Goal: Task Accomplishment & Management: Manage account settings

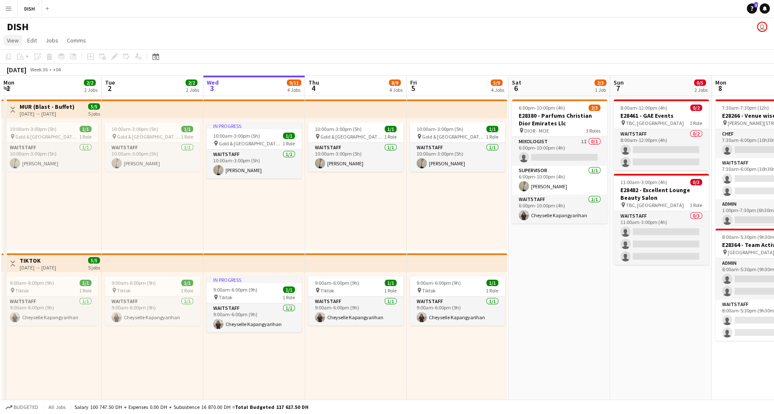
click at [17, 42] on span "View" at bounding box center [13, 41] width 12 height 8
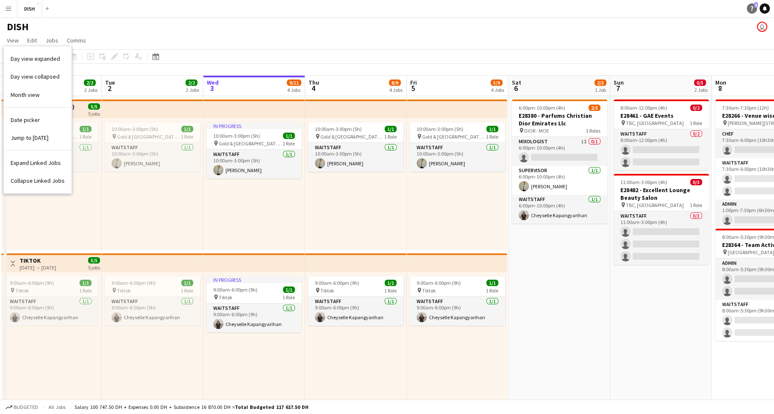
click at [755, 7] on span "1" at bounding box center [756, 5] width 4 height 6
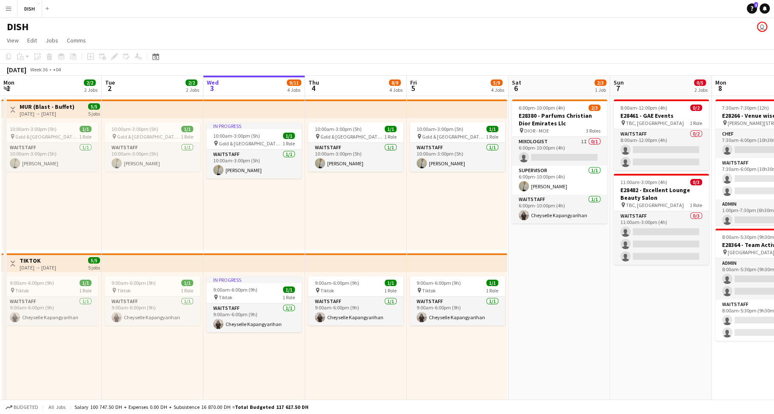
click at [7, 7] on app-icon "Menu" at bounding box center [8, 8] width 7 height 7
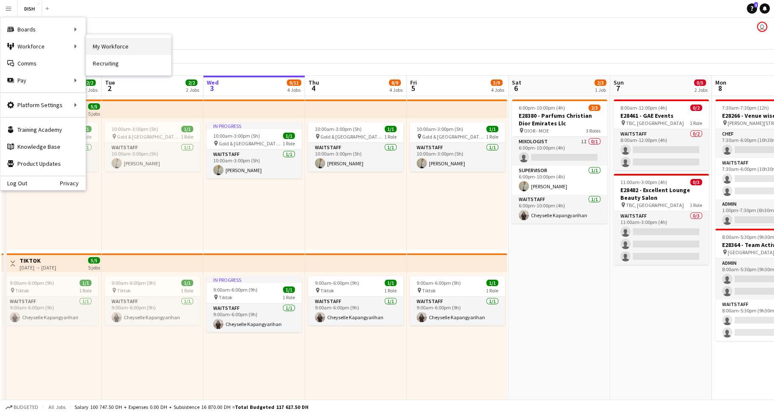
click at [98, 48] on link "My Workforce" at bounding box center [128, 46] width 85 height 17
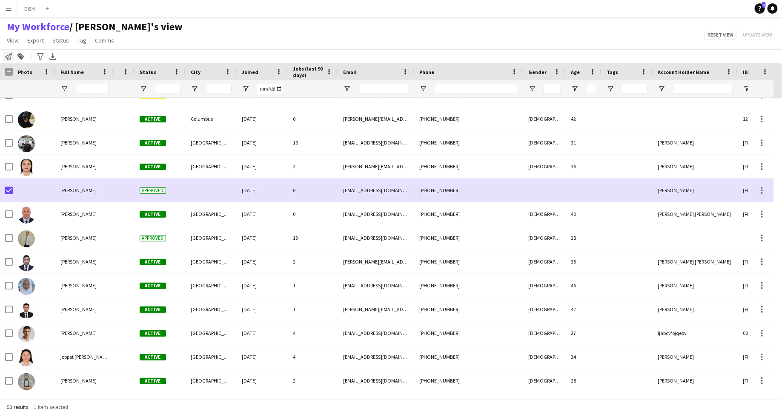
click at [10, 57] on icon at bounding box center [8, 56] width 7 height 7
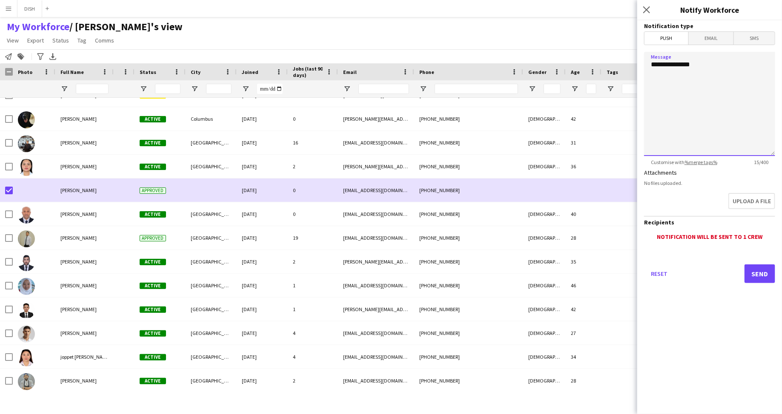
click at [727, 53] on textarea "**********" at bounding box center [709, 104] width 131 height 104
click at [722, 61] on textarea "**********" at bounding box center [709, 104] width 131 height 104
type textarea "**********"
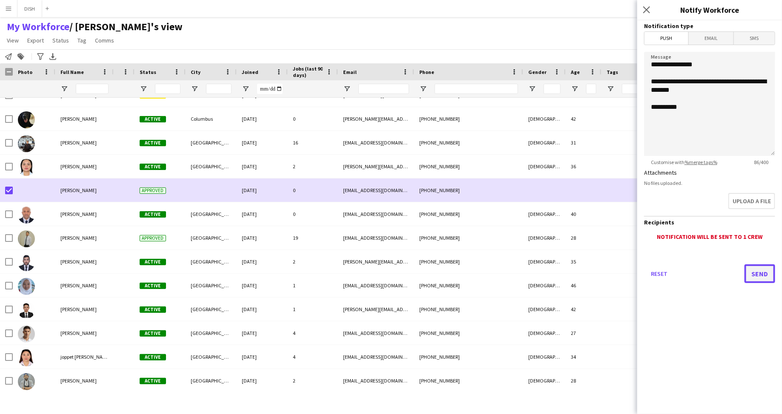
click at [766, 272] on button "Send" at bounding box center [759, 274] width 31 height 19
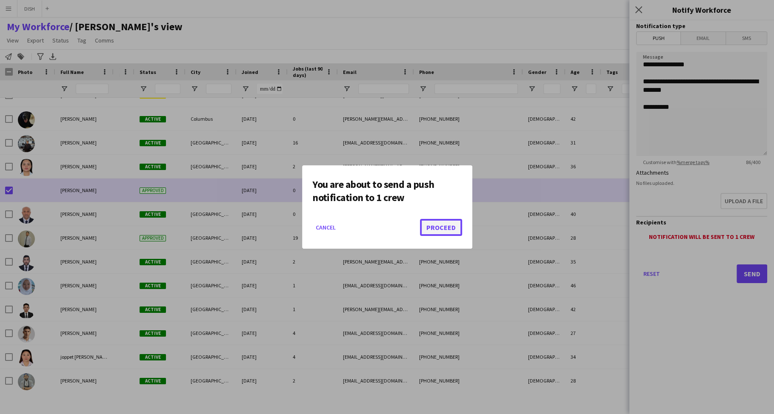
click at [443, 230] on button "Proceed" at bounding box center [441, 227] width 42 height 17
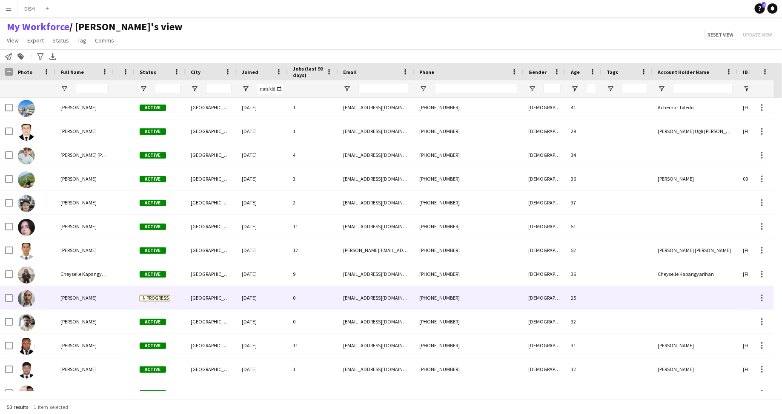
click at [158, 302] on div "In progress" at bounding box center [159, 297] width 51 height 23
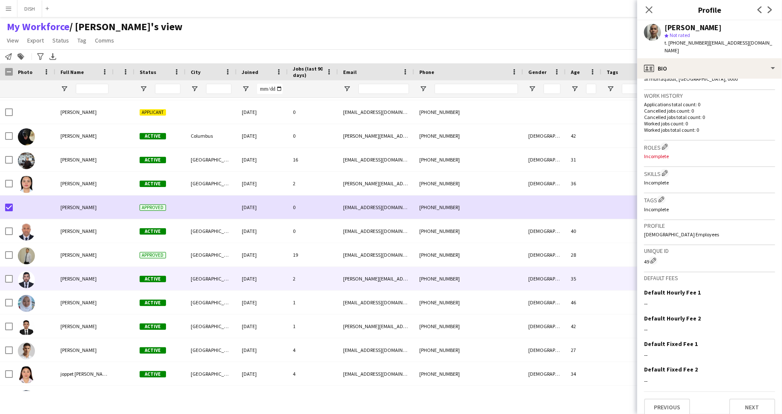
scroll to position [390, 0]
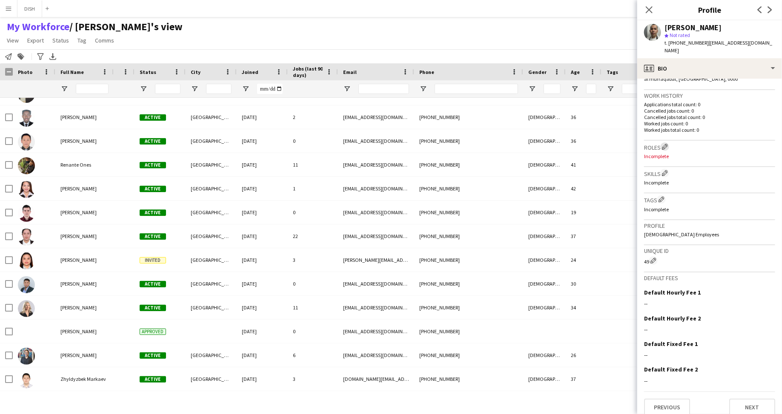
click at [665, 144] on app-icon "Edit crew company roles" at bounding box center [665, 147] width 6 height 6
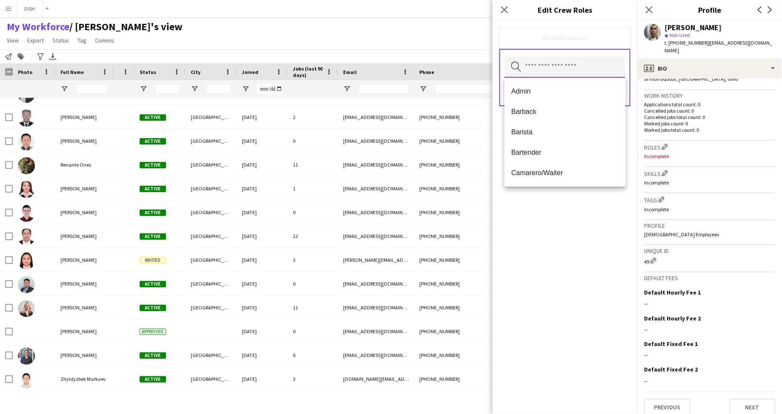
click at [599, 71] on input "text" at bounding box center [564, 67] width 121 height 21
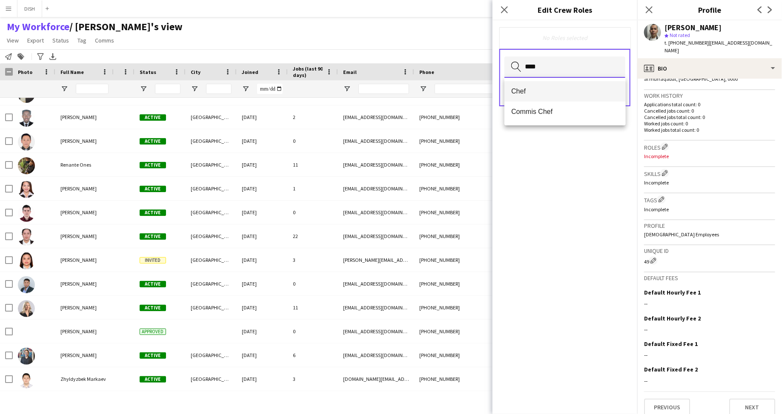
type input "****"
click at [559, 88] on span "Chef" at bounding box center [564, 91] width 107 height 8
type input "****"
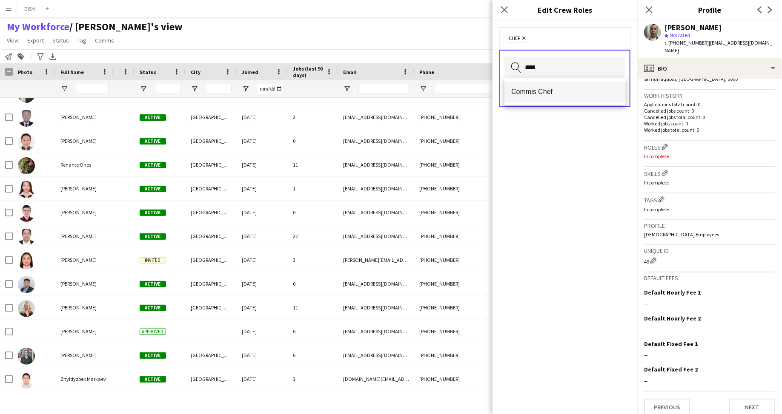
click at [566, 91] on span "Commis Chef" at bounding box center [564, 92] width 107 height 8
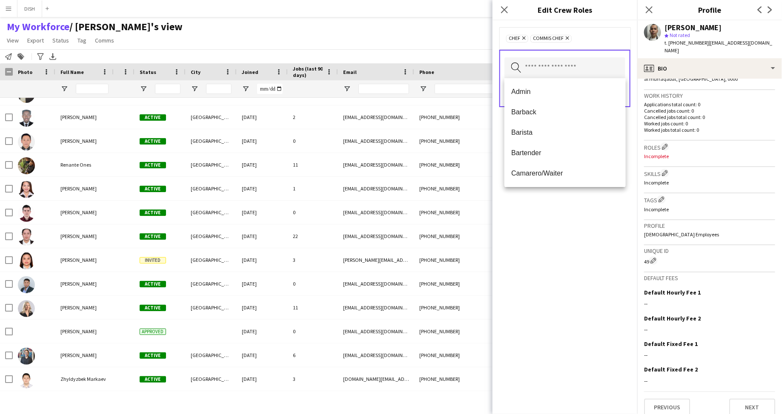
click at [592, 29] on div "Chef Remove Commis Chef Remove" at bounding box center [564, 38] width 131 height 22
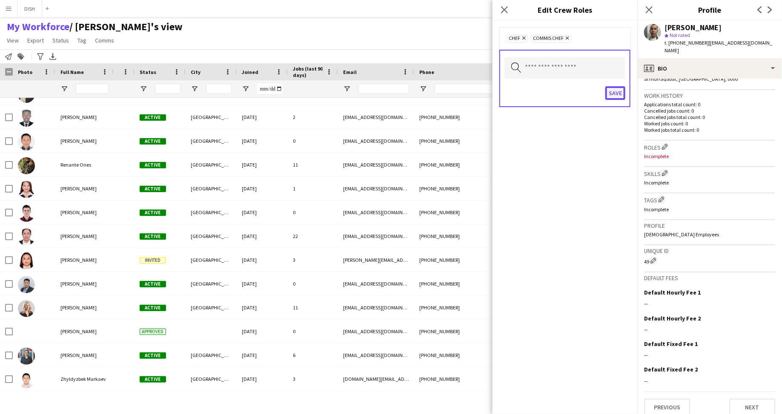
click at [611, 93] on button "Save" at bounding box center [615, 93] width 20 height 14
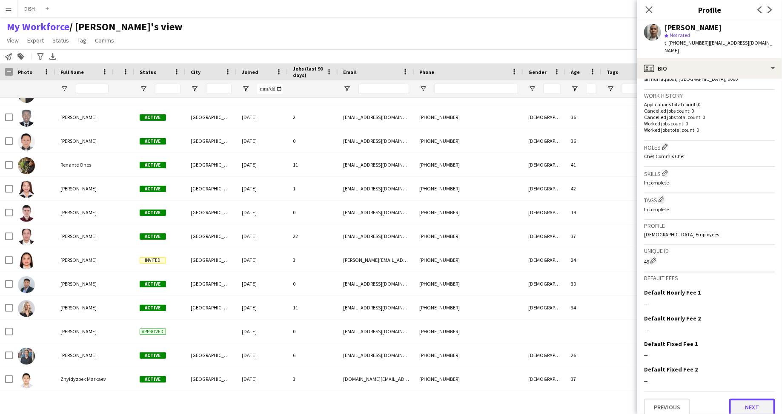
click at [735, 399] on button "Next" at bounding box center [752, 407] width 46 height 17
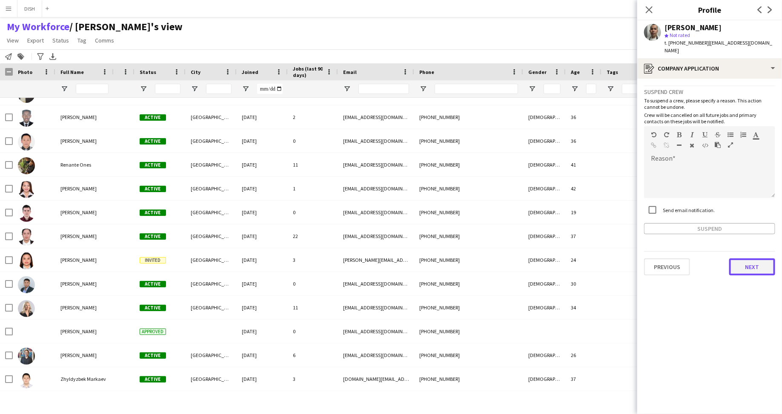
click at [753, 259] on button "Next" at bounding box center [752, 267] width 46 height 17
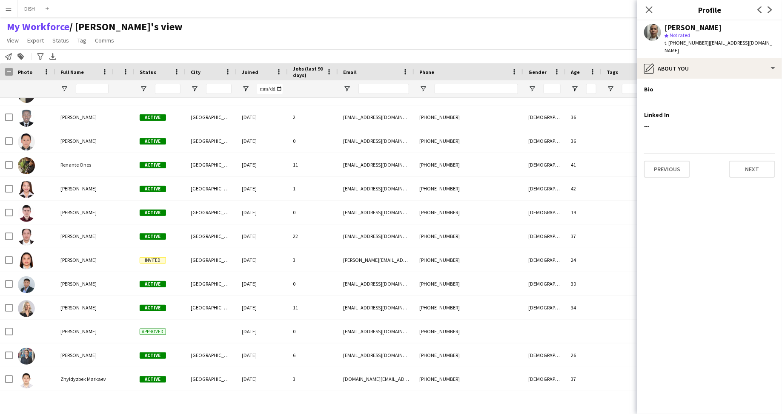
click at [753, 171] on app-section-data-types "Bio Edit this field --- Linked In Edit this field --- Previous Next" at bounding box center [709, 247] width 145 height 336
click at [751, 164] on button "Next" at bounding box center [752, 169] width 46 height 17
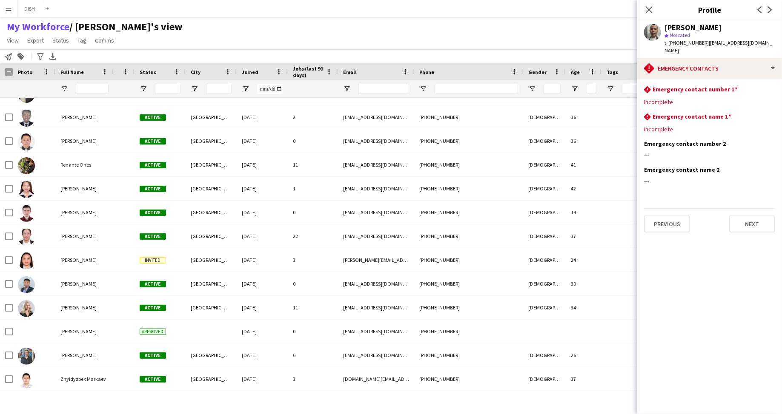
click at [7, 10] on app-icon "Menu" at bounding box center [8, 8] width 7 height 7
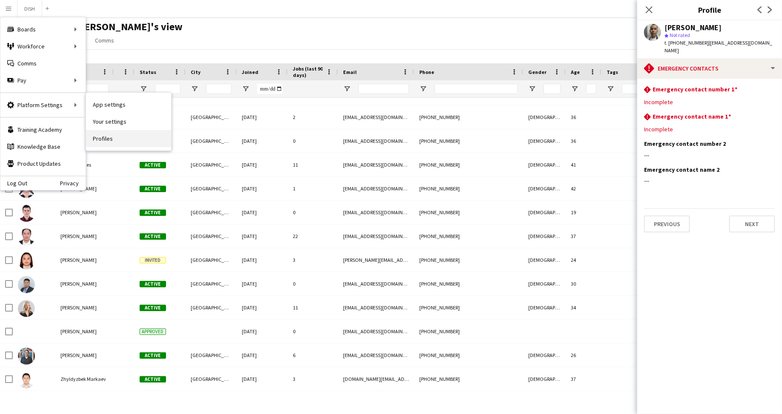
click at [122, 143] on link "Profiles" at bounding box center [128, 138] width 85 height 17
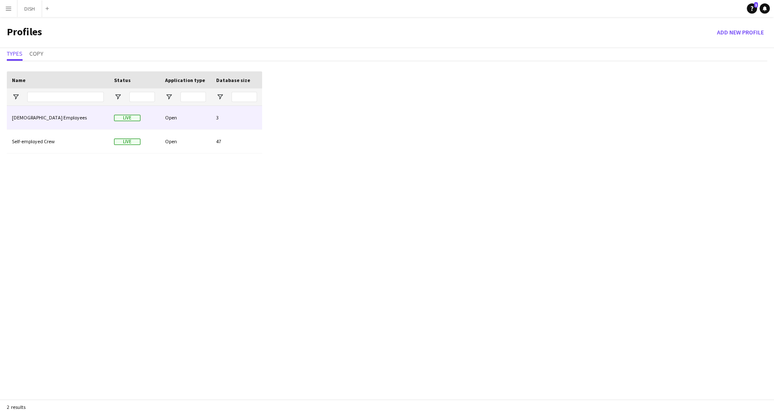
click at [90, 125] on div "[DEMOGRAPHIC_DATA] Employees" at bounding box center [58, 117] width 102 height 23
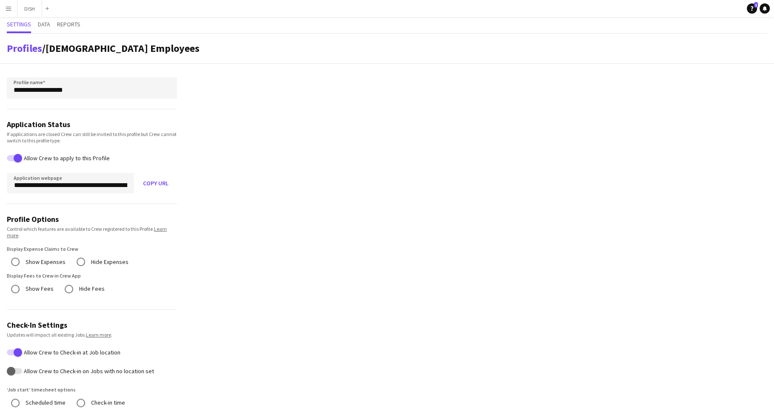
click at [37, 25] on div "Settings Data Reports" at bounding box center [387, 25] width 760 height 17
click at [46, 27] on span "Data" at bounding box center [44, 24] width 12 height 6
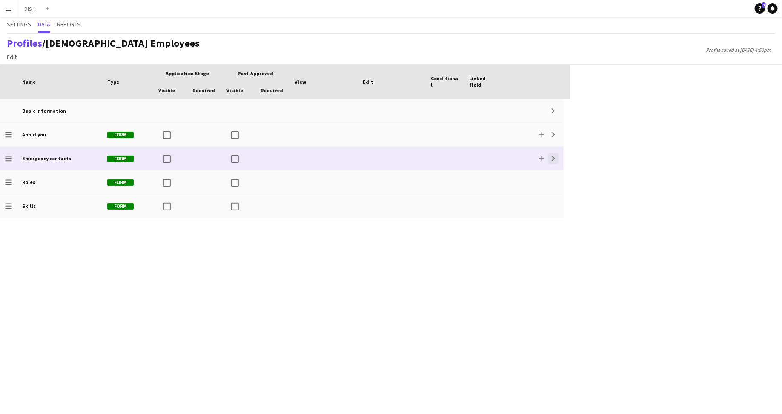
click at [550, 158] on button "Expand" at bounding box center [553, 159] width 10 height 10
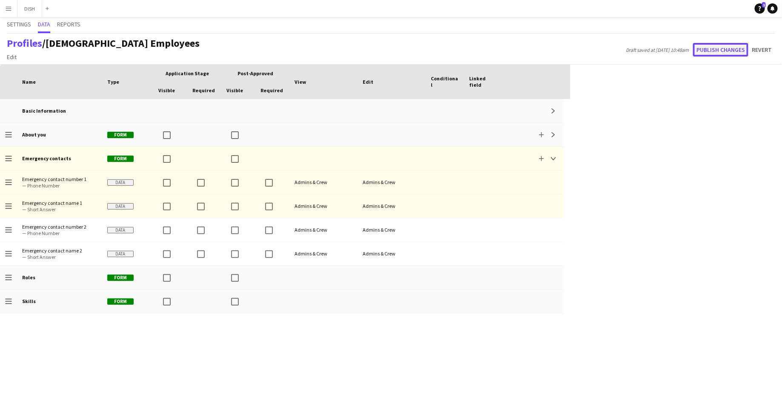
click at [722, 45] on button "Publish changes" at bounding box center [720, 50] width 55 height 14
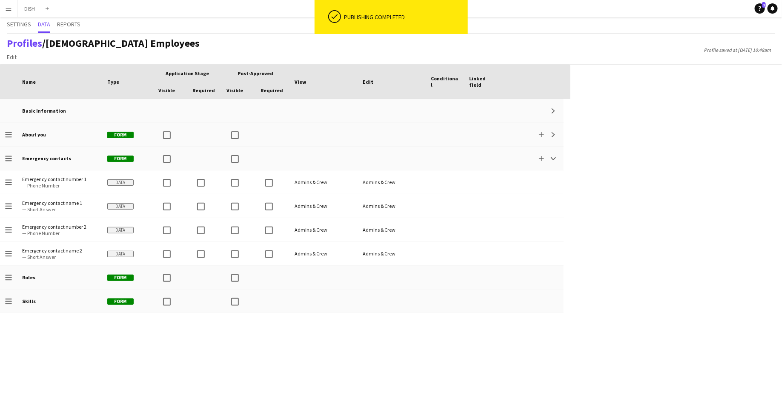
click at [10, 7] on app-icon "Menu" at bounding box center [8, 8] width 7 height 7
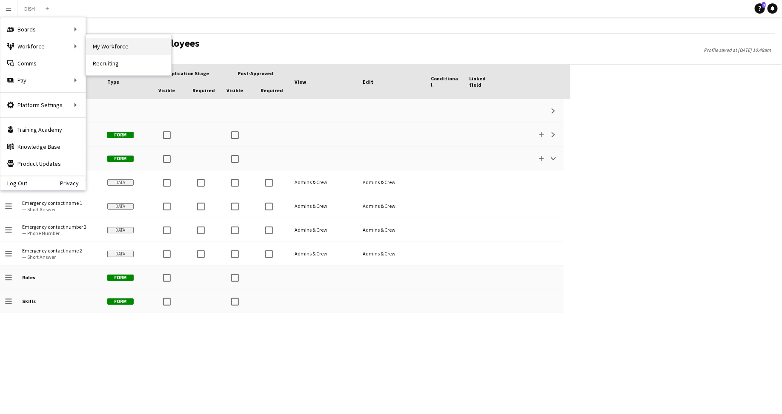
click at [113, 46] on link "My Workforce" at bounding box center [128, 46] width 85 height 17
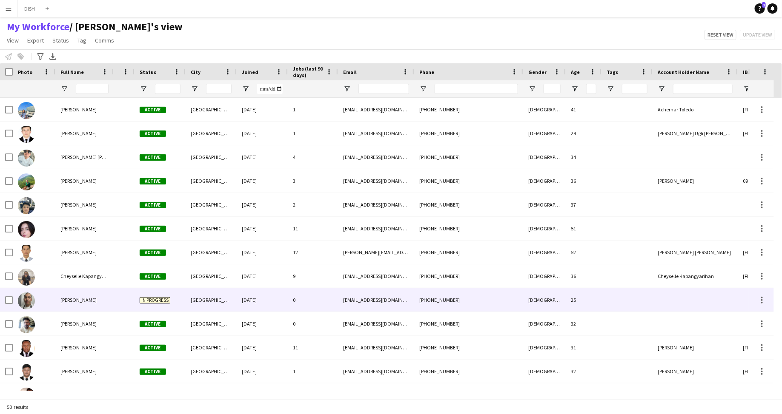
click at [134, 305] on div "In progress" at bounding box center [159, 299] width 51 height 23
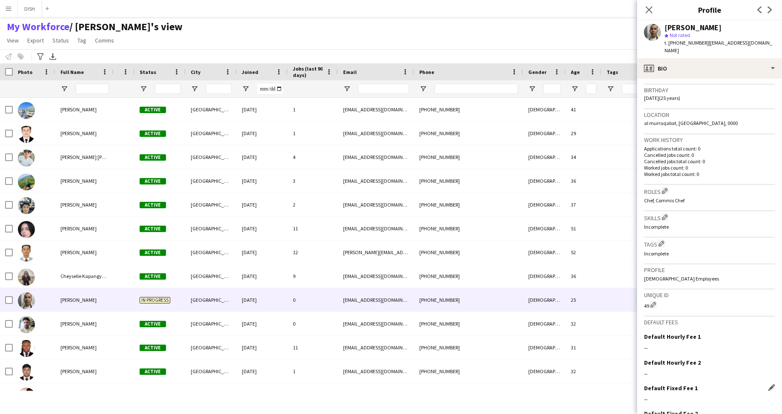
scroll to position [197, 0]
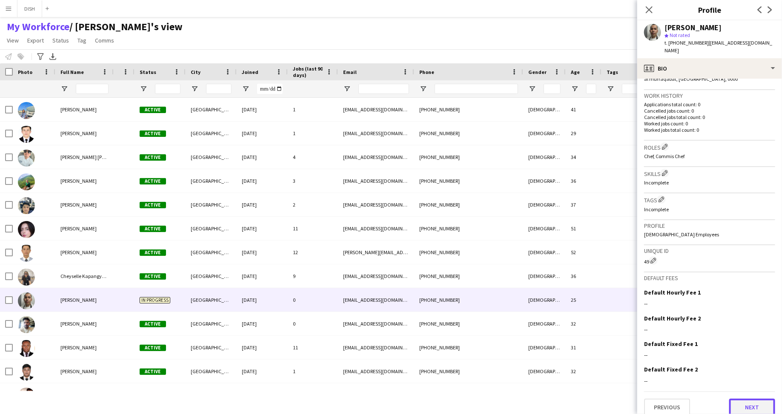
click at [757, 400] on button "Next" at bounding box center [752, 407] width 46 height 17
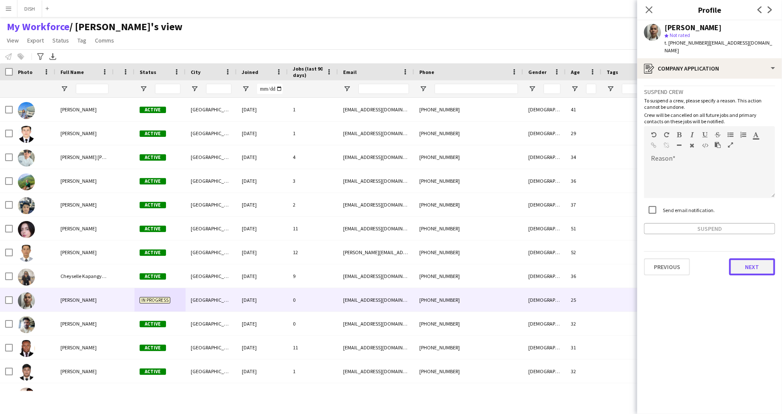
click at [764, 259] on button "Next" at bounding box center [752, 267] width 46 height 17
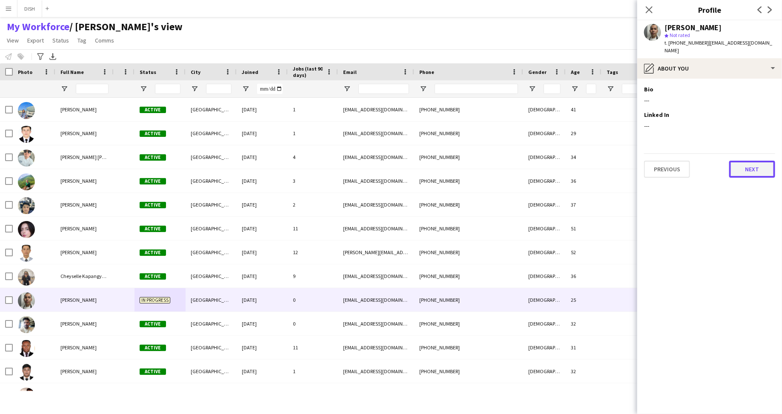
click at [753, 163] on button "Next" at bounding box center [752, 169] width 46 height 17
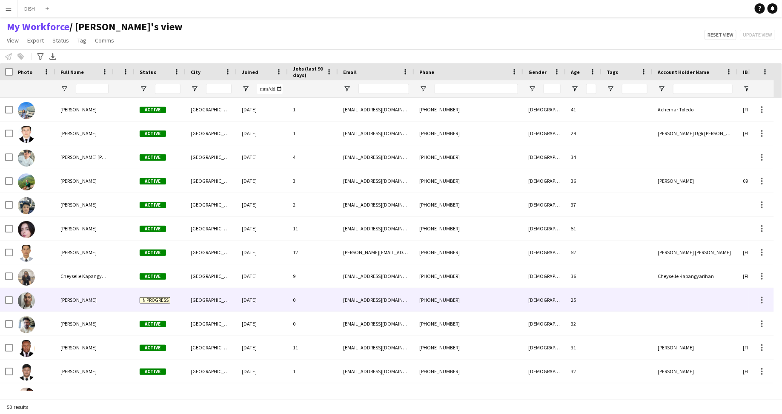
click at [105, 292] on div "[PERSON_NAME]" at bounding box center [84, 299] width 58 height 23
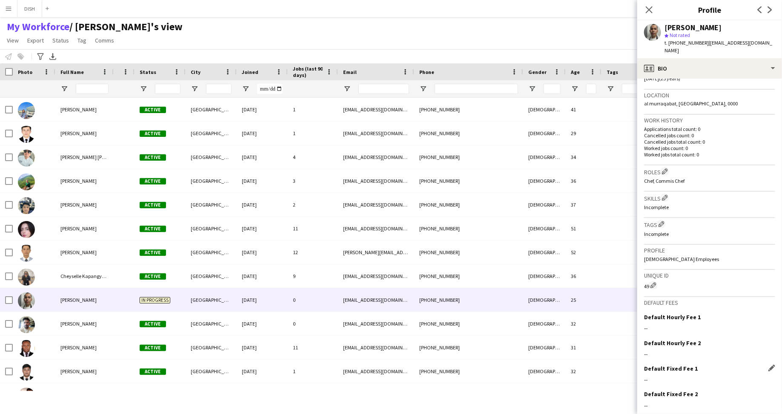
scroll to position [197, 0]
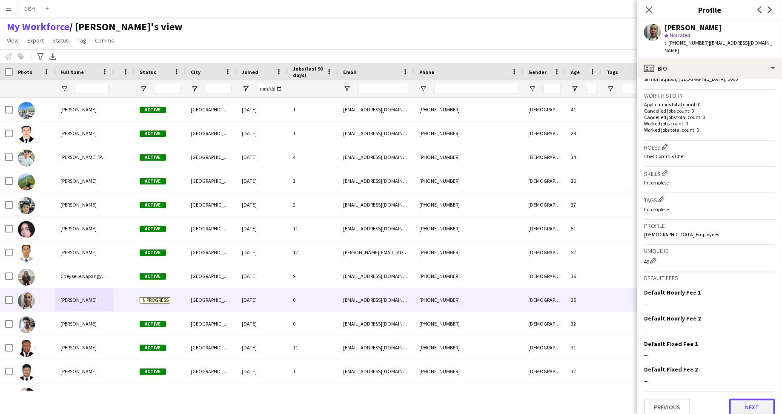
click at [745, 404] on button "Next" at bounding box center [752, 407] width 46 height 17
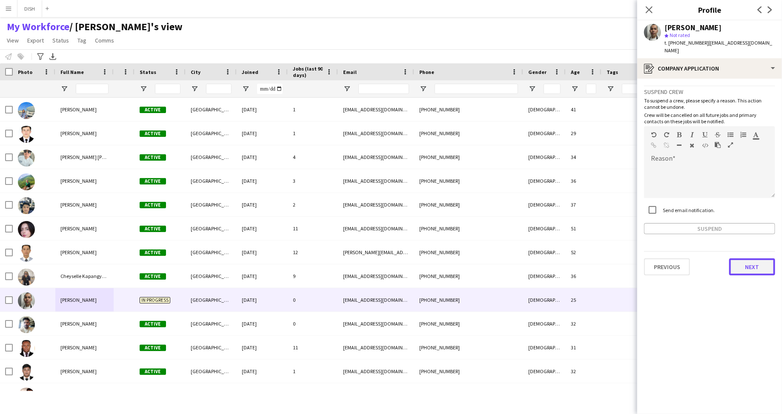
click at [752, 267] on button "Next" at bounding box center [752, 267] width 46 height 17
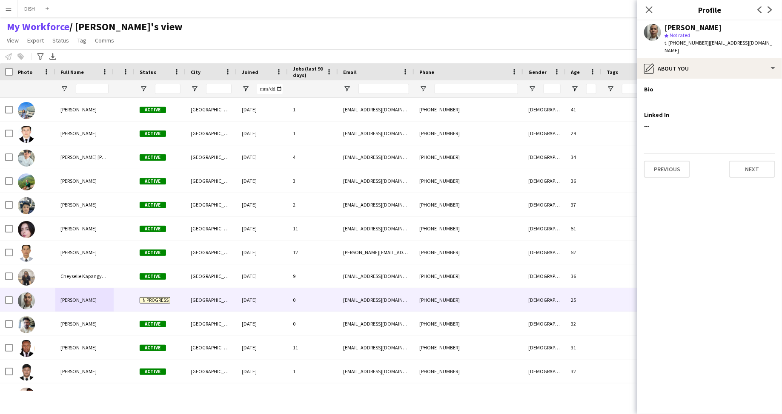
click at [751, 265] on app-section-data-types "Bio Edit this field --- Linked In Edit this field --- Previous Next" at bounding box center [709, 247] width 145 height 336
click at [754, 161] on button "Next" at bounding box center [752, 169] width 46 height 17
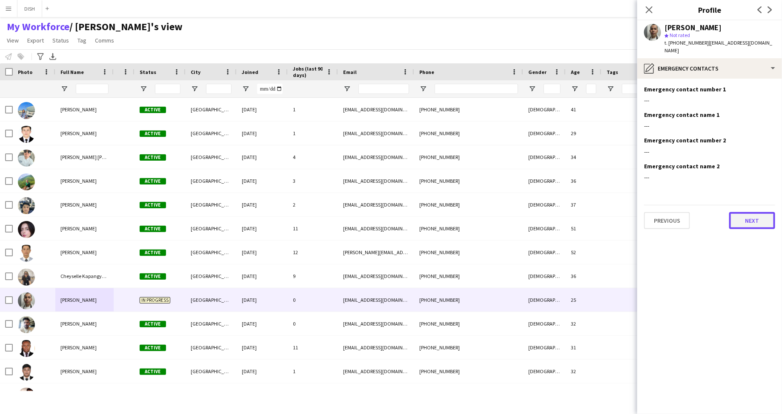
click at [760, 217] on button "Next" at bounding box center [752, 220] width 46 height 17
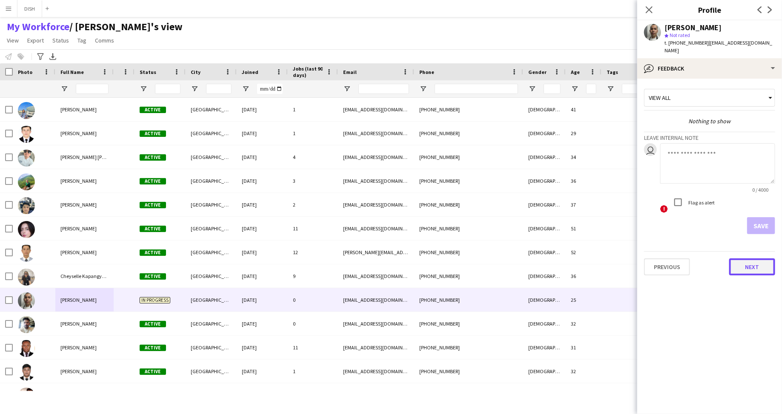
click at [750, 261] on button "Next" at bounding box center [752, 267] width 46 height 17
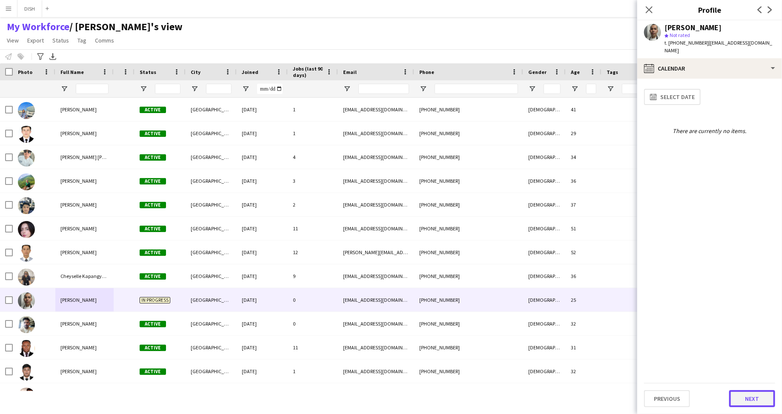
click at [759, 406] on button "Next" at bounding box center [752, 399] width 46 height 17
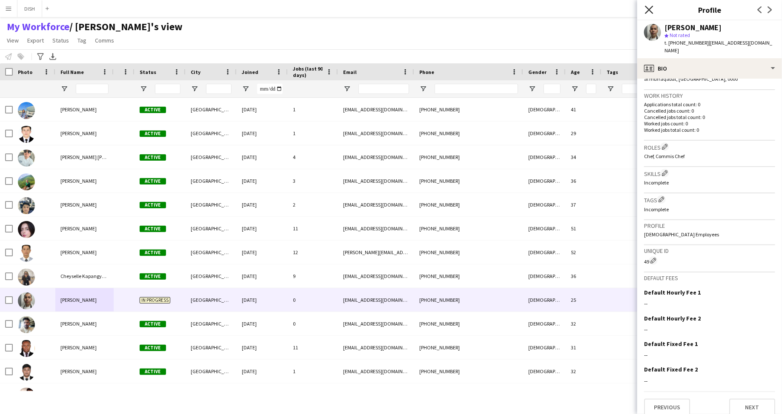
click at [645, 9] on icon "Close pop-in" at bounding box center [649, 10] width 8 height 8
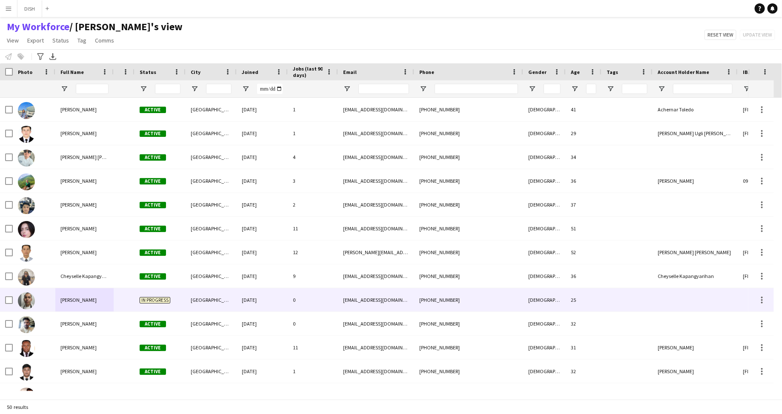
click at [142, 298] on span "In progress" at bounding box center [155, 300] width 31 height 6
click at [122, 292] on div at bounding box center [124, 299] width 21 height 23
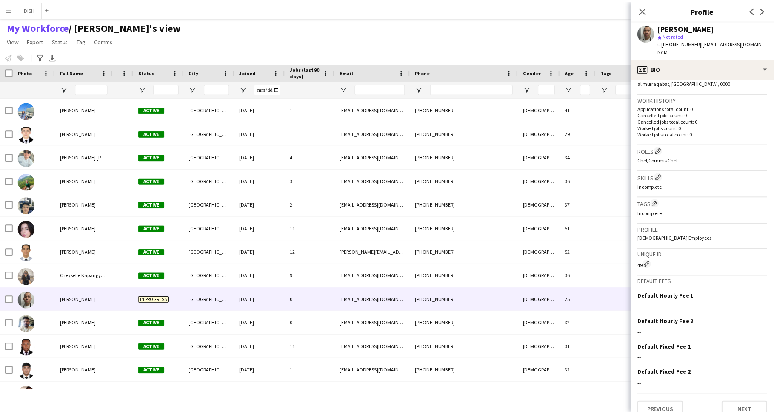
scroll to position [197, 0]
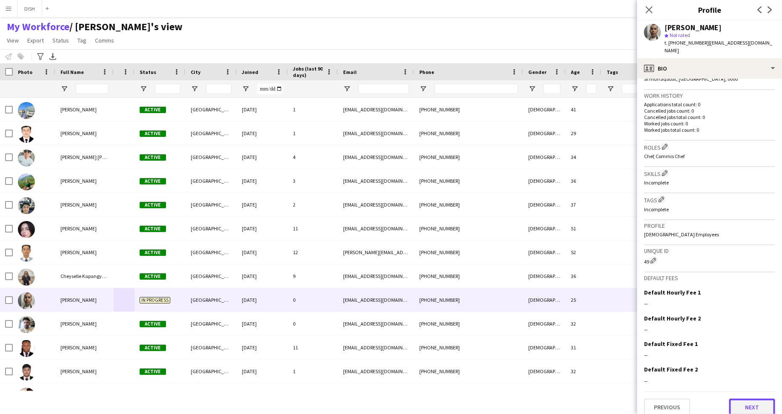
click at [746, 401] on button "Next" at bounding box center [752, 407] width 46 height 17
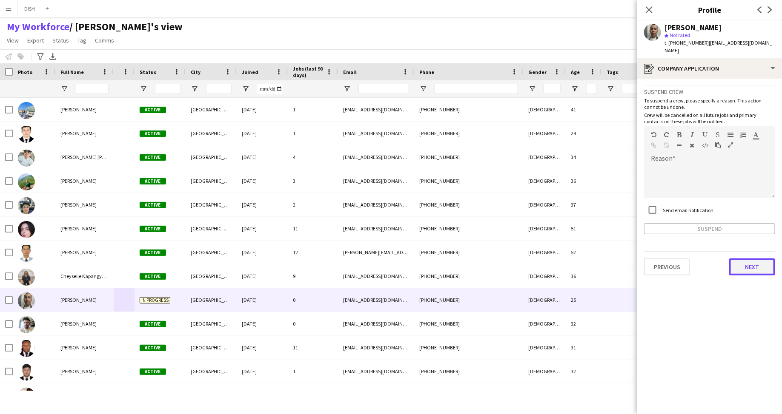
click at [756, 263] on button "Next" at bounding box center [752, 267] width 46 height 17
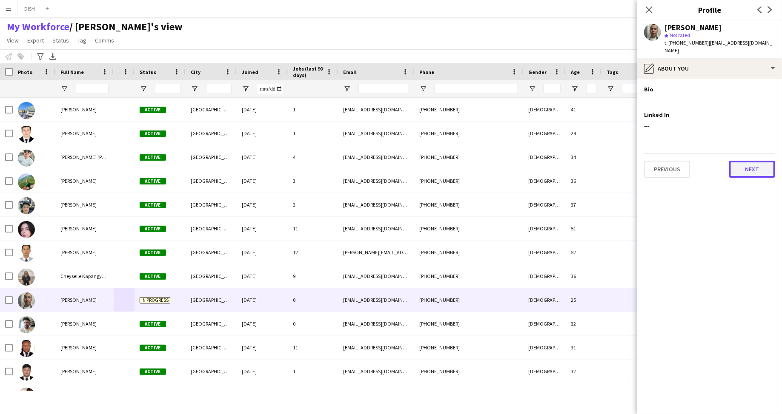
click at [756, 163] on button "Next" at bounding box center [752, 169] width 46 height 17
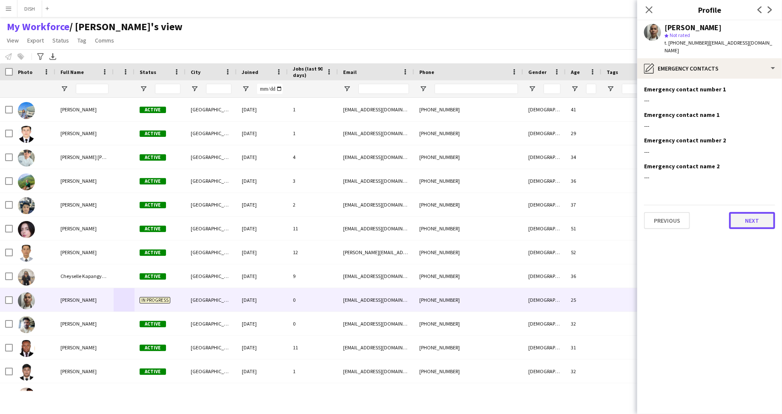
click at [752, 212] on button "Next" at bounding box center [752, 220] width 46 height 17
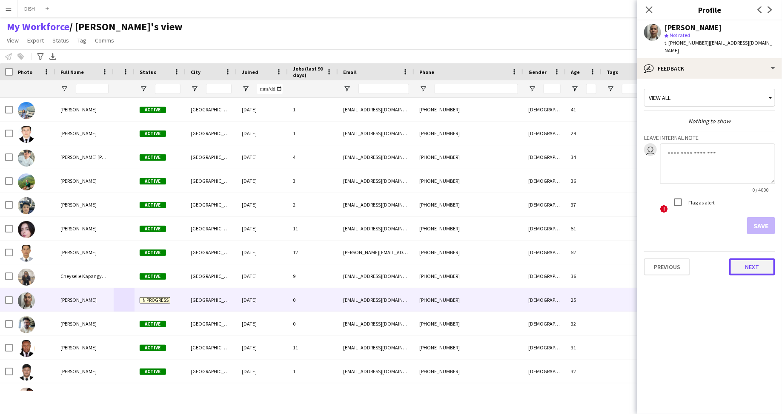
click at [754, 259] on button "Next" at bounding box center [752, 267] width 46 height 17
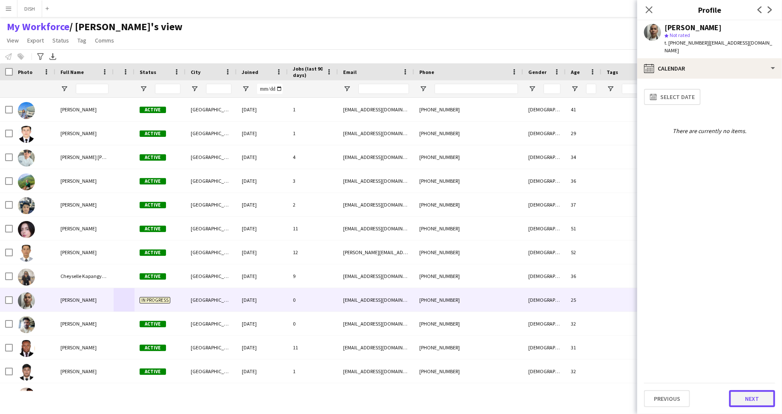
click at [753, 406] on button "Next" at bounding box center [752, 399] width 46 height 17
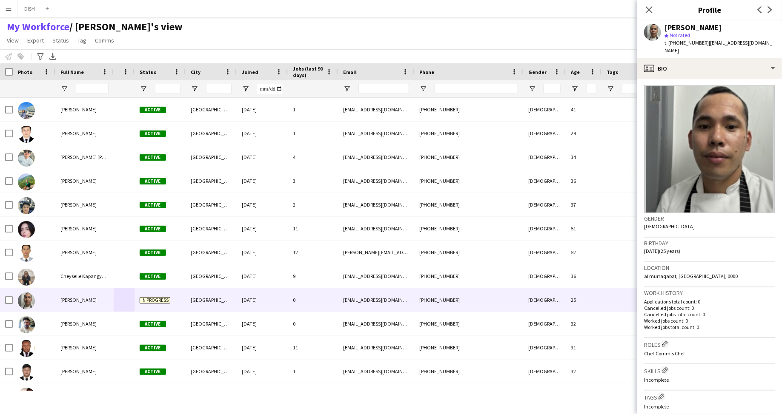
click at [7, 14] on button "Menu" at bounding box center [8, 8] width 17 height 17
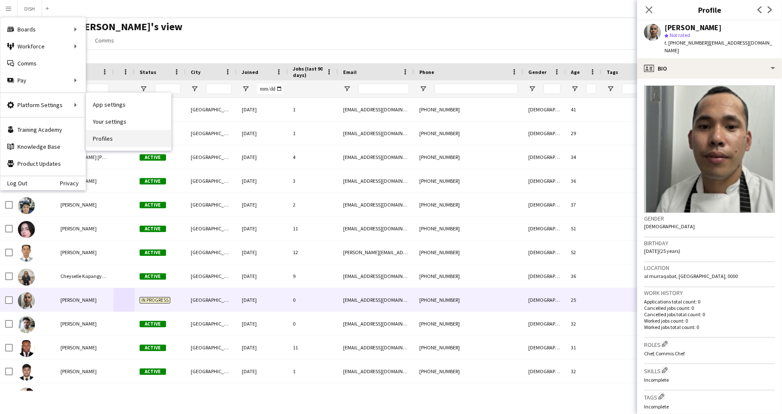
click at [104, 134] on link "Profiles" at bounding box center [128, 138] width 85 height 17
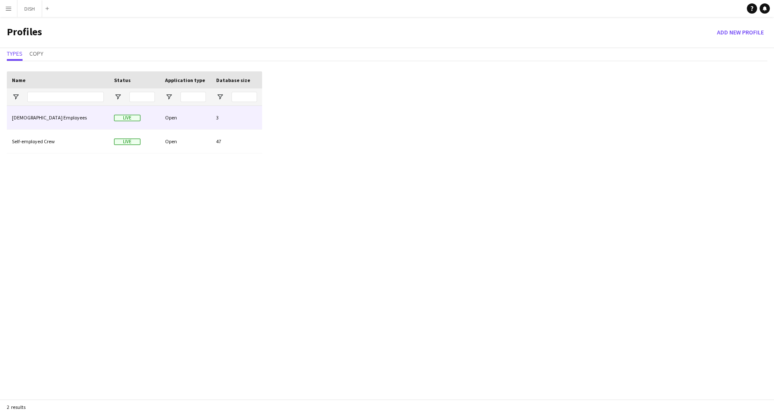
click at [72, 120] on div "[DEMOGRAPHIC_DATA] Employees" at bounding box center [58, 117] width 102 height 23
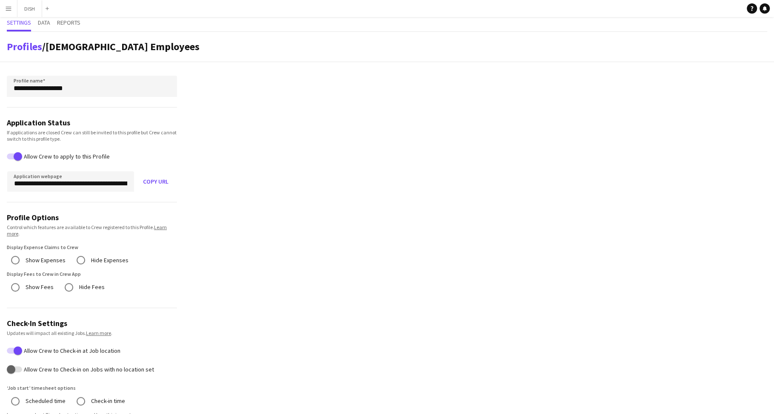
scroll to position [2, 0]
click at [41, 22] on span "Data" at bounding box center [44, 22] width 12 height 6
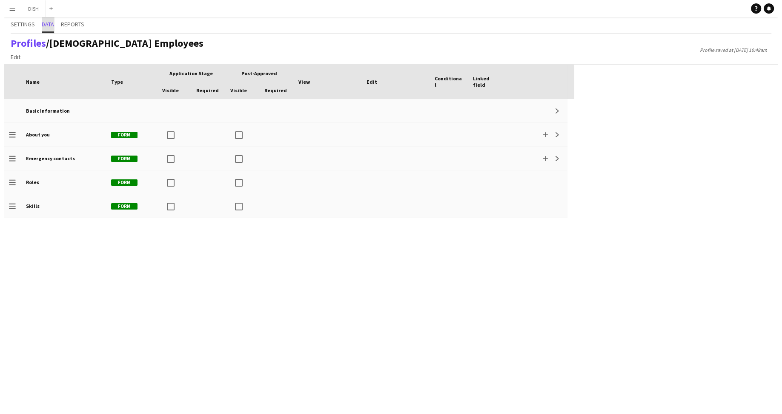
scroll to position [0, 0]
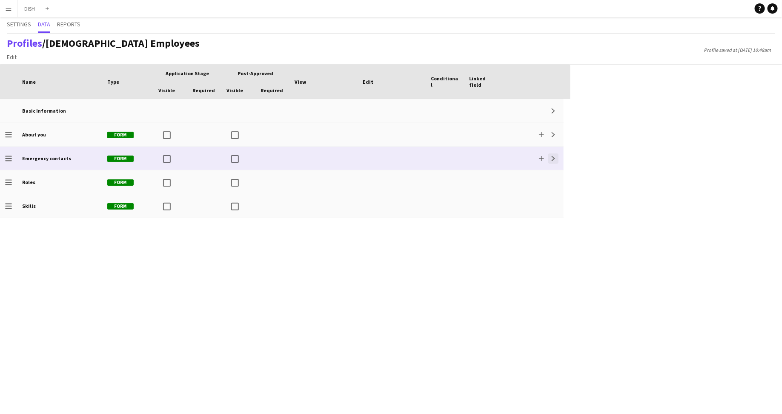
click at [556, 159] on button "Expand" at bounding box center [553, 159] width 10 height 10
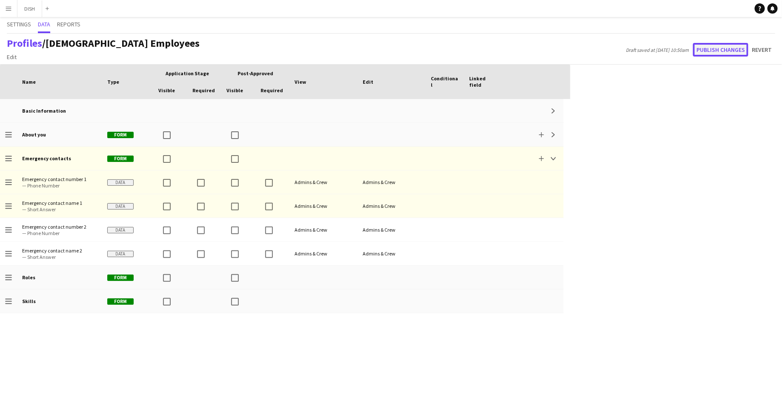
click at [721, 55] on button "Publish changes" at bounding box center [720, 50] width 55 height 14
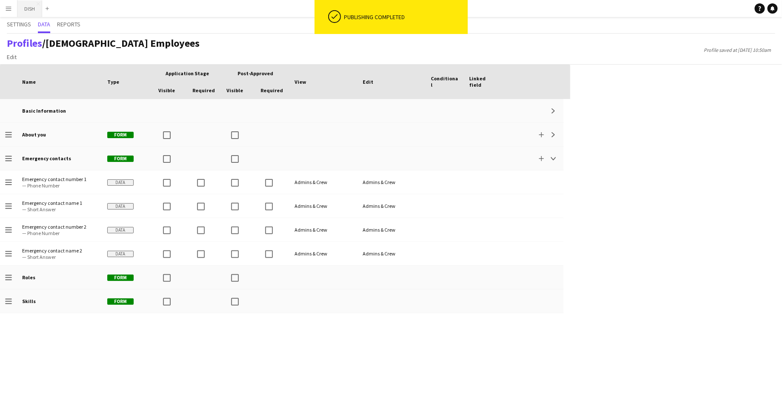
click at [26, 10] on button "DISH Close" at bounding box center [29, 8] width 25 height 17
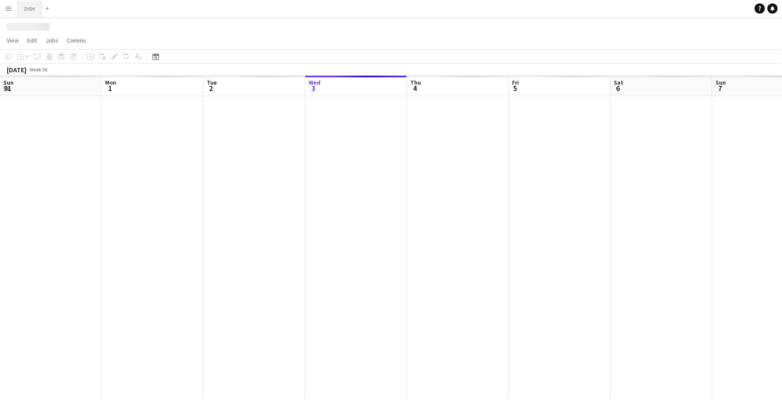
scroll to position [0, 203]
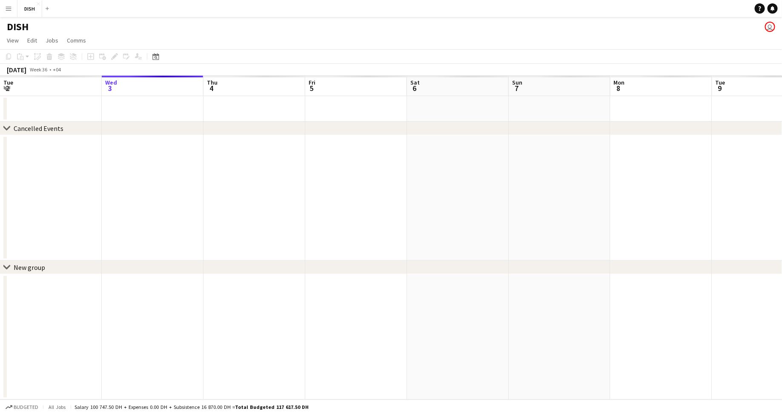
click at [12, 10] on button "Menu" at bounding box center [8, 8] width 17 height 17
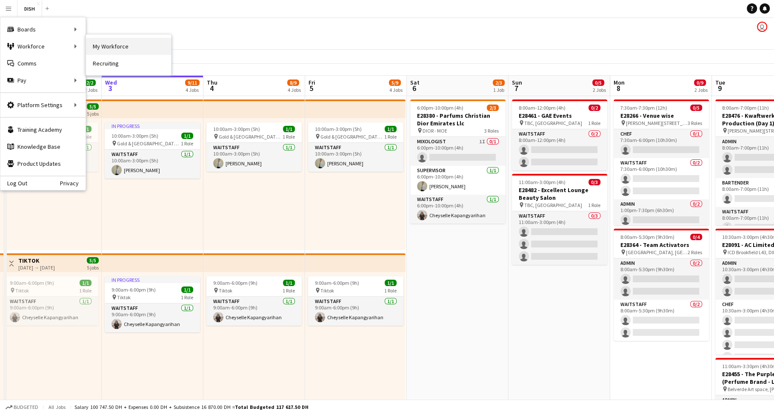
click at [108, 49] on link "My Workforce" at bounding box center [128, 46] width 85 height 17
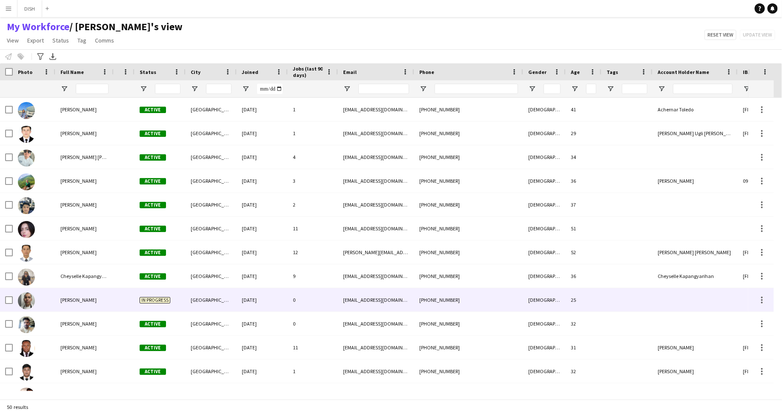
click at [129, 298] on div at bounding box center [124, 299] width 21 height 23
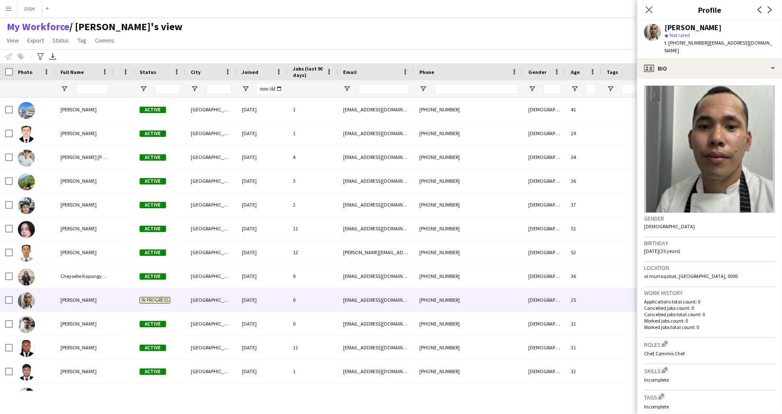
scroll to position [197, 0]
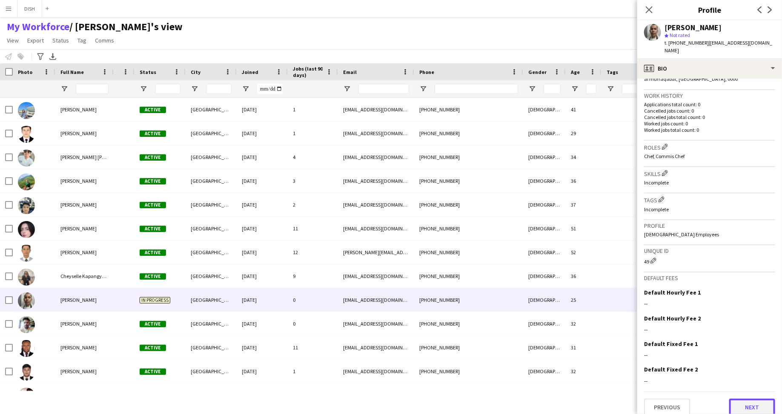
click at [742, 399] on button "Next" at bounding box center [752, 407] width 46 height 17
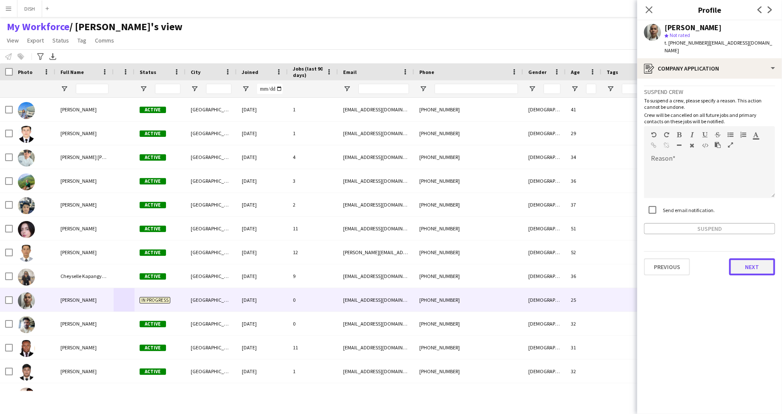
click at [745, 262] on button "Next" at bounding box center [752, 267] width 46 height 17
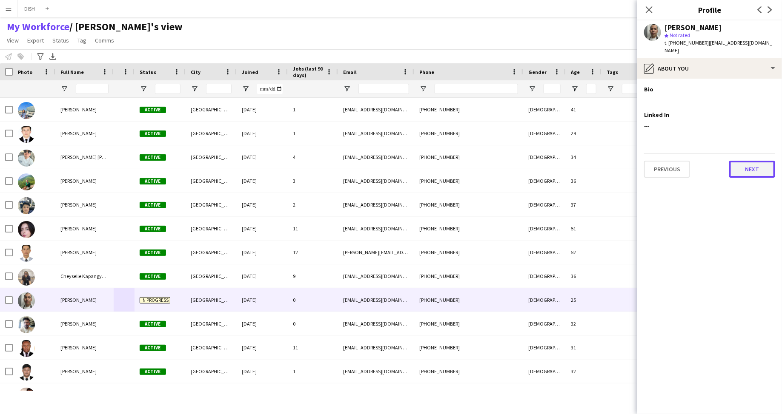
click at [743, 161] on button "Next" at bounding box center [752, 169] width 46 height 17
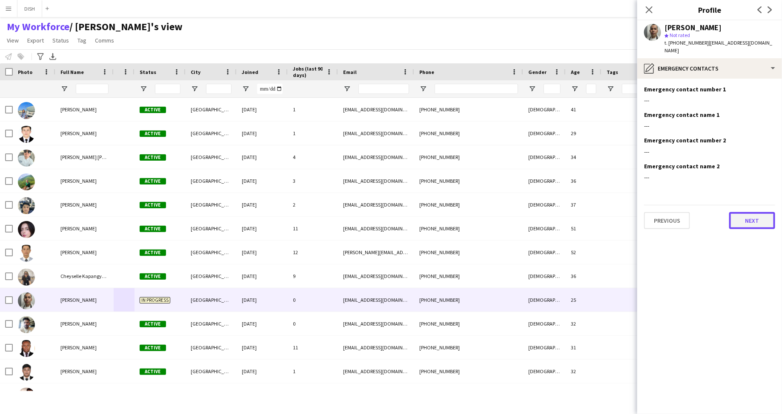
click at [753, 213] on button "Next" at bounding box center [752, 220] width 46 height 17
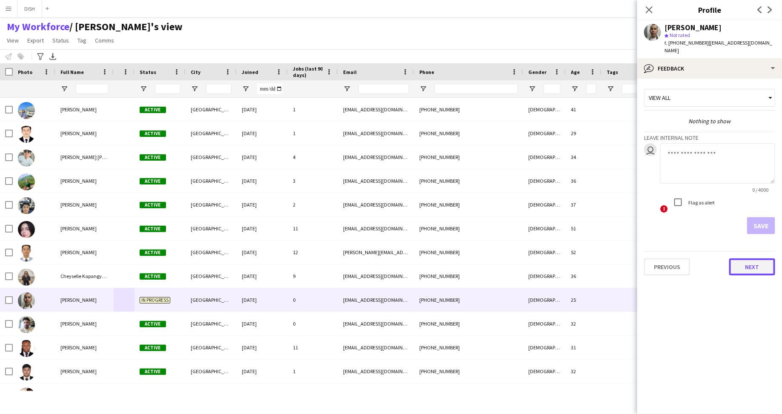
click at [750, 262] on button "Next" at bounding box center [752, 267] width 46 height 17
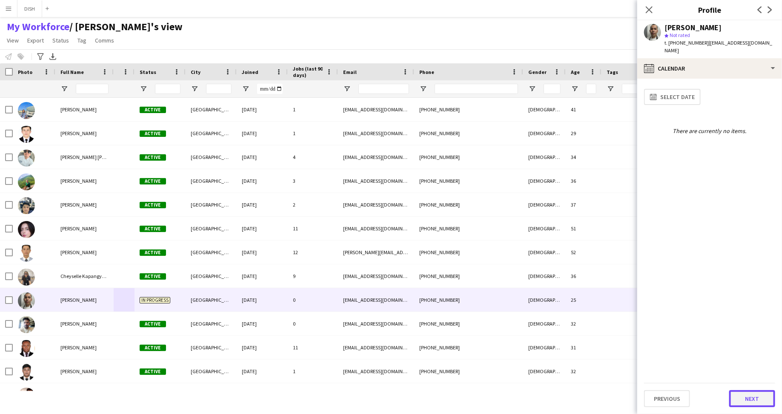
click at [756, 396] on button "Next" at bounding box center [752, 399] width 46 height 17
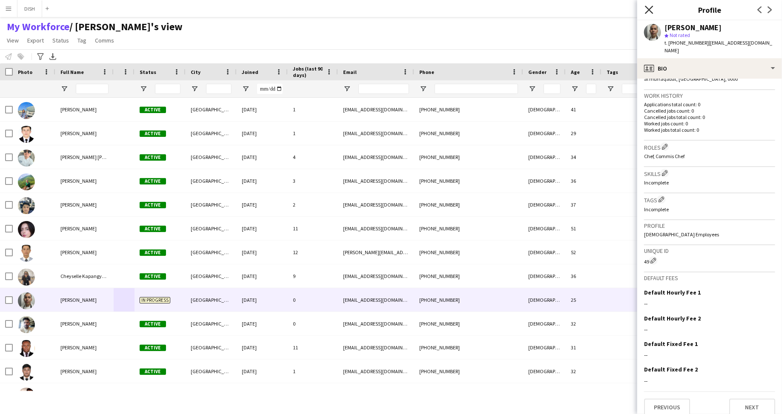
click at [651, 11] on icon "Close pop-in" at bounding box center [649, 10] width 8 height 8
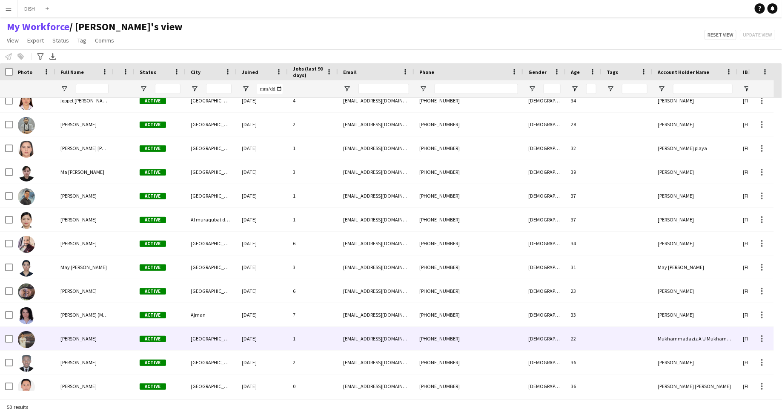
scroll to position [0, 0]
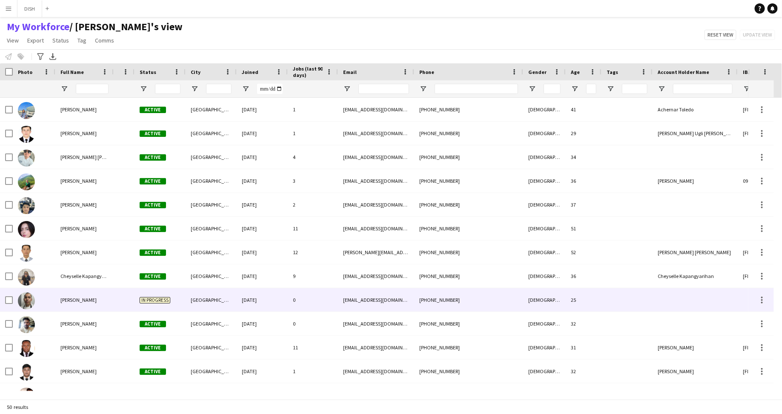
click at [120, 304] on div at bounding box center [124, 299] width 21 height 23
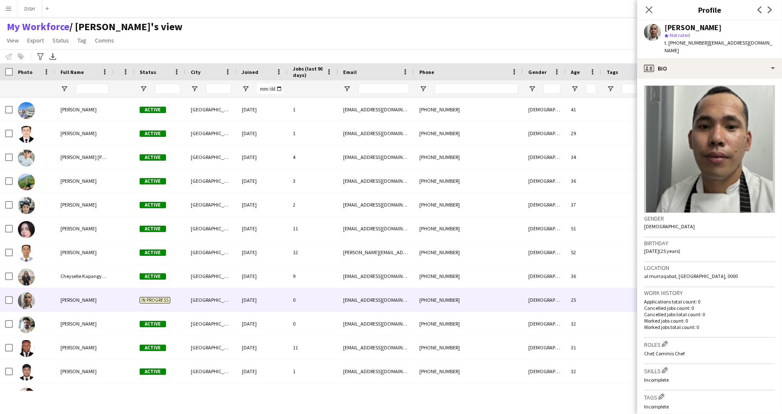
scroll to position [197, 0]
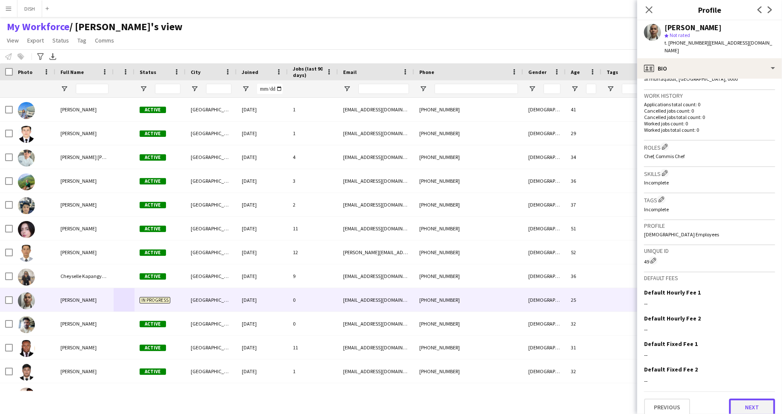
click at [732, 399] on button "Next" at bounding box center [752, 407] width 46 height 17
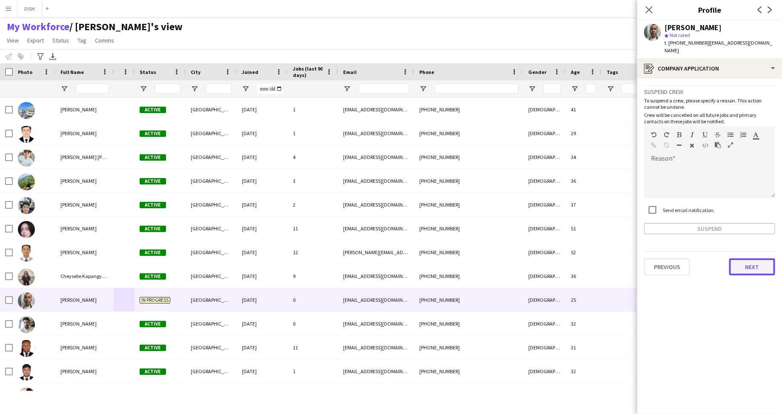
click at [749, 262] on button "Next" at bounding box center [752, 267] width 46 height 17
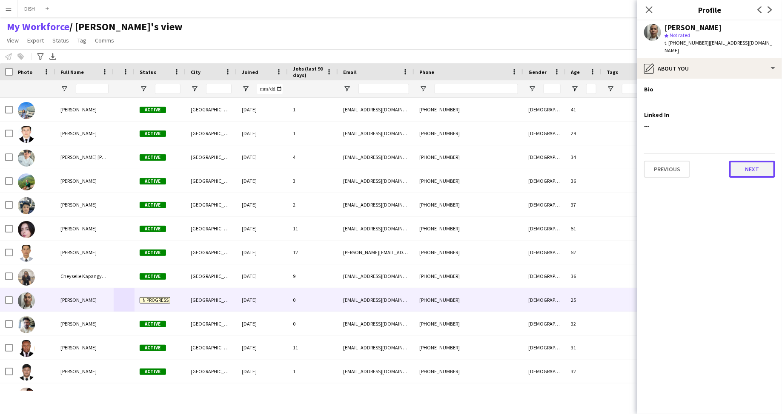
click at [742, 161] on button "Next" at bounding box center [752, 169] width 46 height 17
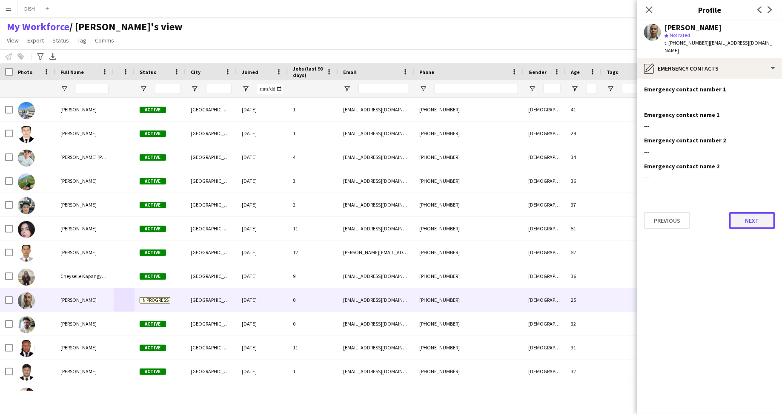
click at [755, 212] on button "Next" at bounding box center [752, 220] width 46 height 17
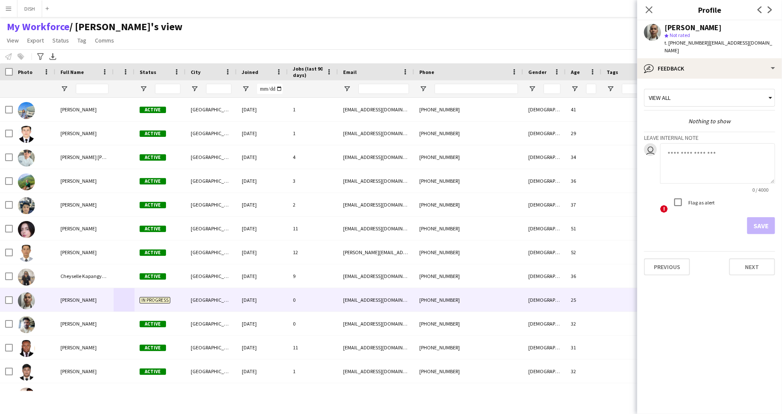
click at [702, 97] on div "View all" at bounding box center [705, 98] width 122 height 16
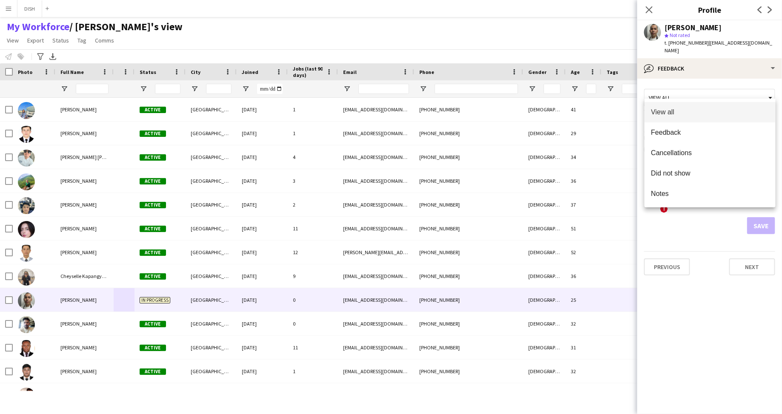
click at [747, 251] on div at bounding box center [391, 207] width 782 height 414
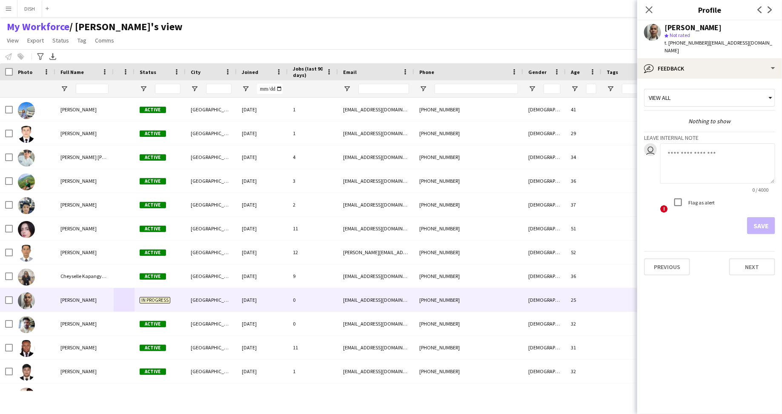
click at [694, 90] on div "View all" at bounding box center [705, 98] width 122 height 16
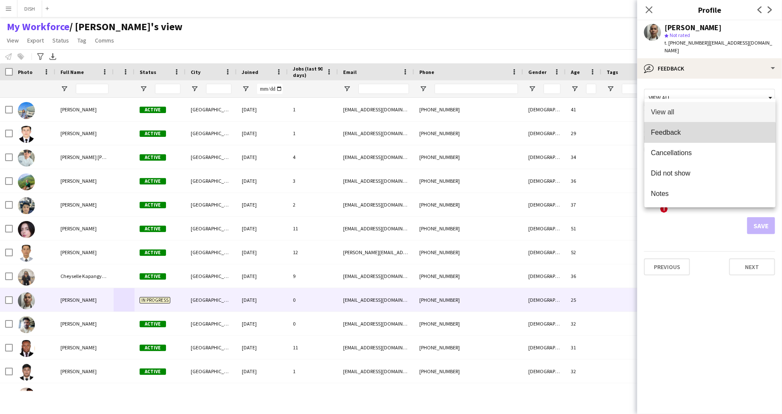
click at [708, 142] on mat-option "Feedback" at bounding box center [709, 133] width 131 height 20
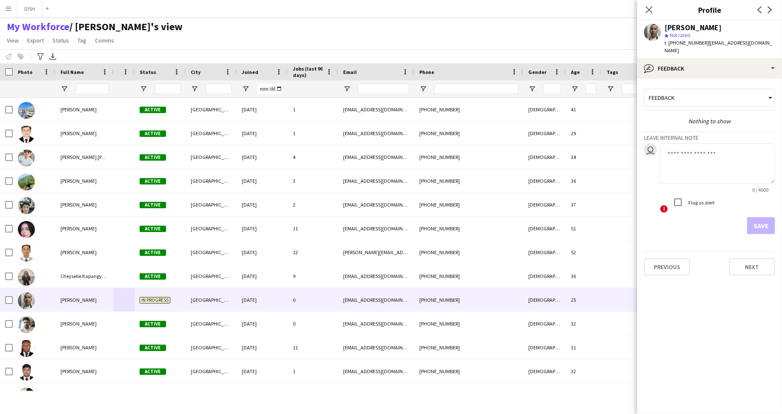
click at [698, 90] on div "Feedback" at bounding box center [705, 98] width 122 height 16
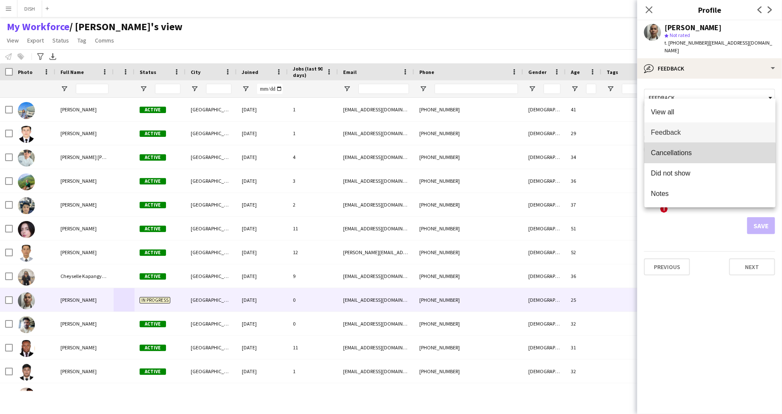
click at [707, 154] on span "Cancellations" at bounding box center [709, 153] width 117 height 8
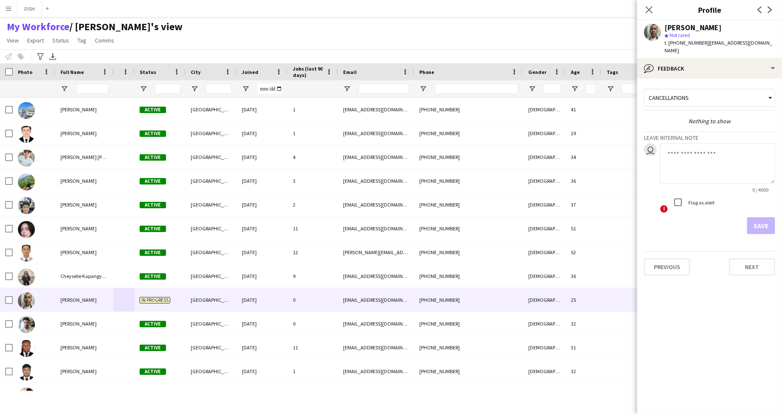
click at [705, 91] on div "Cancellations" at bounding box center [705, 98] width 122 height 16
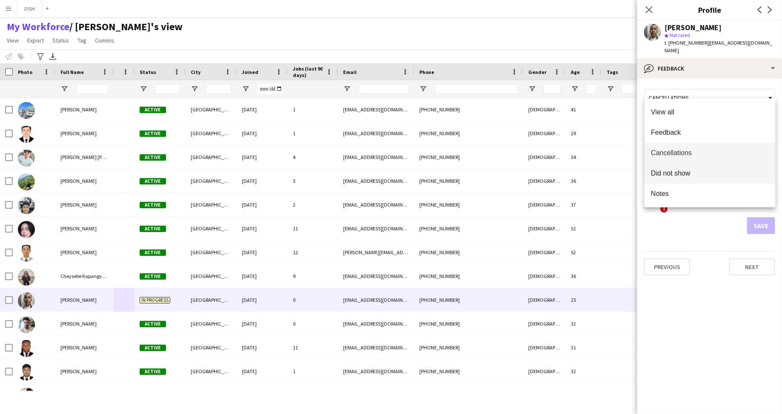
click at [722, 174] on span "Did not show" at bounding box center [709, 173] width 117 height 8
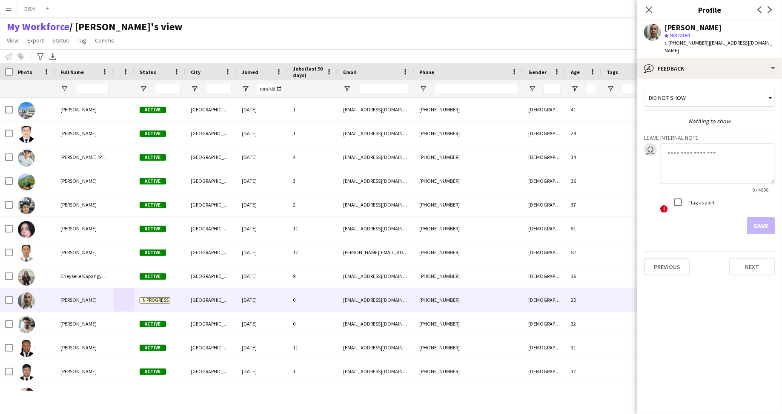
click at [708, 90] on div "Did not show" at bounding box center [705, 98] width 122 height 16
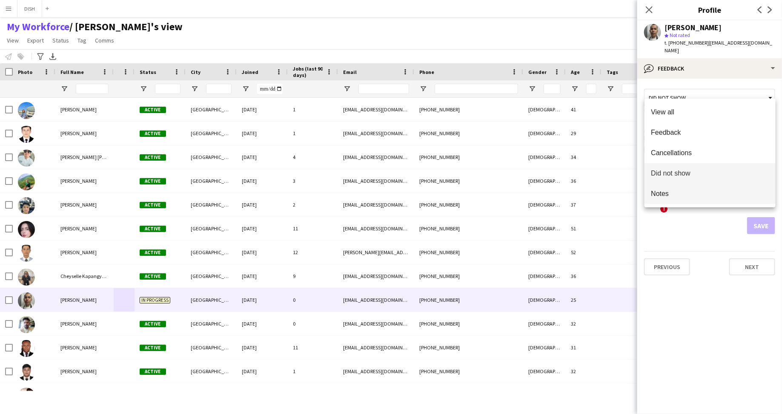
click at [708, 193] on span "Notes" at bounding box center [709, 194] width 117 height 8
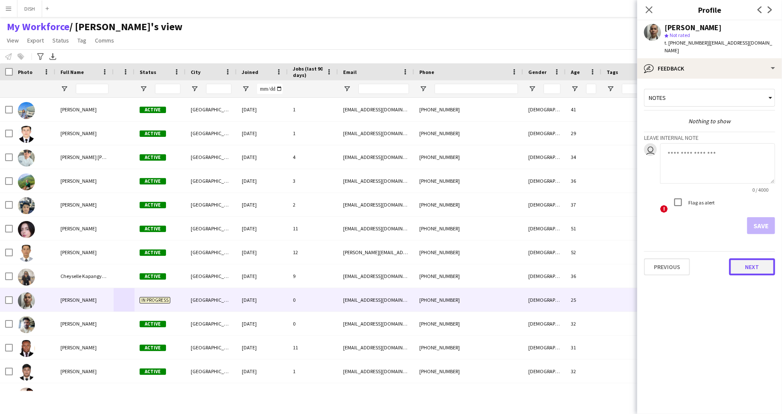
click at [749, 260] on button "Next" at bounding box center [752, 267] width 46 height 17
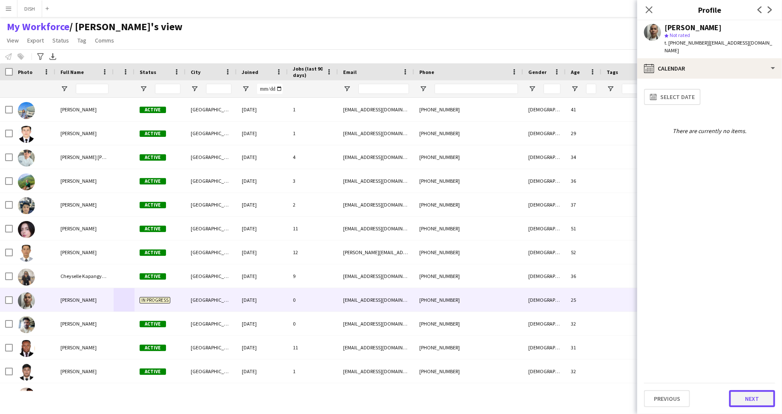
click at [753, 399] on button "Next" at bounding box center [752, 399] width 46 height 17
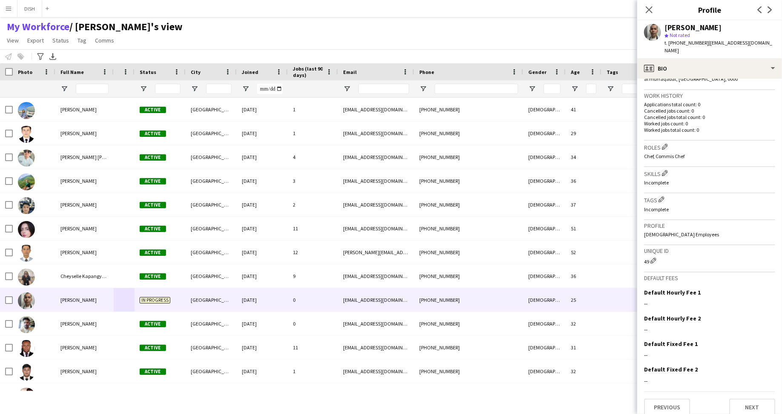
scroll to position [0, 0]
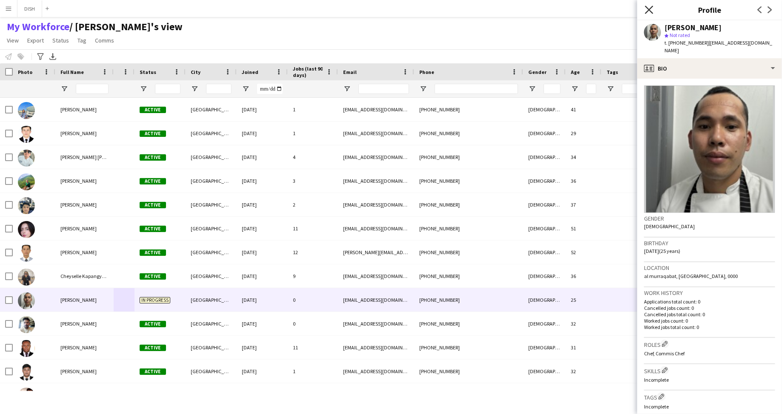
click at [649, 9] on icon "Close pop-in" at bounding box center [649, 10] width 8 height 8
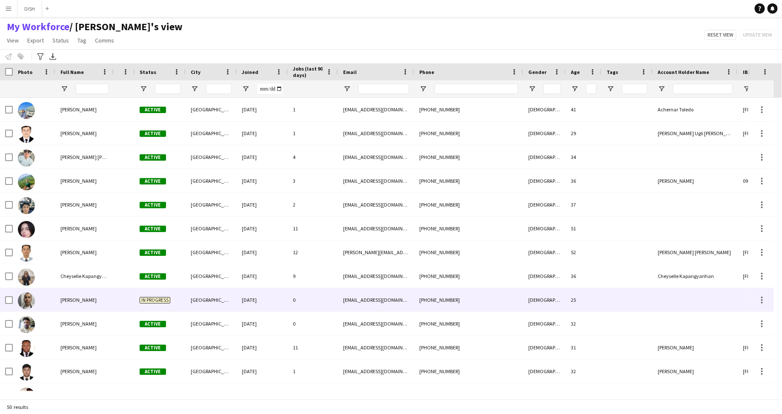
click at [122, 305] on div at bounding box center [124, 299] width 21 height 23
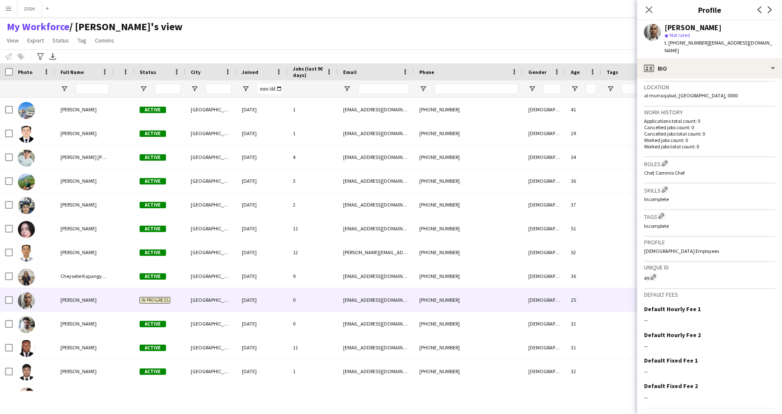
scroll to position [197, 0]
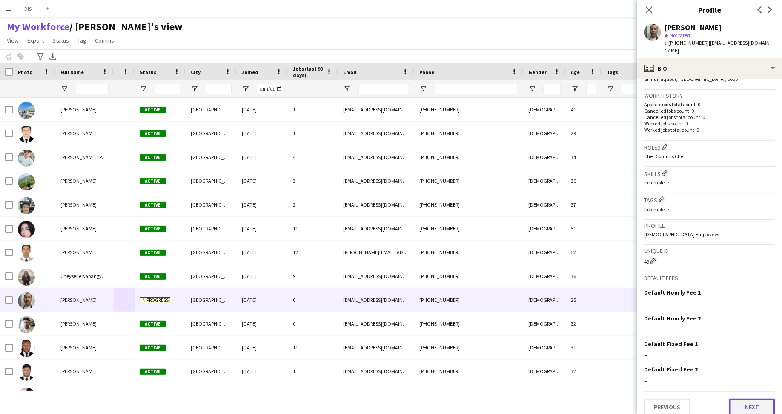
click at [745, 401] on button "Next" at bounding box center [752, 407] width 46 height 17
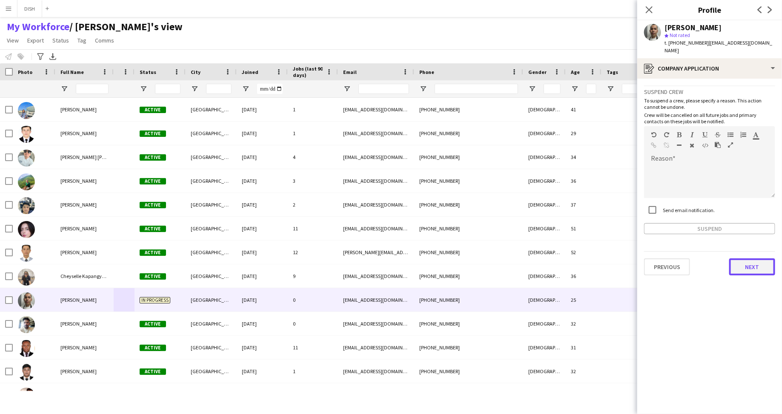
click at [762, 259] on button "Next" at bounding box center [752, 267] width 46 height 17
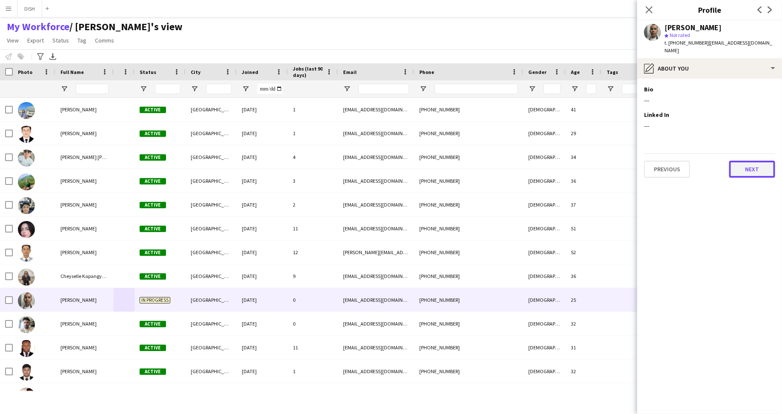
click at [757, 164] on button "Next" at bounding box center [752, 169] width 46 height 17
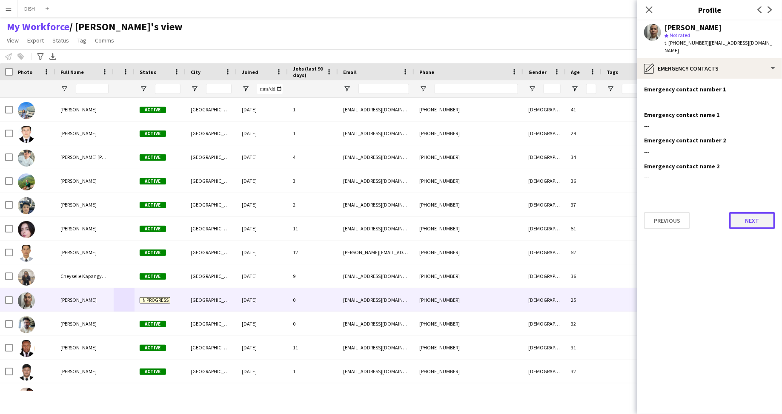
click at [737, 214] on button "Next" at bounding box center [752, 220] width 46 height 17
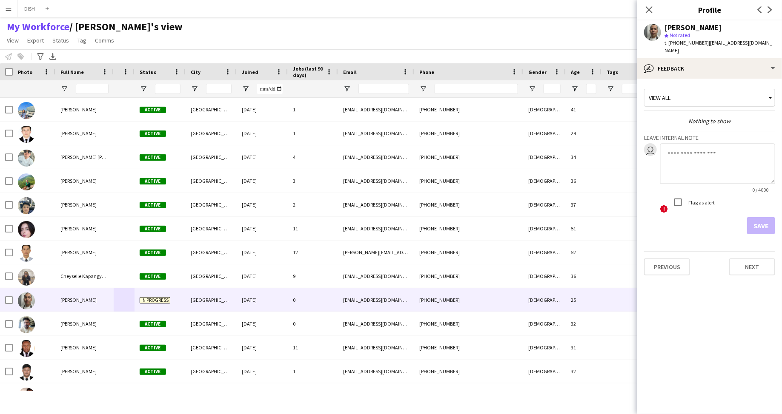
click at [722, 90] on div "View all" at bounding box center [705, 98] width 122 height 16
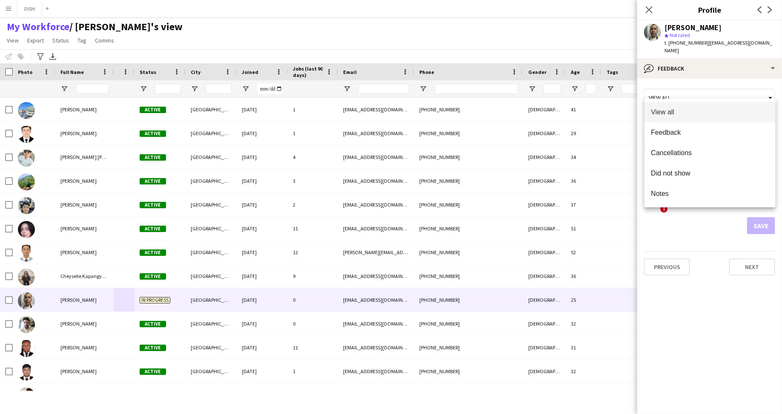
click at [755, 260] on div at bounding box center [391, 207] width 782 height 414
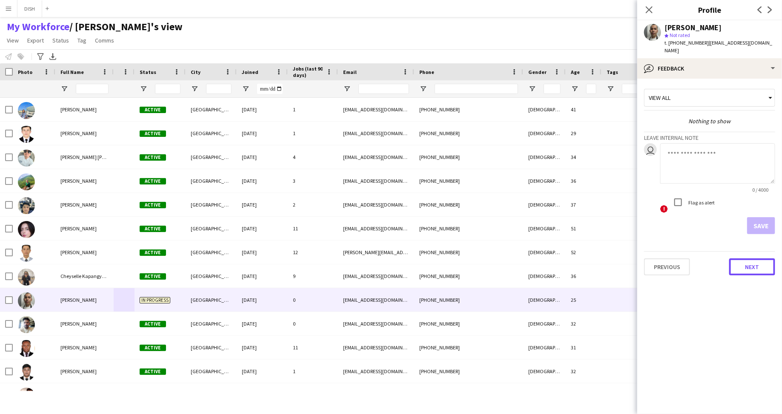
click at [755, 260] on button "Next" at bounding box center [752, 267] width 46 height 17
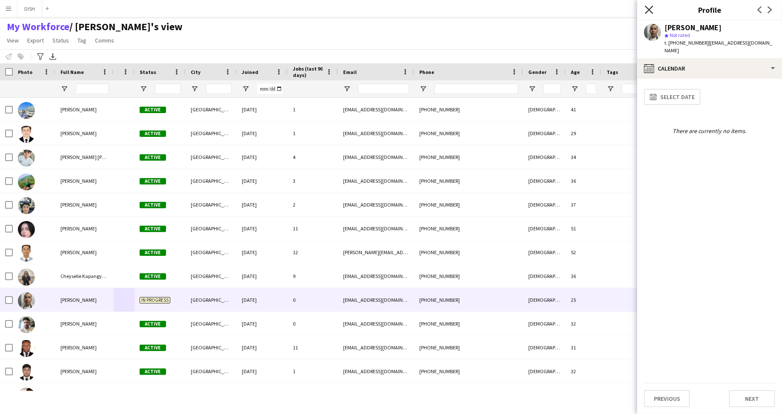
click at [647, 10] on icon "Close pop-in" at bounding box center [649, 10] width 8 height 8
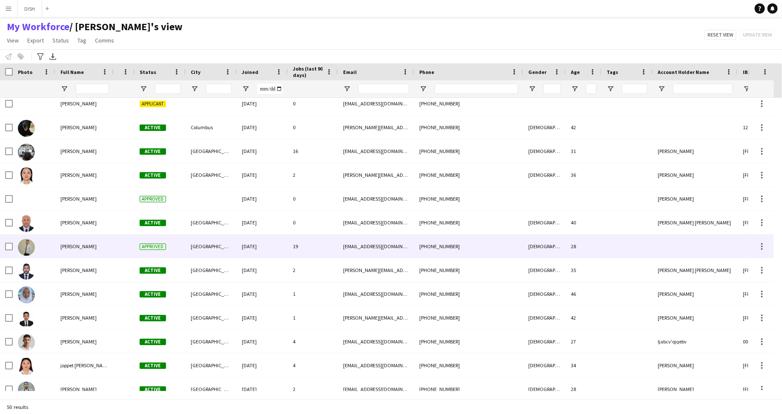
scroll to position [37, 0]
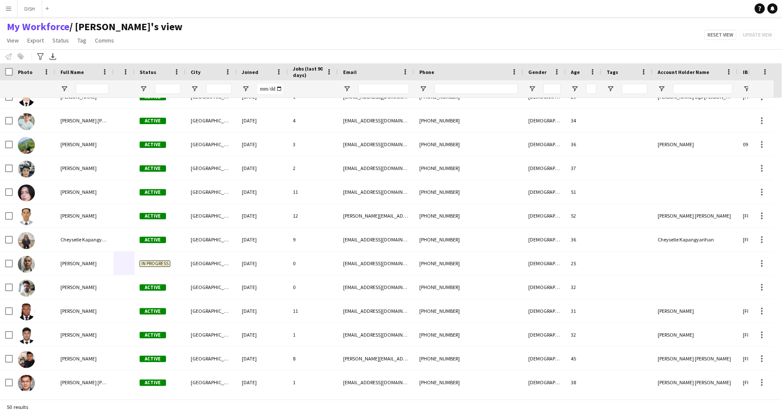
click at [7, 7] on app-icon "Menu" at bounding box center [8, 8] width 7 height 7
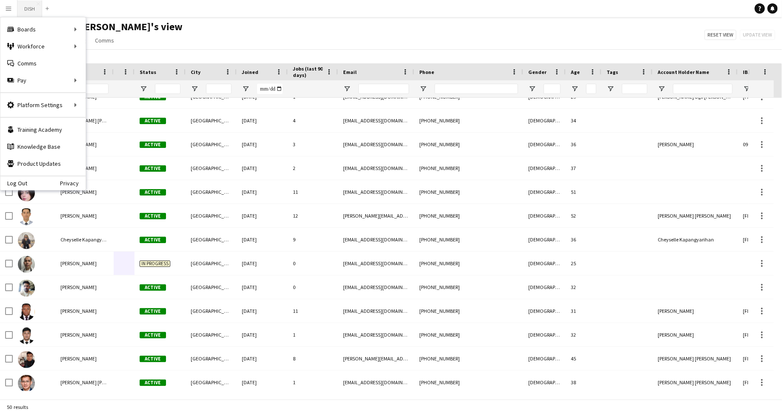
click at [26, 9] on button "DISH Close" at bounding box center [29, 8] width 25 height 17
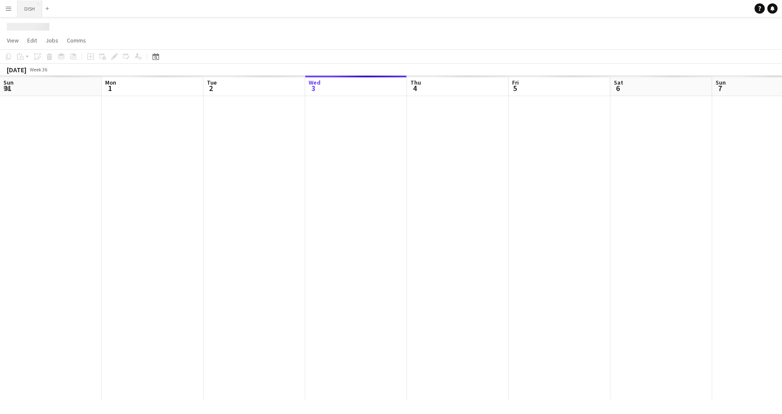
scroll to position [0, 203]
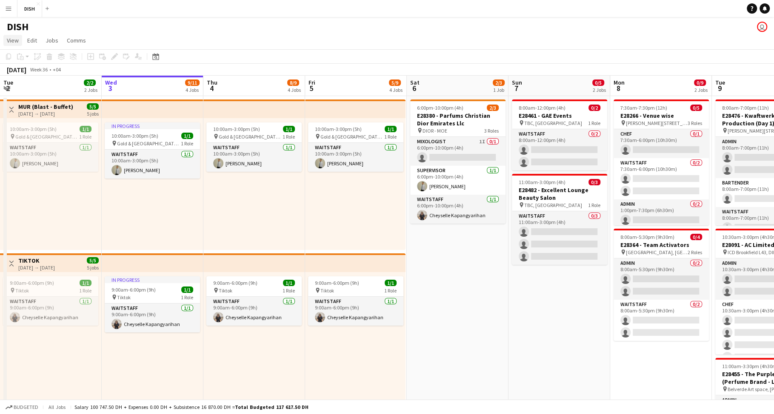
click at [10, 41] on span "View" at bounding box center [13, 41] width 12 height 8
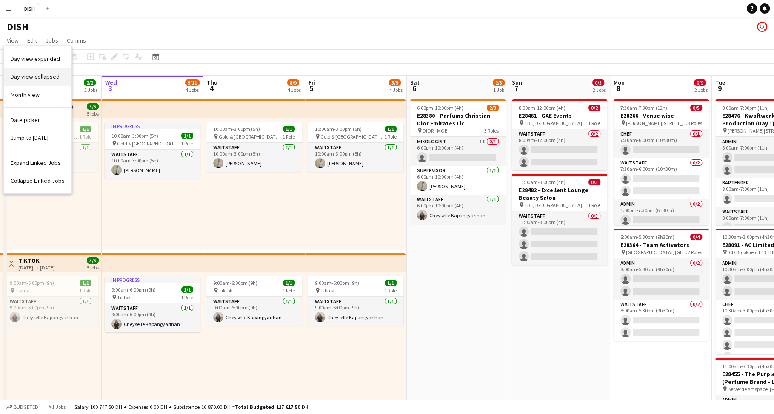
click at [29, 79] on span "Day view collapsed" at bounding box center [35, 77] width 49 height 8
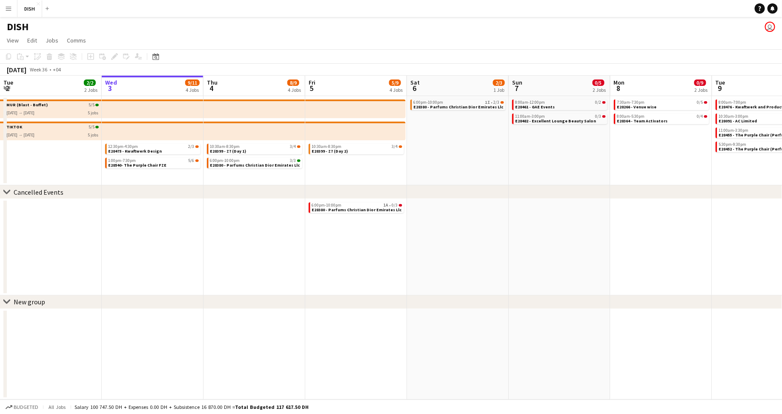
click at [7, 14] on button "Menu" at bounding box center [8, 8] width 17 height 17
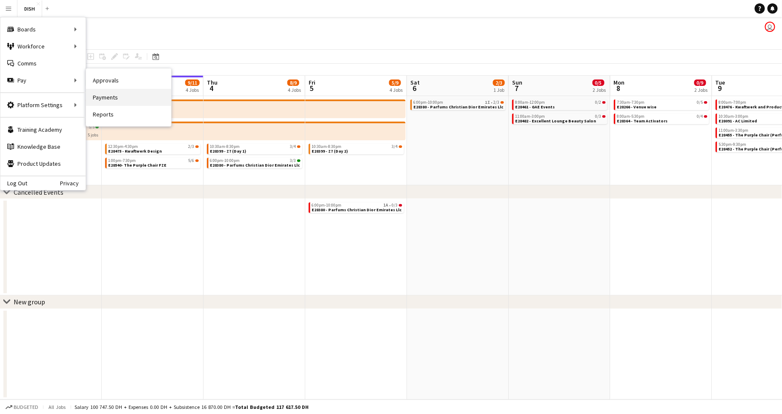
click at [122, 103] on link "Payments" at bounding box center [128, 97] width 85 height 17
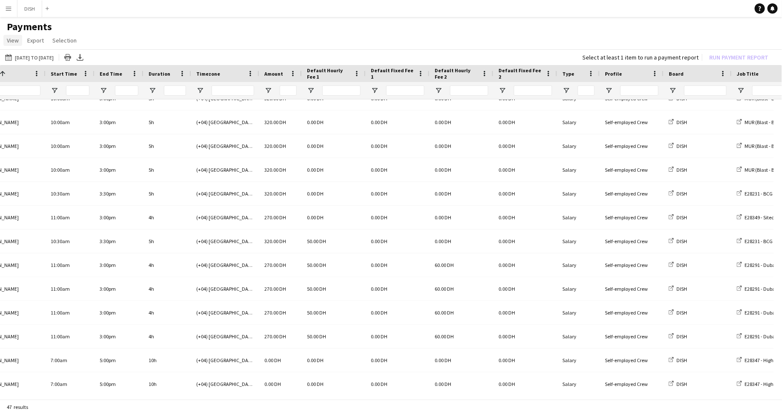
click at [14, 41] on span "View" at bounding box center [13, 41] width 12 height 8
click at [29, 57] on span "Customise view" at bounding box center [31, 59] width 40 height 8
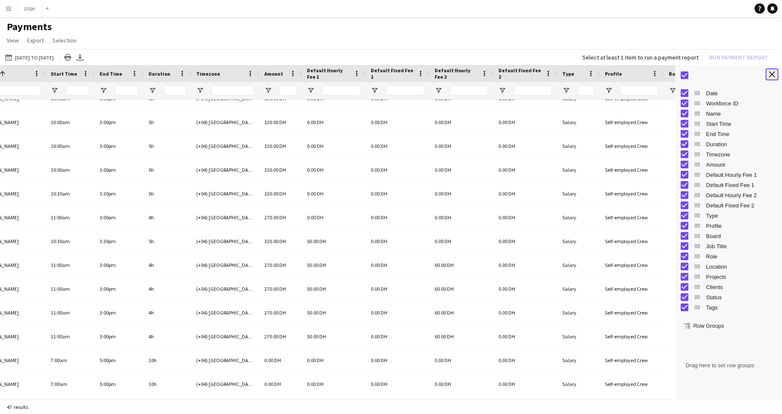
click at [775, 74] on button "Close tool panel" at bounding box center [771, 74] width 13 height 12
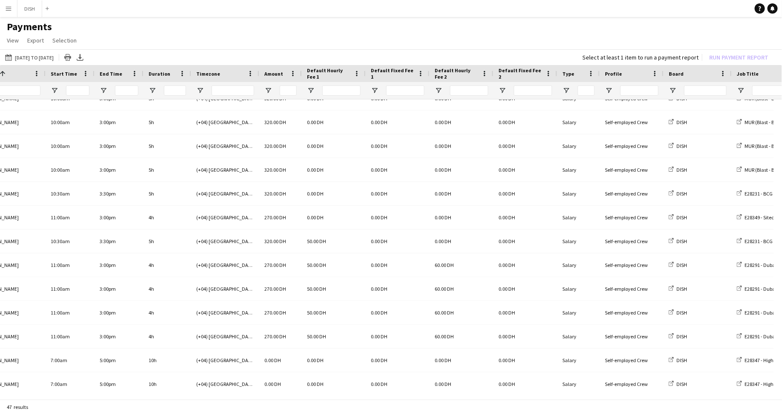
click at [4, 6] on button "Menu" at bounding box center [8, 8] width 17 height 17
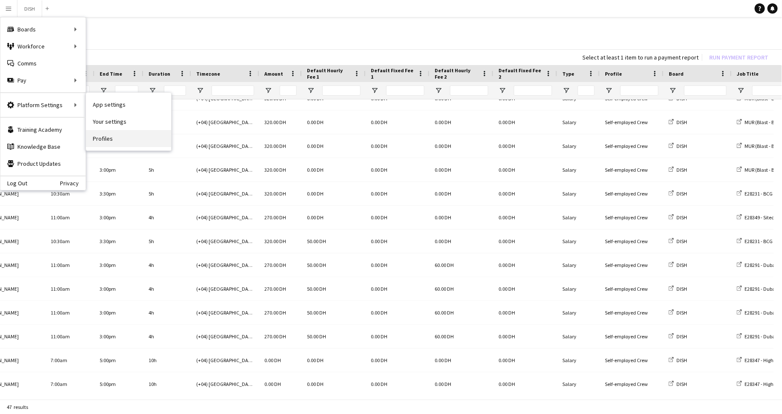
click at [122, 139] on link "Profiles" at bounding box center [128, 138] width 85 height 17
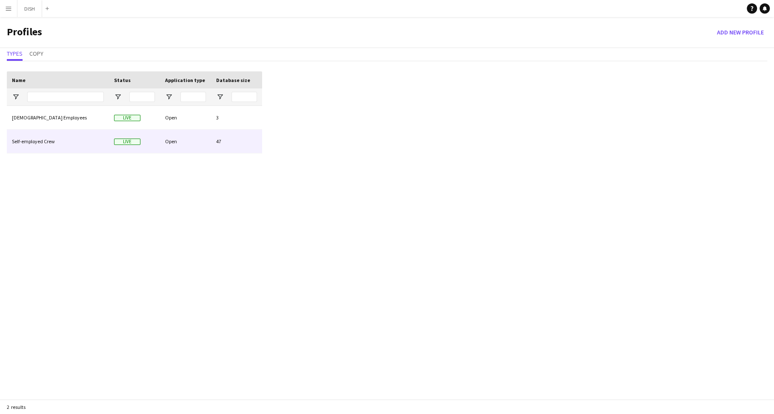
click at [99, 135] on div "Self-employed Crew" at bounding box center [58, 141] width 102 height 23
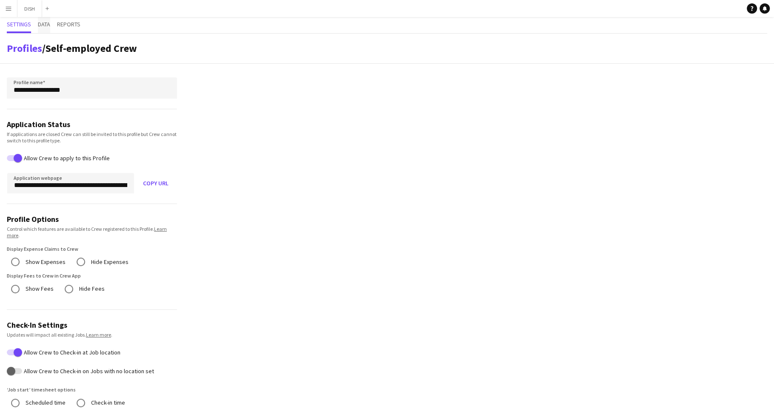
click at [46, 25] on span "Data" at bounding box center [44, 24] width 12 height 6
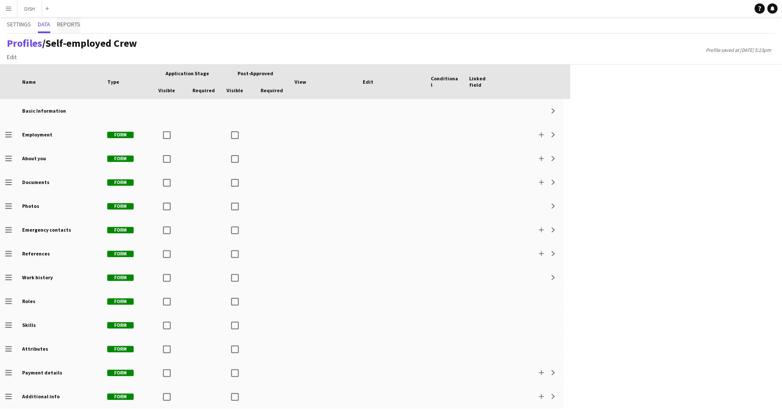
click at [70, 29] on span "Reports" at bounding box center [68, 25] width 23 height 16
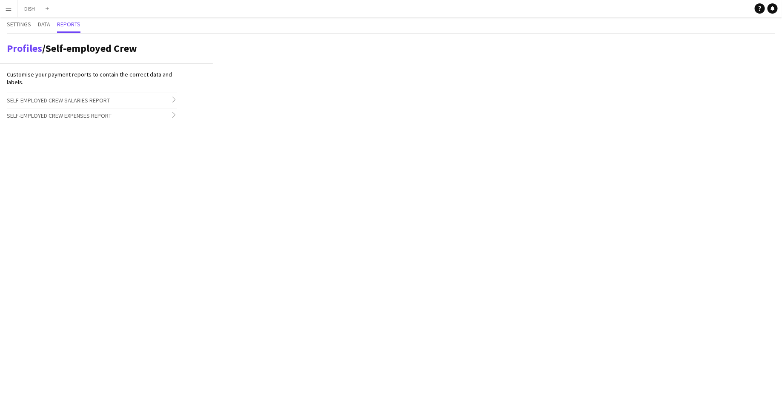
click at [70, 97] on span "Self-employed Crew Salaries Report" at bounding box center [58, 101] width 103 height 8
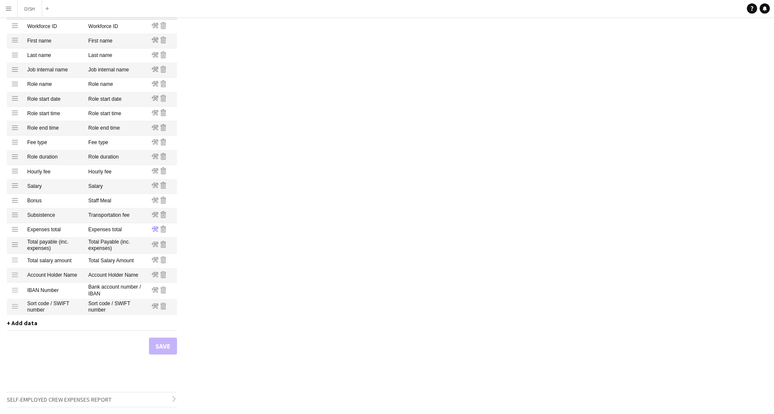
click at [157, 232] on icon at bounding box center [154, 230] width 7 height 6
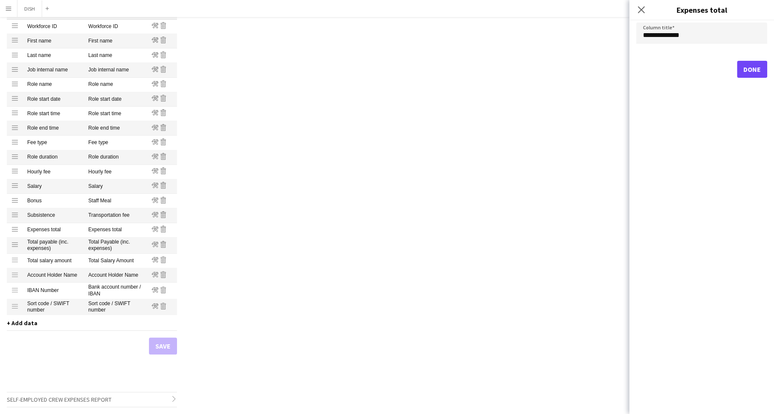
click at [222, 235] on div "Profiles / Self-employed Crew Customise your payment reports to contain the cor…" at bounding box center [387, 156] width 774 height 516
click at [29, 323] on span "+ Add data" at bounding box center [22, 324] width 31 height 8
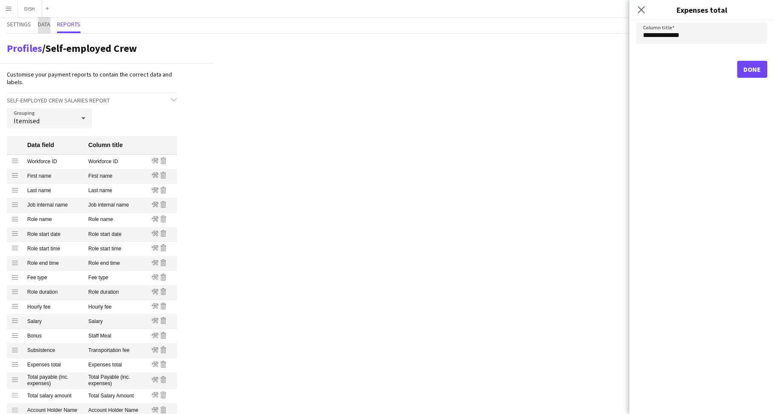
click at [43, 26] on span "Data" at bounding box center [44, 24] width 12 height 6
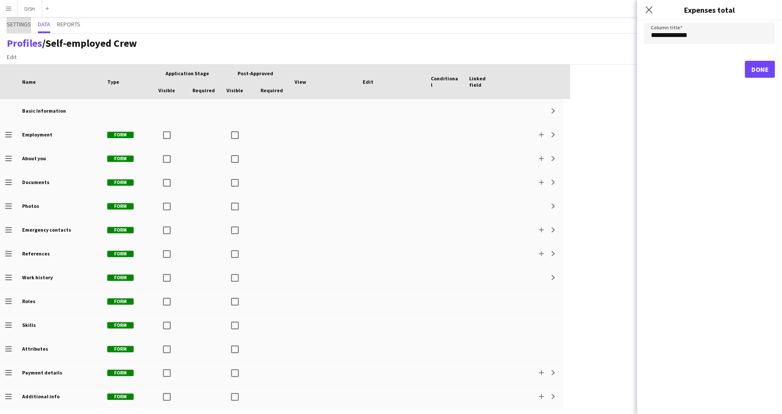
click at [20, 25] on span "Settings" at bounding box center [19, 24] width 24 height 6
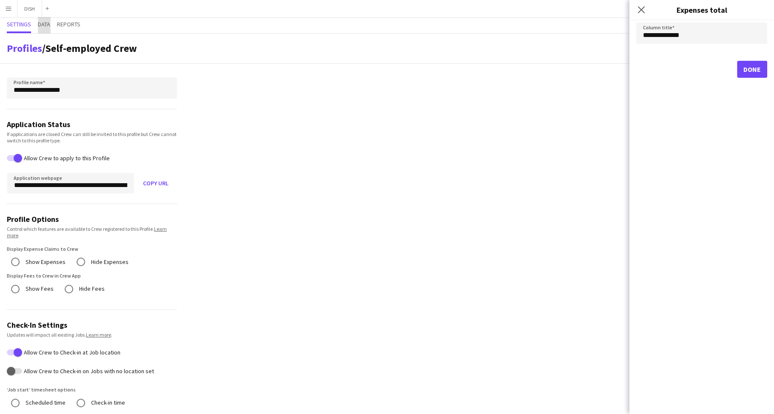
click at [50, 22] on span "Data" at bounding box center [44, 24] width 12 height 6
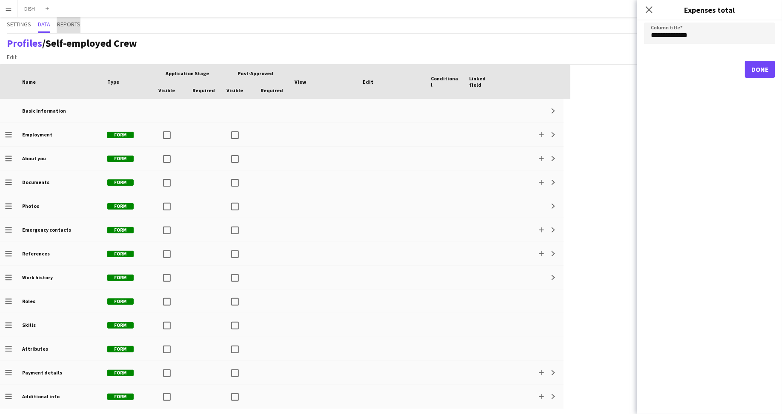
click at [67, 21] on span "Reports" at bounding box center [68, 24] width 23 height 6
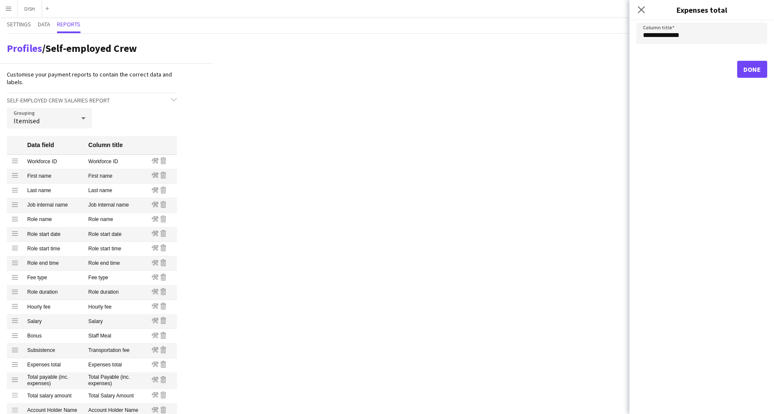
click at [100, 97] on span "Self-employed Crew Salaries Report" at bounding box center [58, 101] width 103 height 8
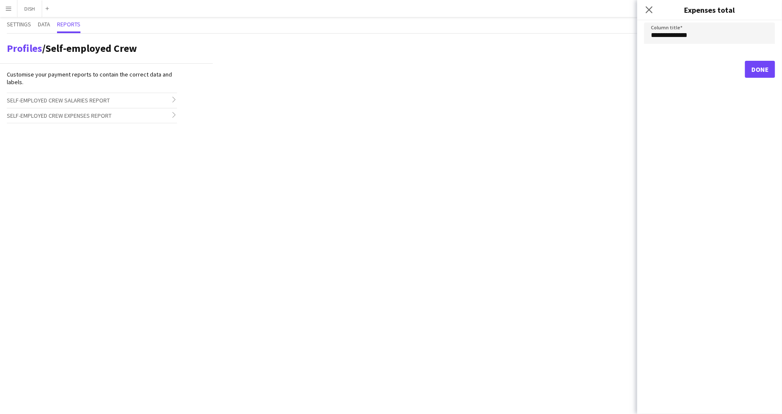
click at [106, 112] on span "Self-employed Crew Expenses Report" at bounding box center [59, 116] width 105 height 8
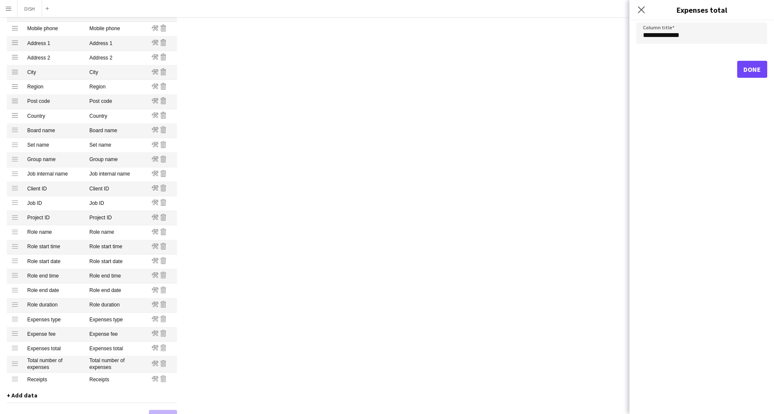
scroll to position [324, 0]
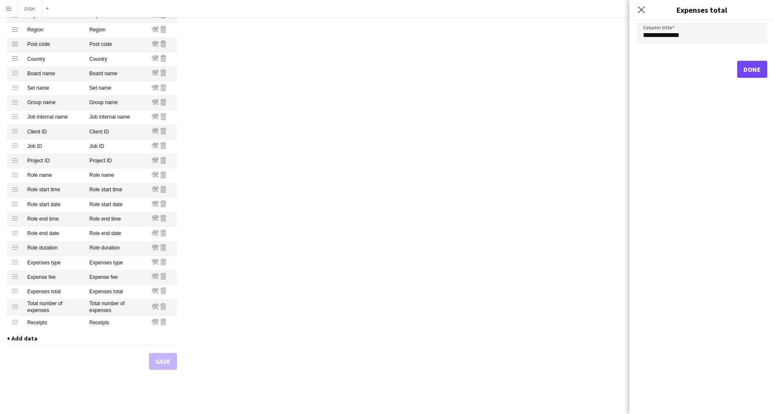
click at [16, 339] on span "+ Add data" at bounding box center [22, 339] width 31 height 8
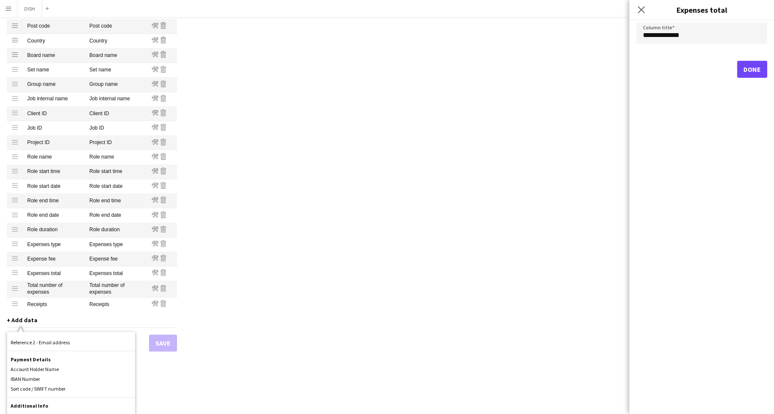
scroll to position [0, 0]
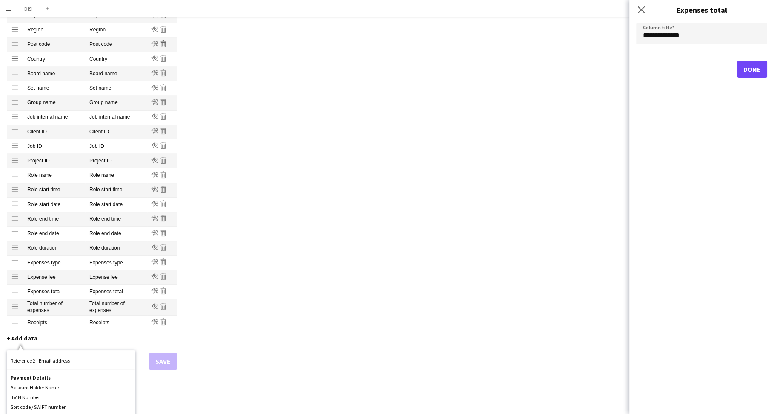
click at [224, 205] on div "Profiles / Self-employed Crew Customise your payment reports to contain the cor…" at bounding box center [387, 63] width 774 height 702
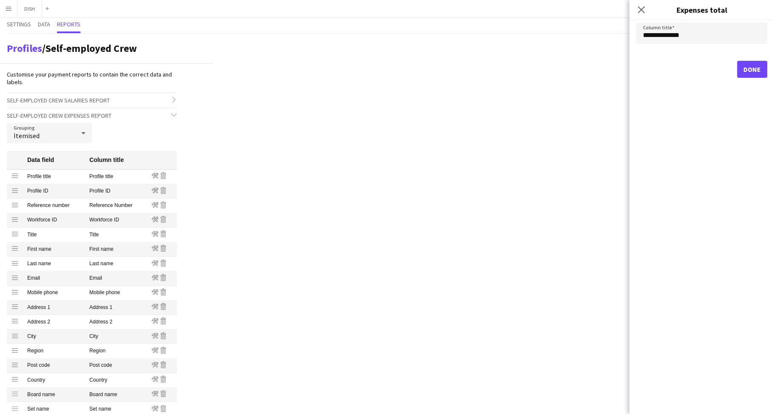
click at [142, 115] on h3 "Self-employed Crew Expenses Report chevron-down" at bounding box center [92, 115] width 170 height 14
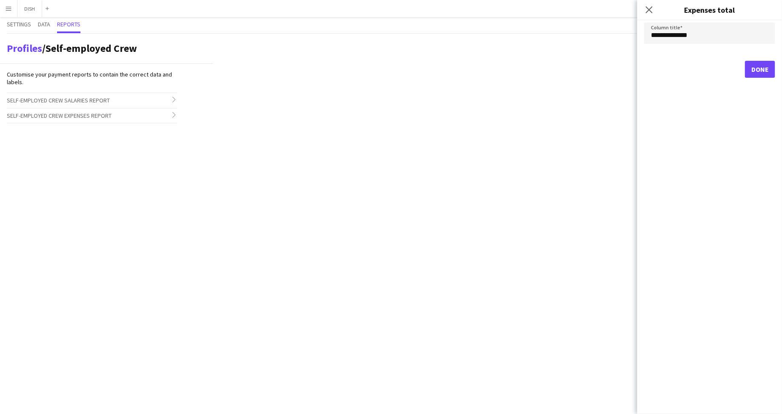
click at [6, 12] on button "Menu" at bounding box center [8, 8] width 17 height 17
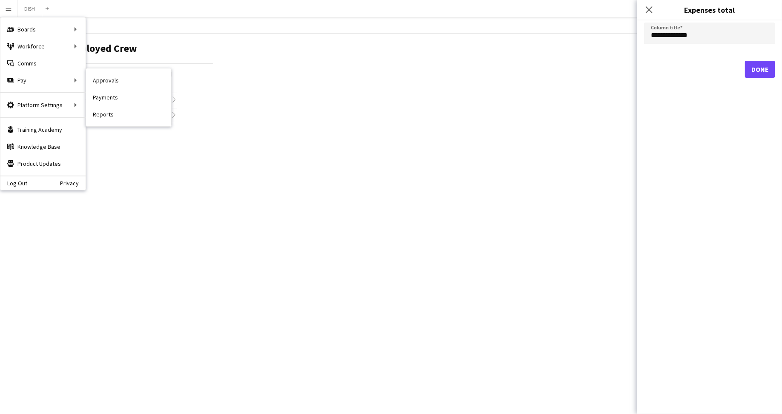
click at [106, 96] on link "Payments" at bounding box center [128, 97] width 85 height 17
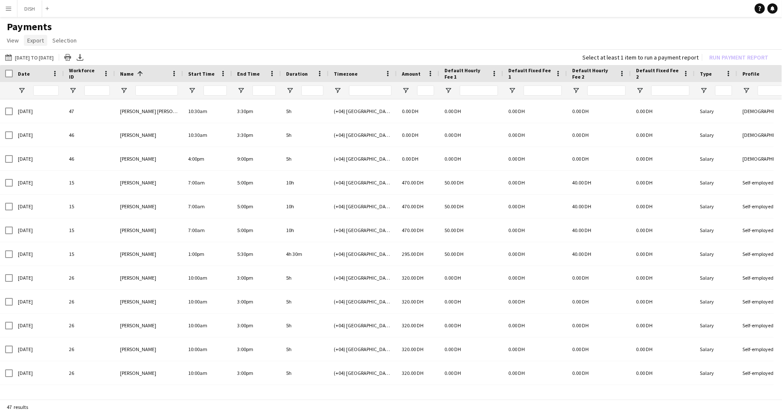
click at [36, 42] on span "Export" at bounding box center [35, 41] width 17 height 8
click at [149, 38] on app-page-menu "View Customise view Customise filters Reset Filters Reset View Reset All Export…" at bounding box center [391, 41] width 782 height 16
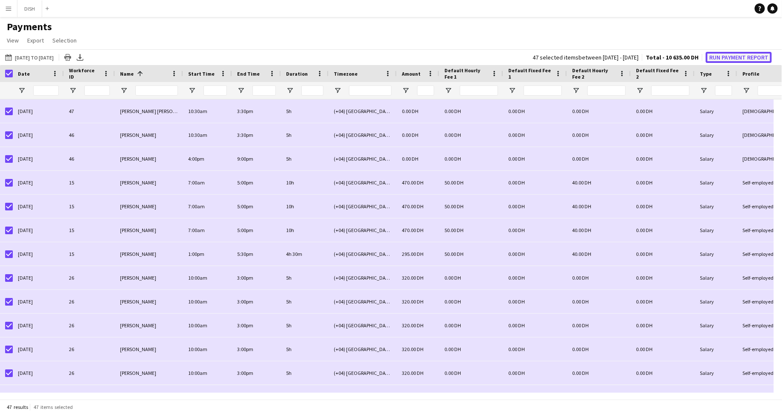
click at [733, 55] on button "Run Payment Report" at bounding box center [738, 57] width 66 height 11
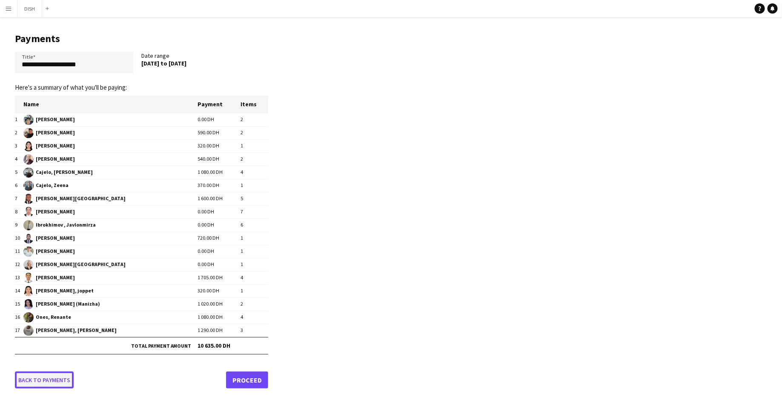
click at [48, 378] on link "Back to payments" at bounding box center [44, 380] width 59 height 17
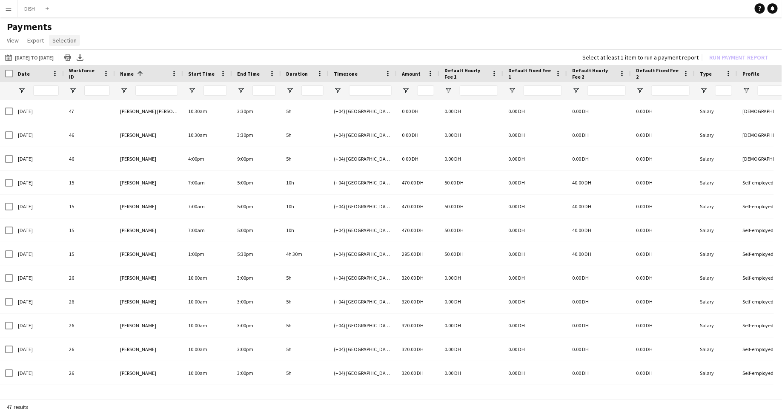
click at [66, 40] on span "Selection" at bounding box center [64, 41] width 24 height 8
click at [9, 45] on link "View" at bounding box center [12, 40] width 19 height 11
click at [166, 37] on app-page-menu "View Customise view Customise filters Reset Filters Reset View Reset All Export…" at bounding box center [391, 41] width 782 height 16
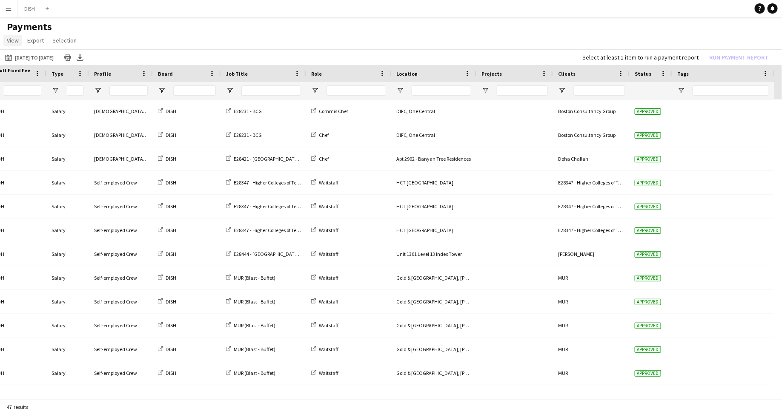
click at [11, 40] on span "View" at bounding box center [13, 41] width 12 height 8
click at [31, 65] on link "Customise view" at bounding box center [34, 59] width 60 height 18
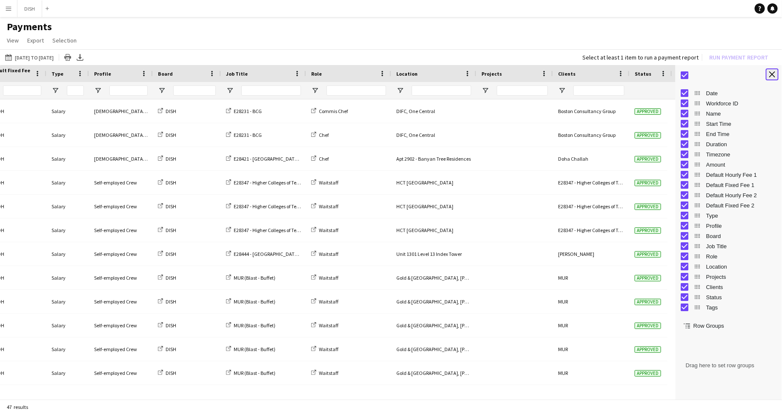
click at [773, 73] on app-icon "Close tool panel" at bounding box center [772, 74] width 6 height 6
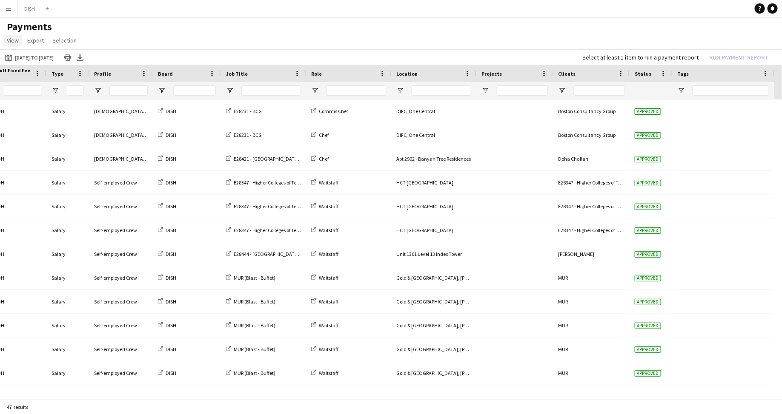
click at [18, 39] on span "View" at bounding box center [13, 41] width 12 height 8
click at [9, 6] on app-icon "Menu" at bounding box center [8, 8] width 7 height 7
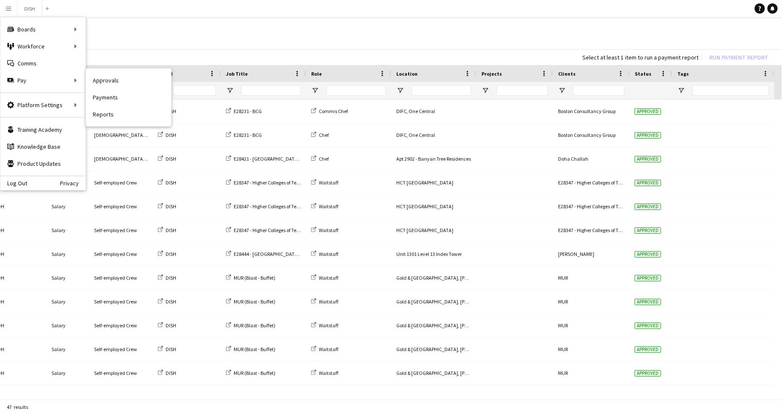
click at [124, 123] on nav "Approvals Payments Reports" at bounding box center [128, 97] width 85 height 58
click at [121, 118] on link "Reports" at bounding box center [128, 114] width 85 height 17
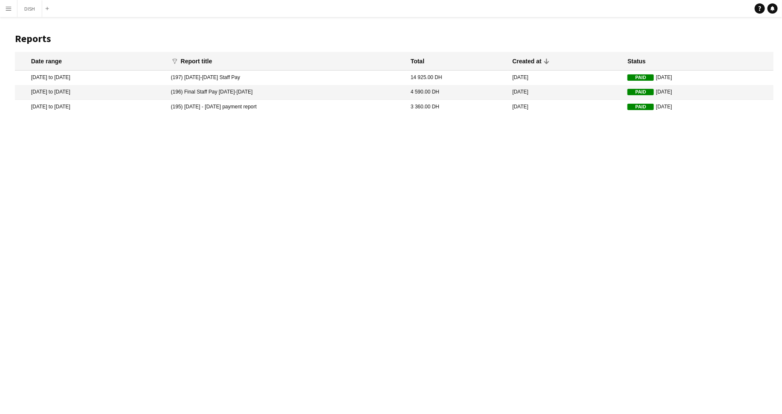
click at [72, 80] on mat-cell "11 Aug 2025 to 15 Aug 2025" at bounding box center [90, 78] width 151 height 14
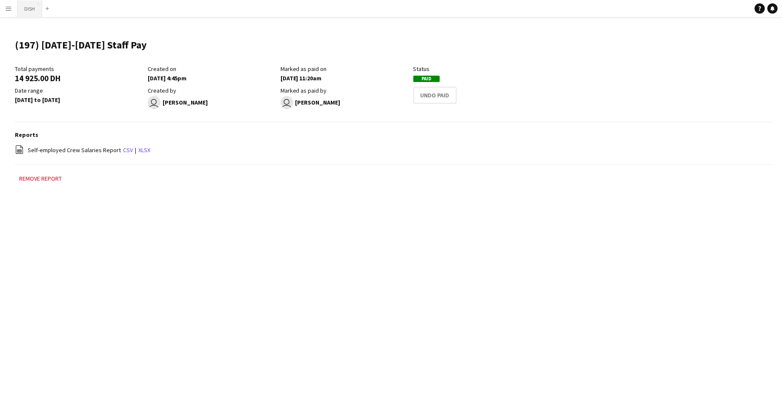
click at [32, 11] on button "DISH Close" at bounding box center [29, 8] width 25 height 17
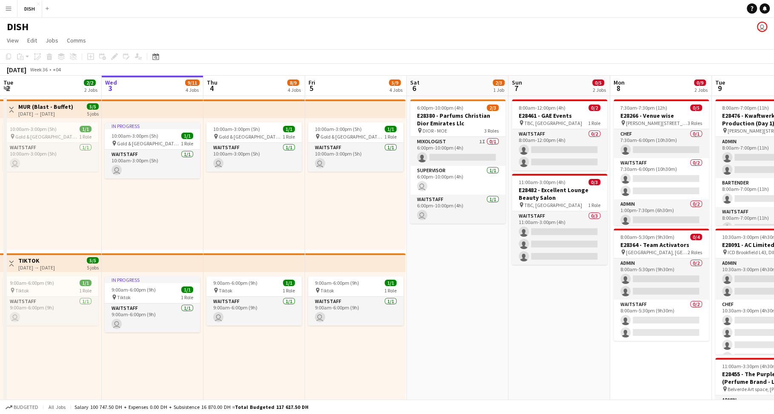
click at [11, 8] on app-icon "Menu" at bounding box center [8, 8] width 7 height 7
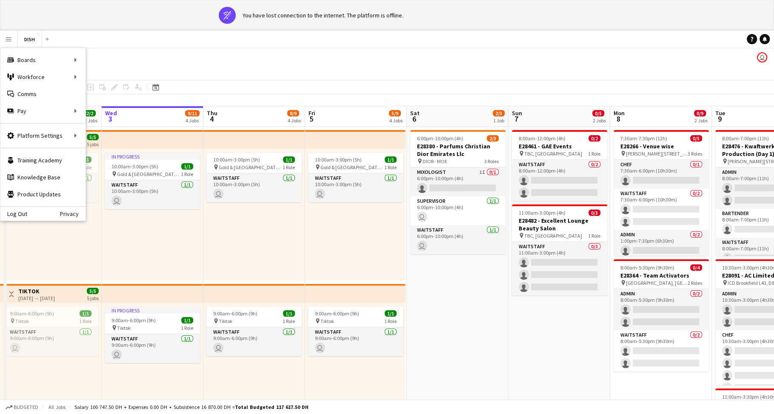
click at [8, 35] on button "Menu" at bounding box center [8, 39] width 17 height 17
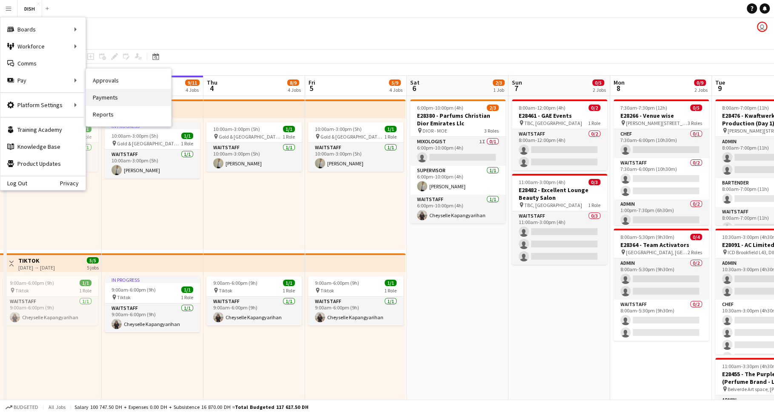
click at [103, 94] on link "Payments" at bounding box center [128, 97] width 85 height 17
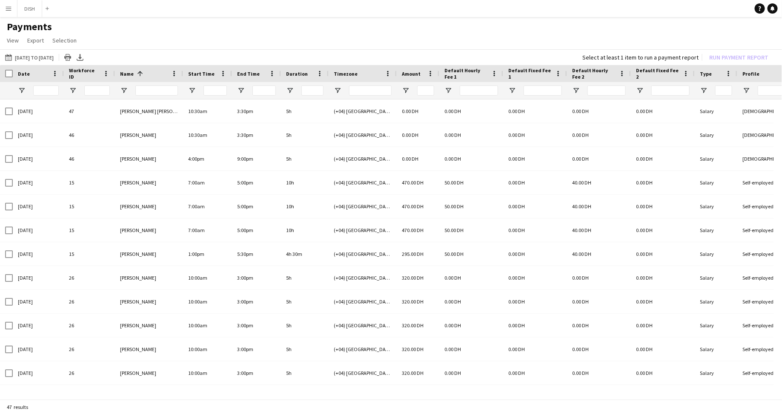
click at [11, 8] on app-icon "Menu" at bounding box center [8, 8] width 7 height 7
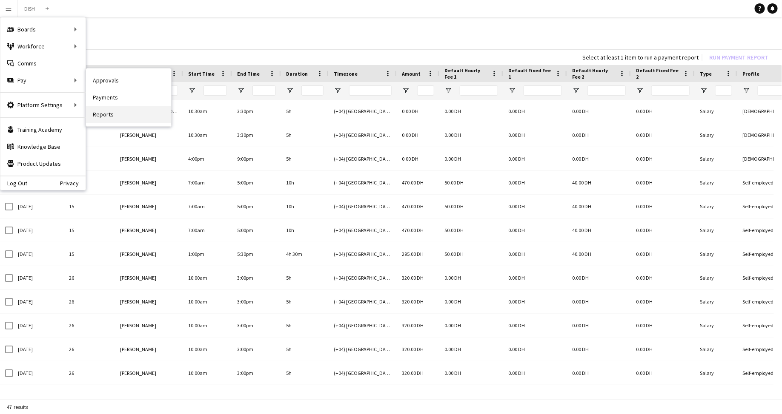
click at [117, 109] on link "Reports" at bounding box center [128, 114] width 85 height 17
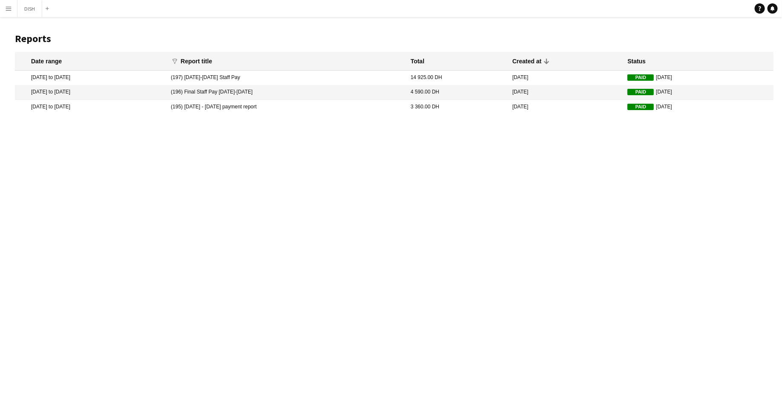
click at [117, 81] on mat-cell "11 Aug 2025 to 15 Aug 2025" at bounding box center [90, 78] width 151 height 14
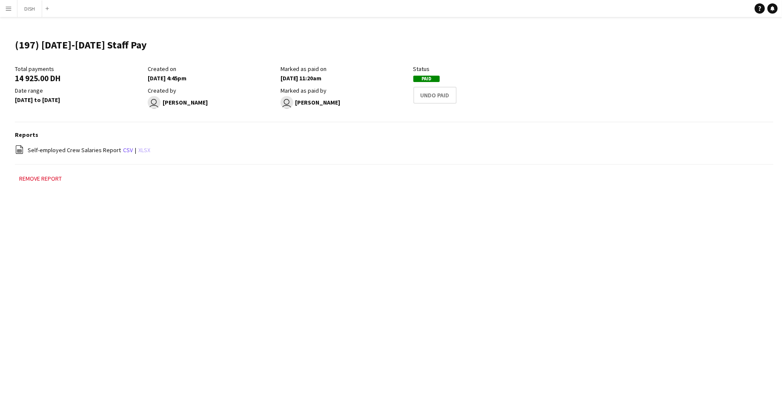
click at [145, 151] on link "xlsx" at bounding box center [144, 150] width 12 height 8
click at [10, 11] on app-icon "Menu" at bounding box center [8, 8] width 7 height 7
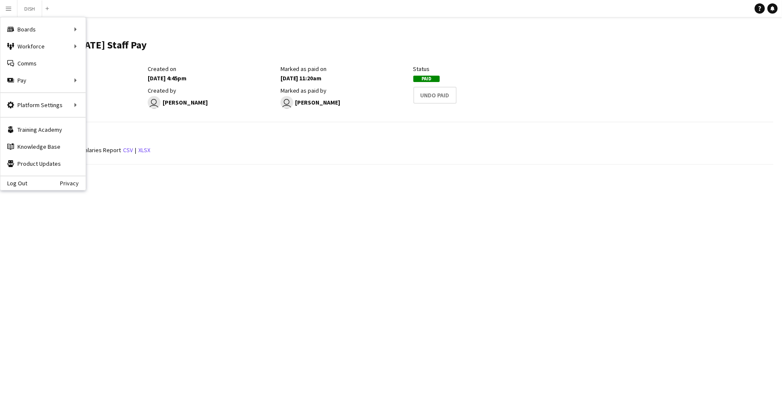
click at [119, 5] on app-navbar "Menu Boards Boards Boards All jobs Status Workforce Workforce My Workforce Recr…" at bounding box center [391, 8] width 782 height 17
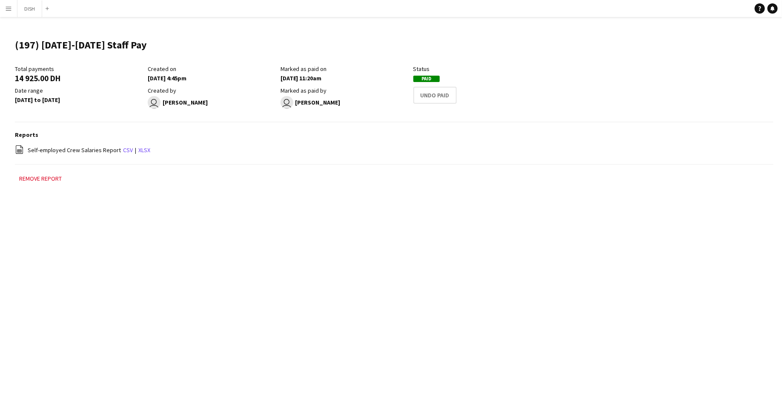
click at [8, 7] on app-icon "Menu" at bounding box center [8, 8] width 7 height 7
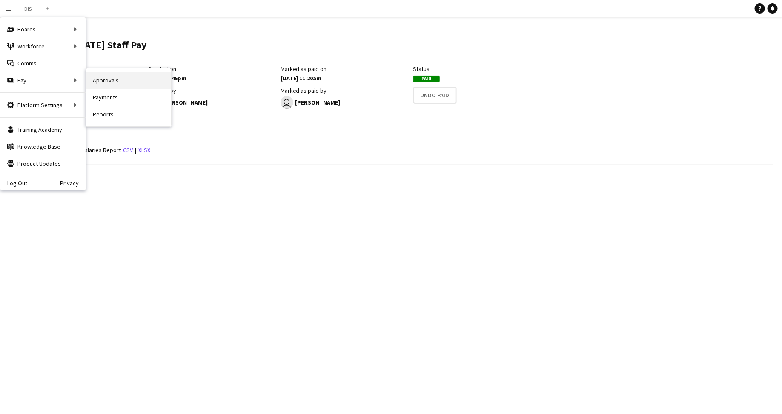
click at [116, 85] on link "Approvals" at bounding box center [128, 80] width 85 height 17
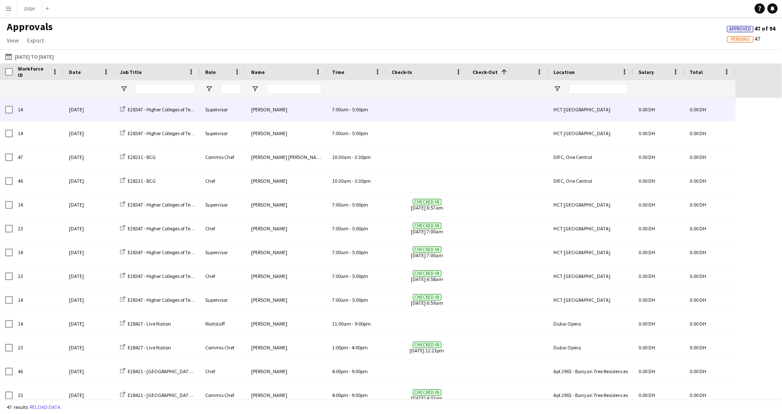
click at [396, 109] on span at bounding box center [426, 109] width 71 height 23
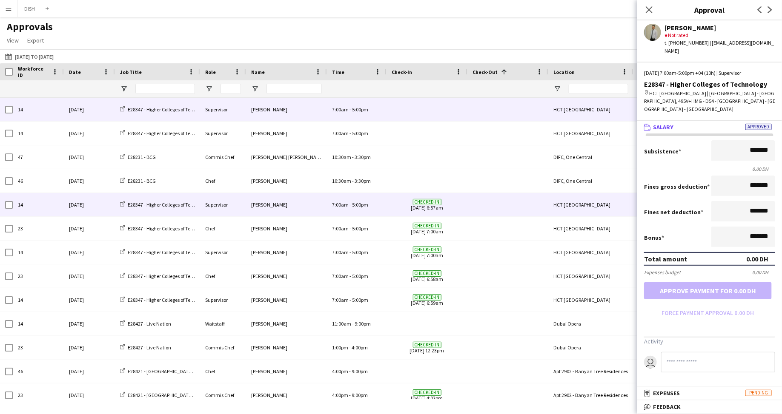
click at [239, 210] on div "Supervisor" at bounding box center [223, 204] width 46 height 23
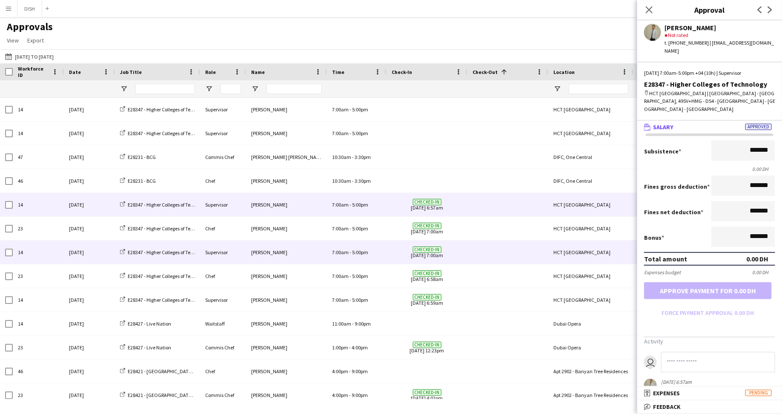
click at [252, 241] on div "Javlonmirza Ibrokhimov" at bounding box center [286, 252] width 81 height 23
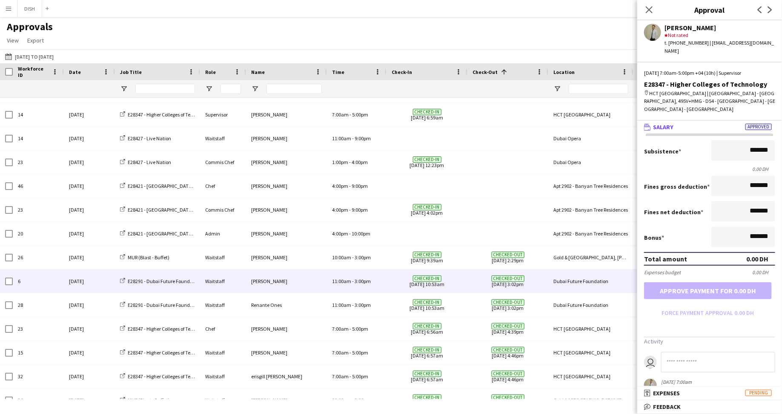
scroll to position [185, 0]
click at [257, 287] on div "Guilbert Cajelo" at bounding box center [286, 281] width 81 height 23
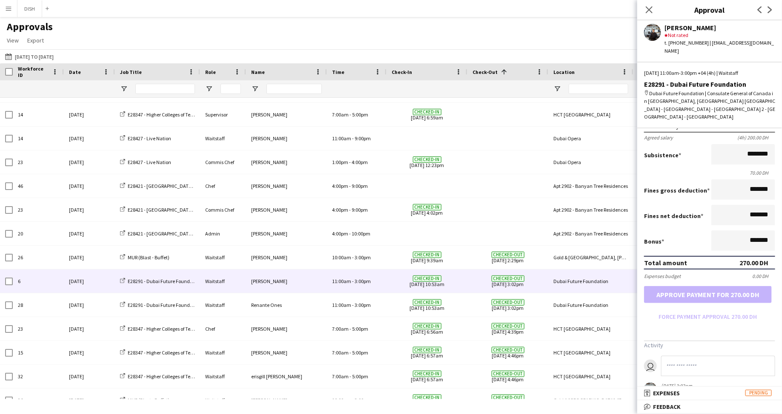
scroll to position [0, 0]
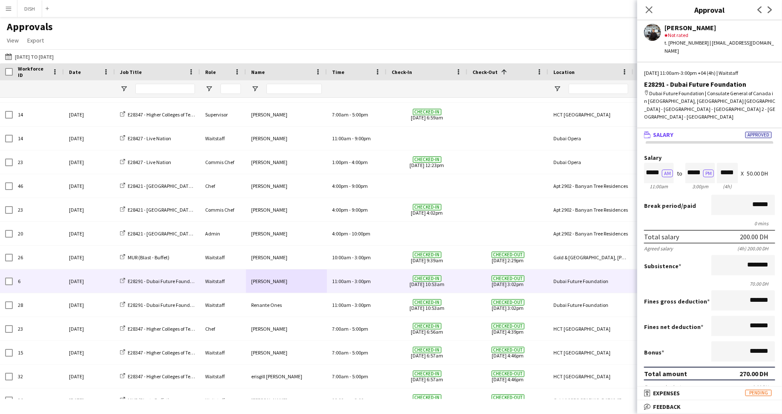
click at [662, 131] on span "Salary" at bounding box center [663, 135] width 20 height 8
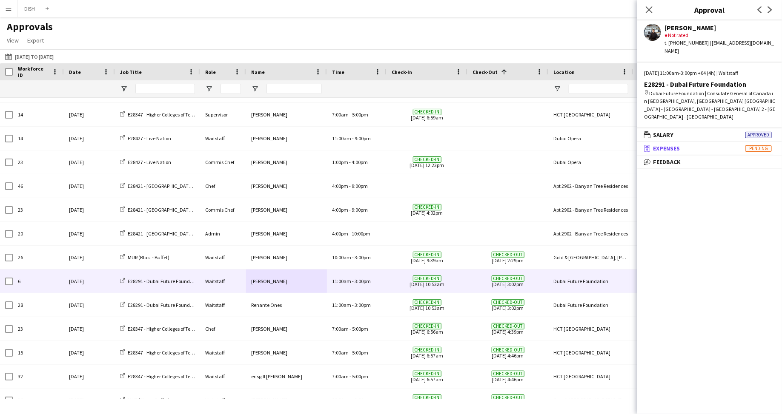
click at [668, 145] on span "Expenses" at bounding box center [666, 149] width 27 height 8
click at [679, 162] on div "Crew hasn't submitted expenses yet" at bounding box center [709, 166] width 145 height 8
click at [26, 57] on button "18-08-2025 to 24-08-2025 18-08-2025 to 24-08-2025" at bounding box center [29, 56] width 52 height 10
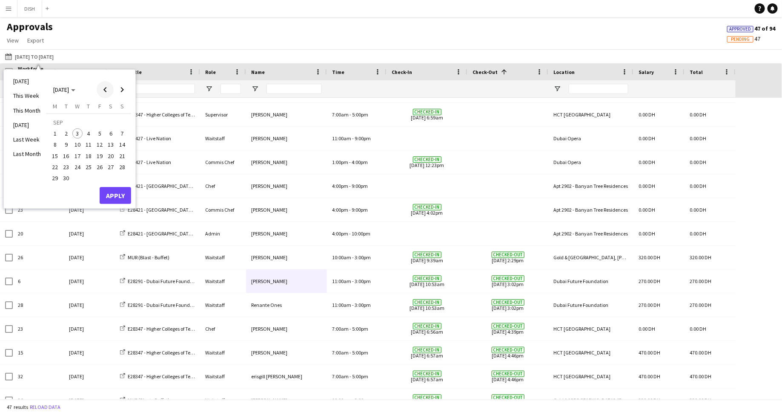
click at [104, 91] on span "Previous month" at bounding box center [105, 89] width 17 height 17
click at [98, 146] on span "15" at bounding box center [99, 147] width 10 height 10
click at [116, 181] on button "Apply" at bounding box center [115, 186] width 31 height 17
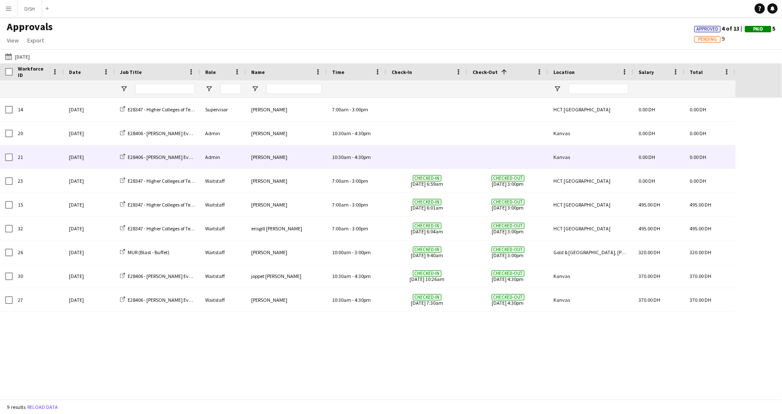
click at [240, 162] on div "Admin" at bounding box center [223, 156] width 46 height 23
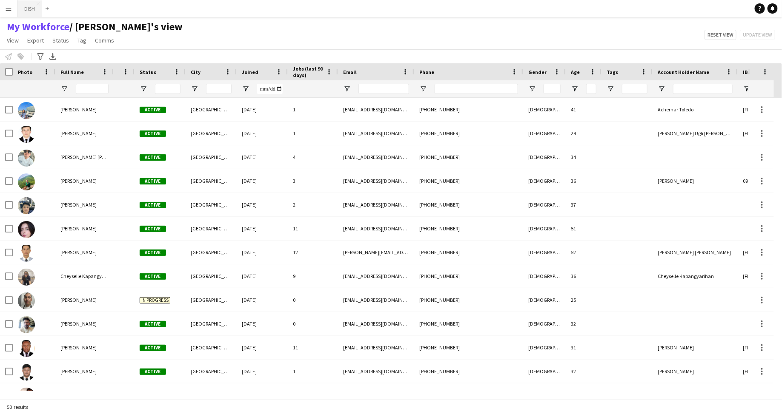
click at [26, 6] on button "DISH Close" at bounding box center [29, 8] width 25 height 17
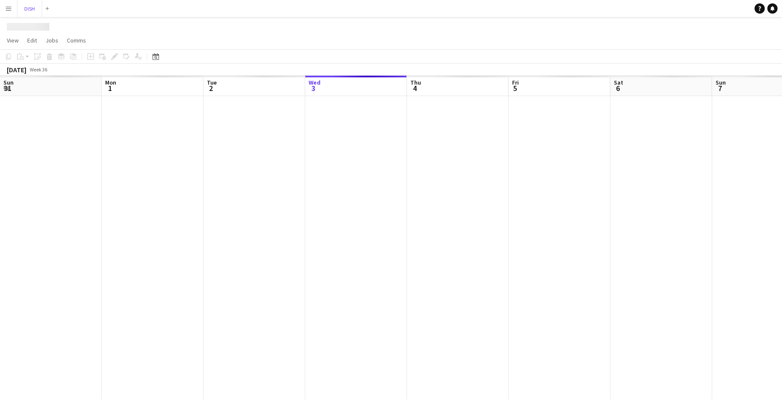
scroll to position [0, 203]
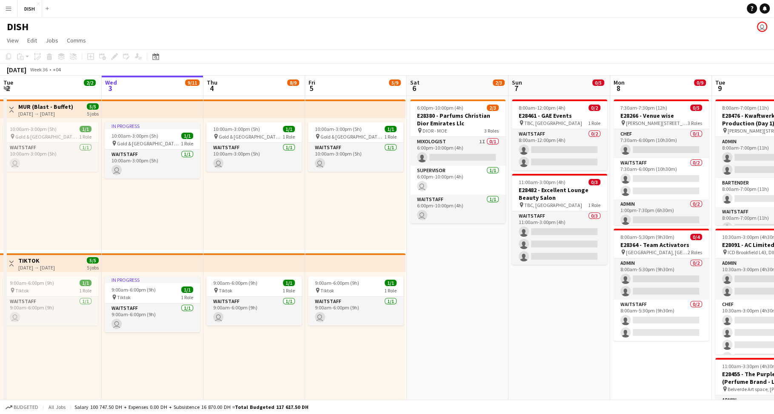
click at [5, 3] on button "Menu" at bounding box center [8, 8] width 17 height 17
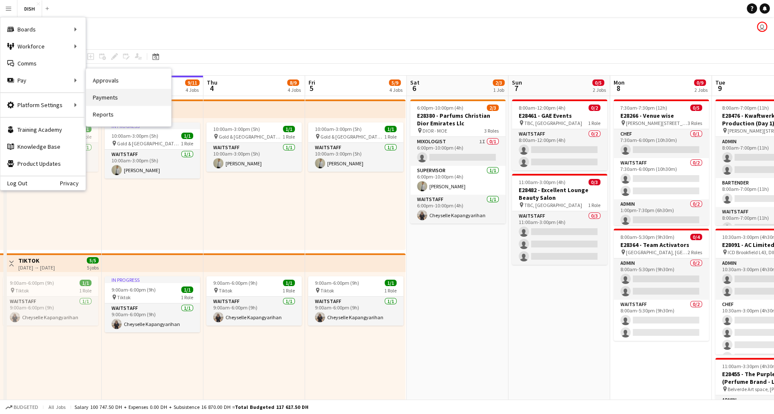
click at [106, 92] on link "Payments" at bounding box center [128, 97] width 85 height 17
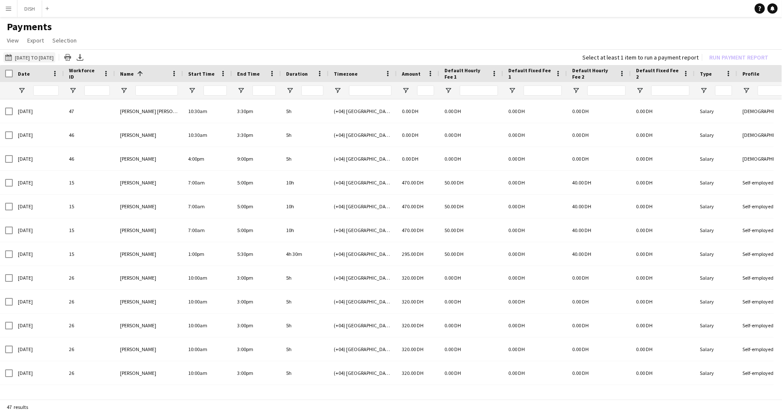
click at [26, 53] on button "[DATE] to [DATE] [DATE] to [DATE]" at bounding box center [29, 57] width 52 height 10
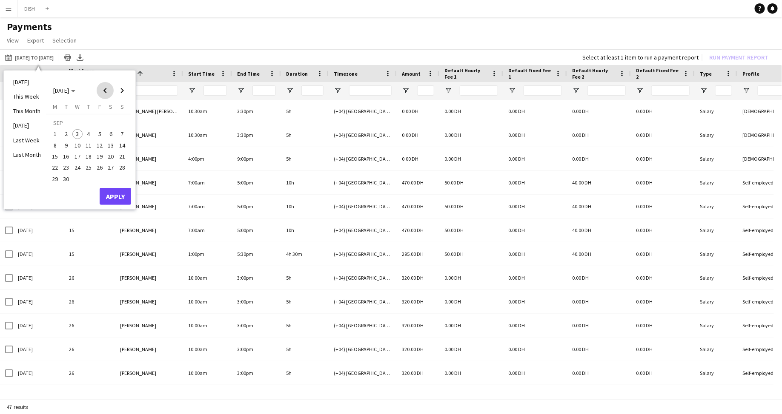
click at [108, 91] on span "Previous month" at bounding box center [105, 90] width 17 height 17
click at [99, 146] on span "15" at bounding box center [99, 148] width 10 height 10
click at [110, 186] on button "Apply" at bounding box center [115, 187] width 31 height 17
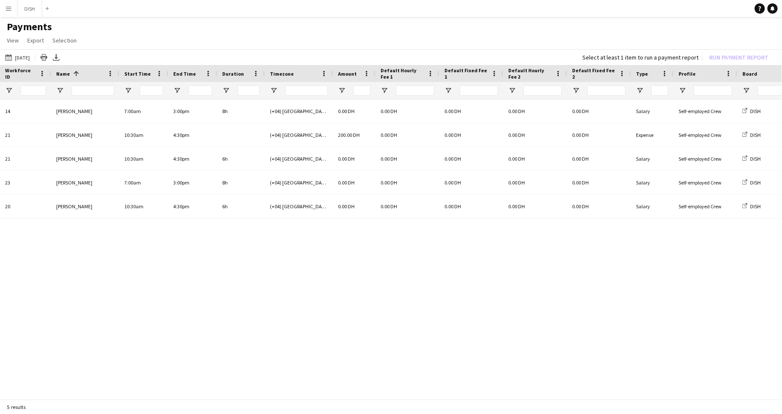
click at [10, 8] on app-icon "Menu" at bounding box center [8, 8] width 7 height 7
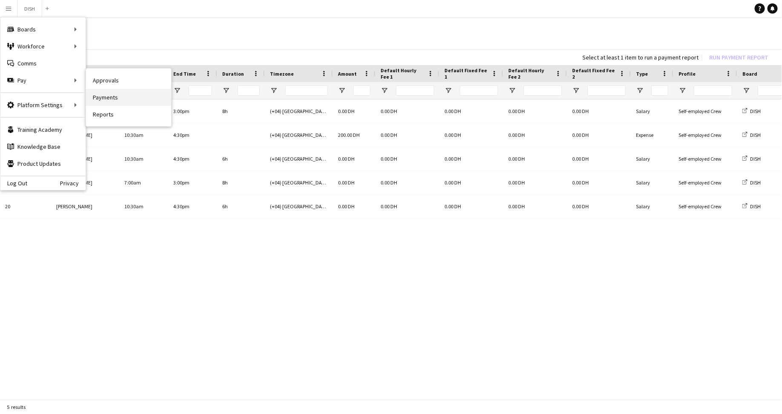
click at [110, 96] on link "Payments" at bounding box center [128, 97] width 85 height 17
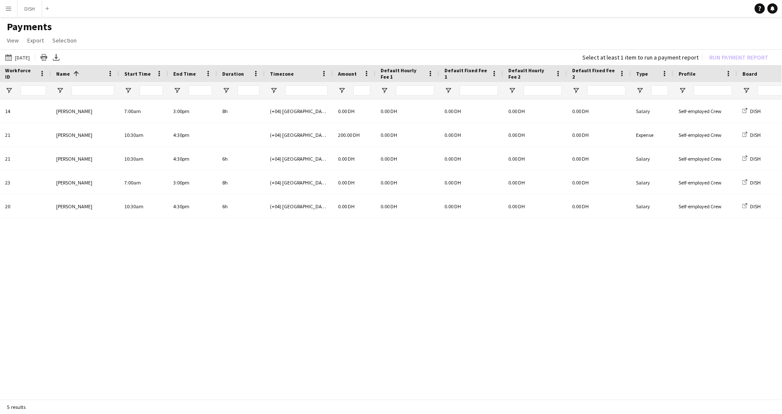
click at [6, 5] on app-icon "Menu" at bounding box center [8, 8] width 7 height 7
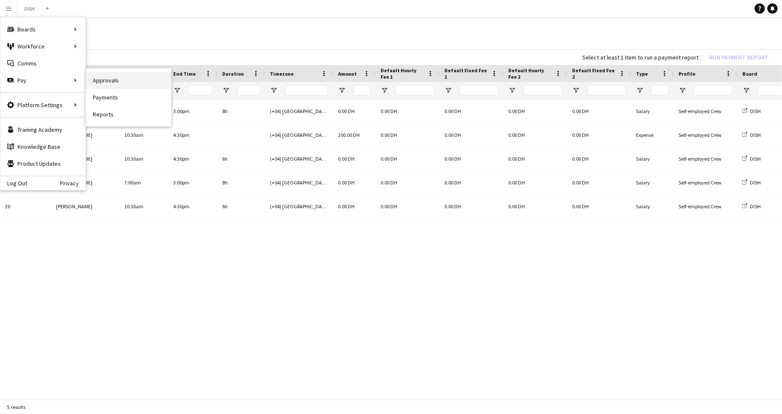
click at [89, 80] on link "Approvals" at bounding box center [128, 80] width 85 height 17
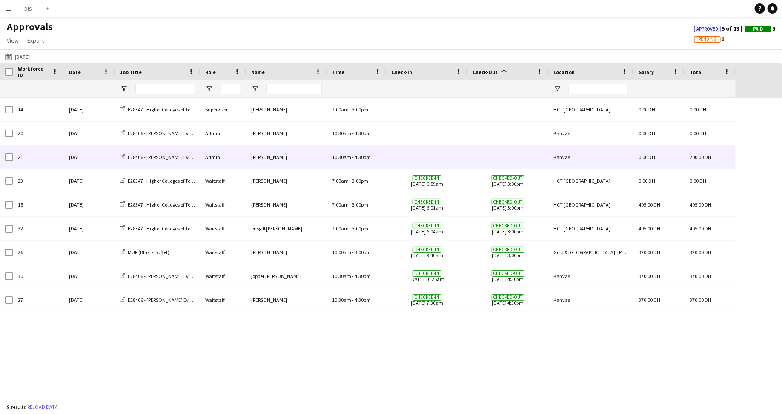
click at [299, 164] on div "[PERSON_NAME]" at bounding box center [286, 156] width 81 height 23
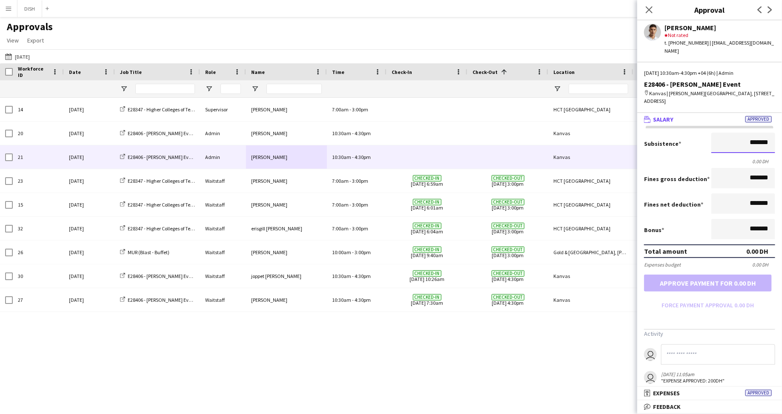
click at [714, 133] on input "*******" at bounding box center [743, 143] width 64 height 20
type input "*********"
click at [722, 278] on button "Approve payment for 700.00 DH" at bounding box center [708, 283] width 128 height 17
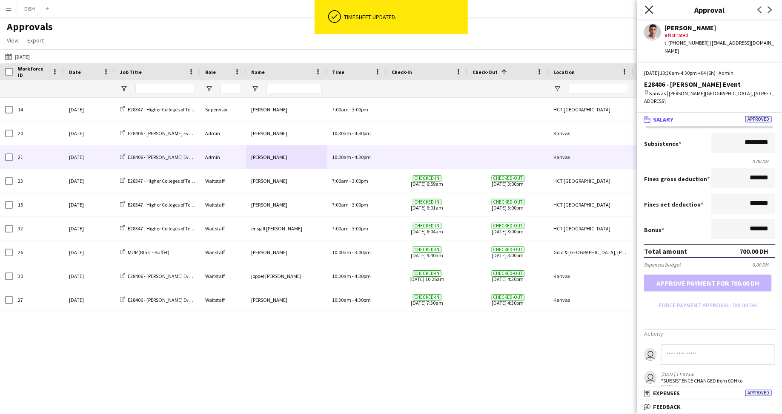
click at [652, 12] on icon at bounding box center [649, 10] width 8 height 8
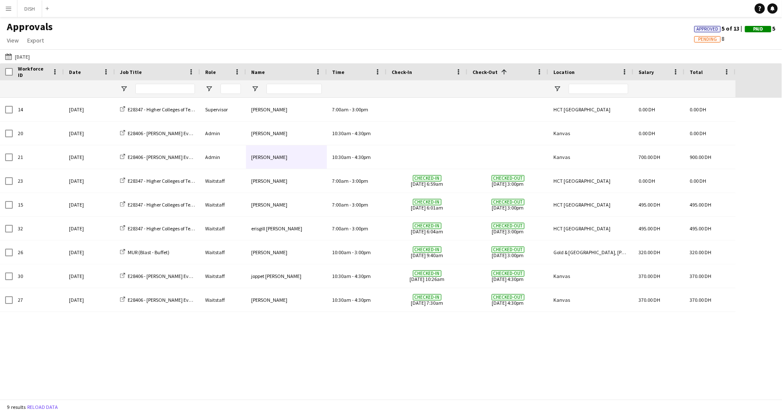
click at [5, 9] on app-icon "Menu" at bounding box center [8, 8] width 7 height 7
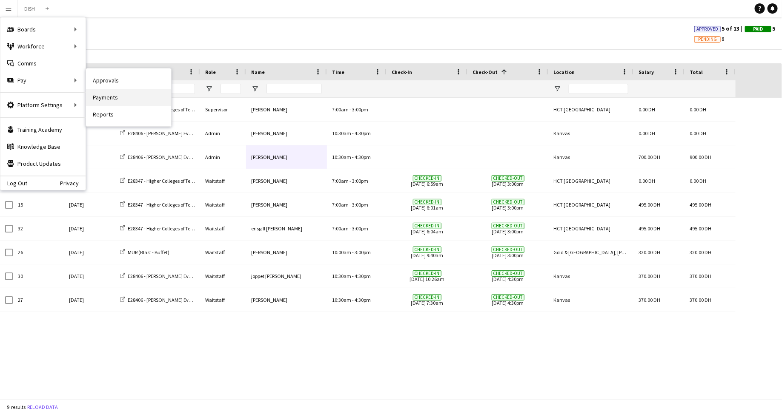
click at [116, 99] on link "Payments" at bounding box center [128, 97] width 85 height 17
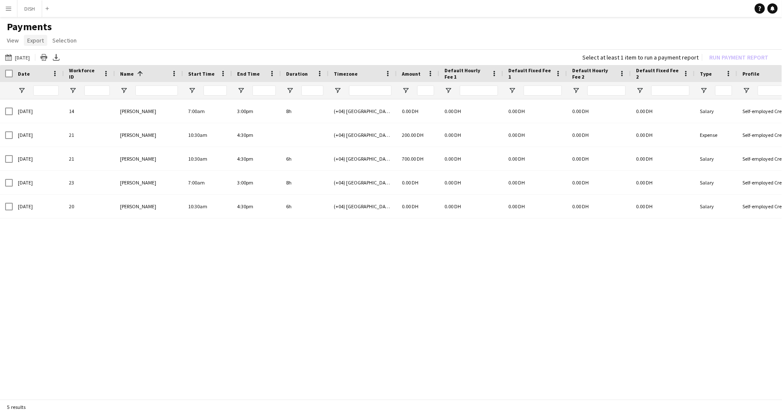
click at [39, 44] on link "Export" at bounding box center [35, 40] width 23 height 11
click at [51, 63] on link "Export as XLSX" at bounding box center [54, 59] width 60 height 18
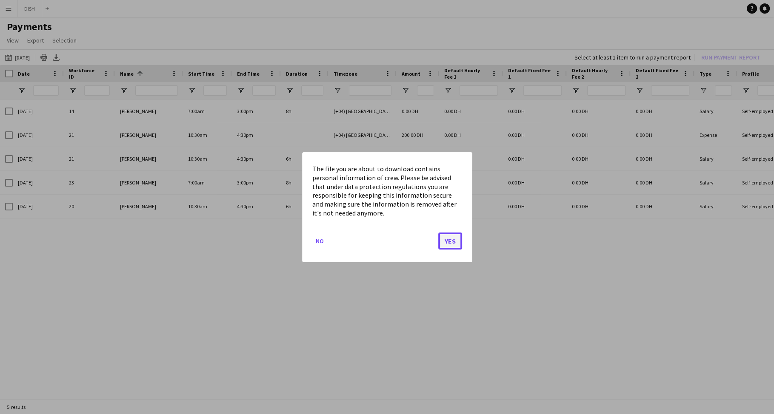
click at [452, 241] on button "Yes" at bounding box center [450, 240] width 24 height 17
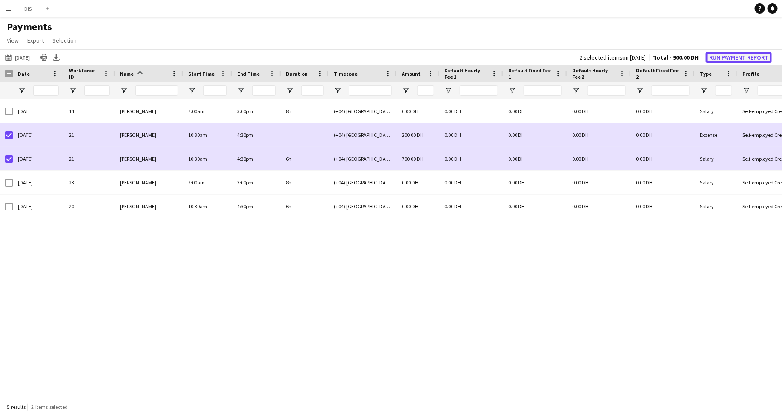
click at [717, 55] on button "Run Payment Report" at bounding box center [738, 57] width 66 height 11
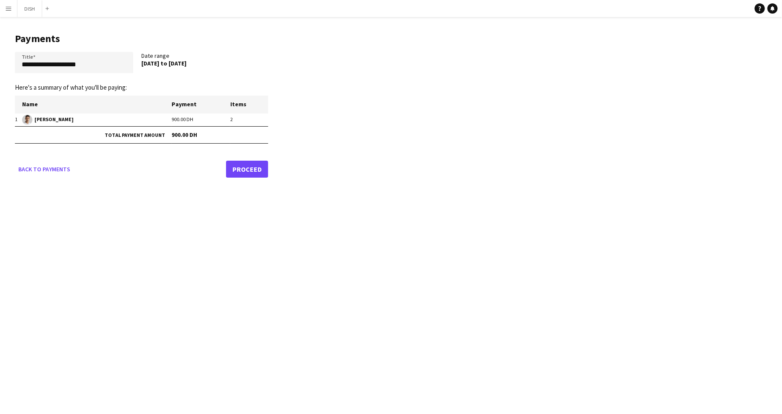
click at [3, 11] on button "Menu" at bounding box center [8, 8] width 17 height 17
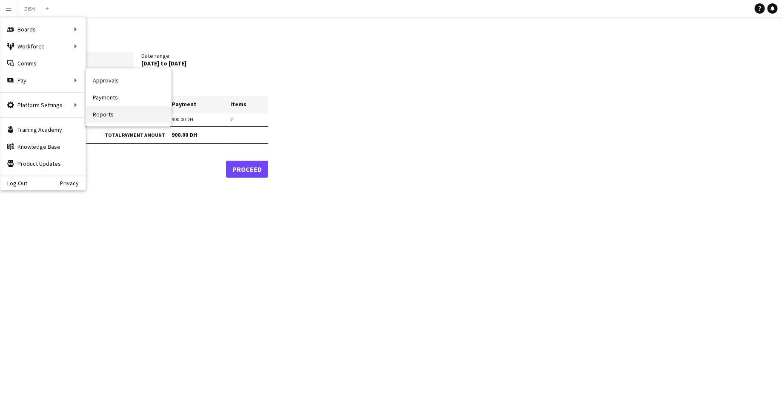
click at [111, 106] on link "Reports" at bounding box center [128, 114] width 85 height 17
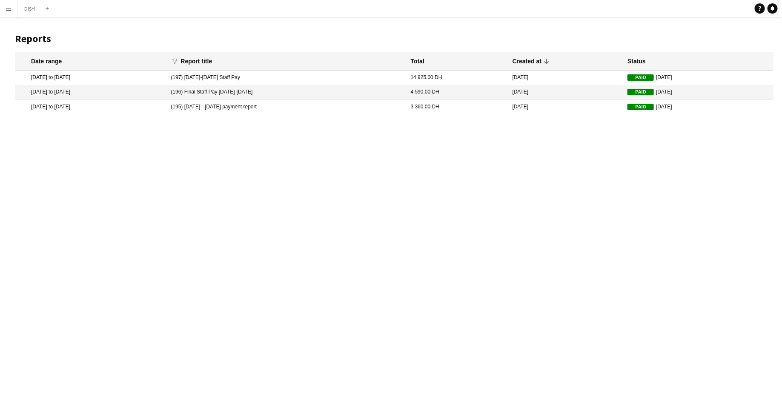
click at [166, 77] on mat-cell "[DATE] to [DATE]" at bounding box center [90, 78] width 151 height 14
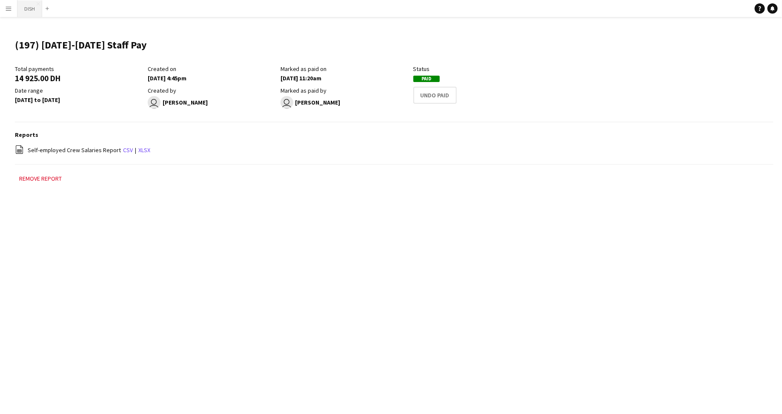
click at [23, 3] on button "DISH Close" at bounding box center [29, 8] width 25 height 17
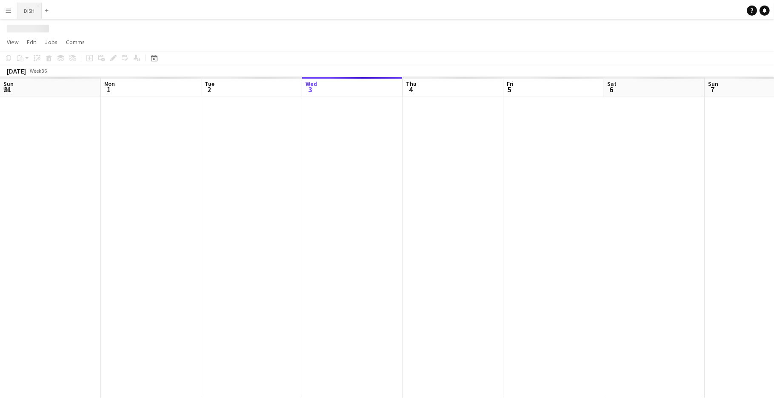
scroll to position [0, 203]
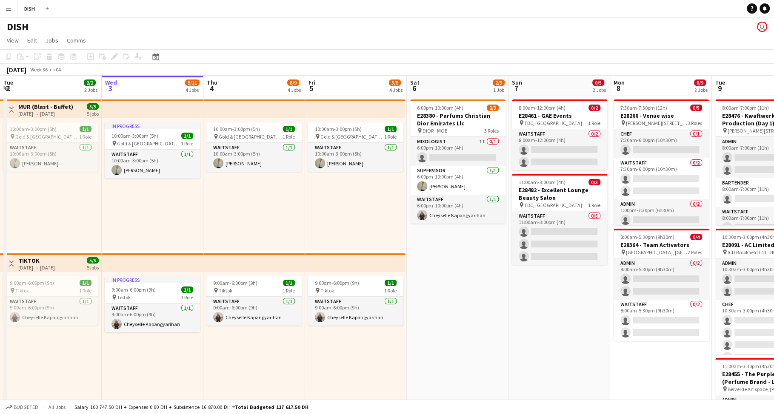
click at [6, 9] on app-icon "Menu" at bounding box center [8, 8] width 7 height 7
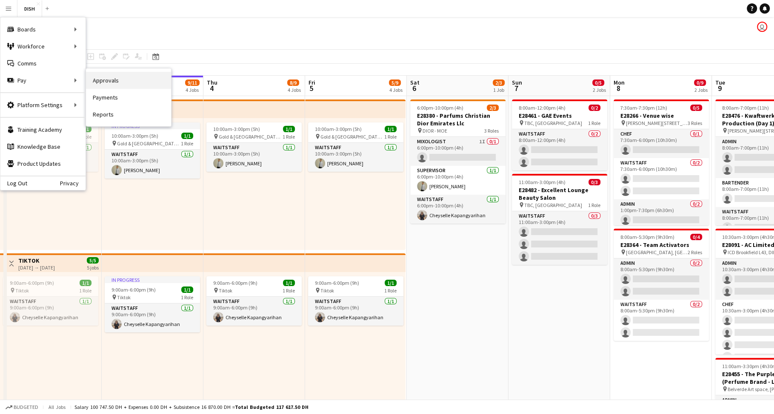
click at [119, 87] on link "Approvals" at bounding box center [128, 80] width 85 height 17
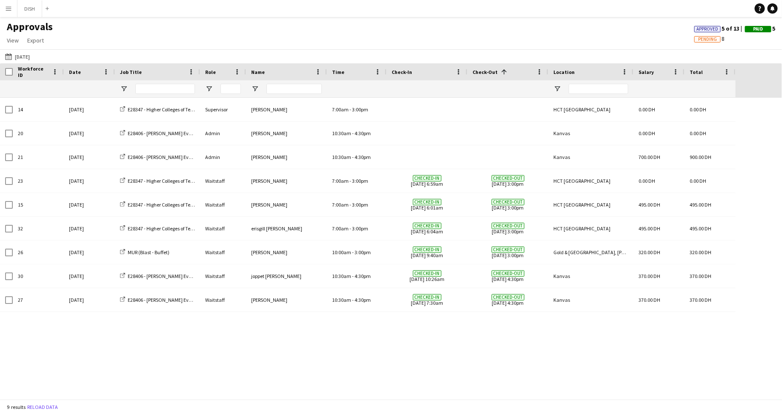
click at [7, 11] on app-icon "Menu" at bounding box center [8, 8] width 7 height 7
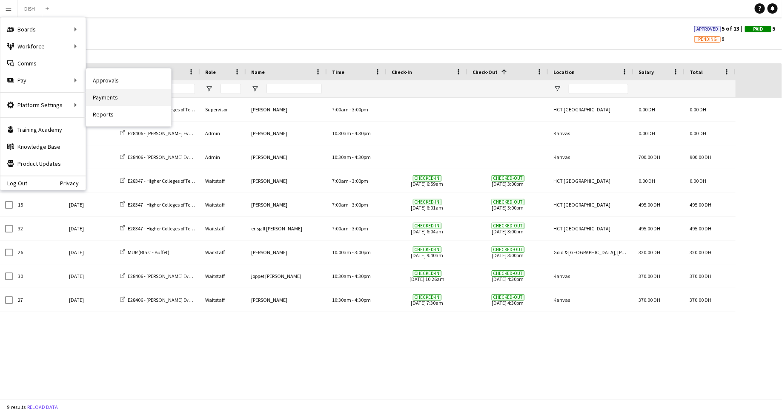
click at [95, 93] on link "Payments" at bounding box center [128, 97] width 85 height 17
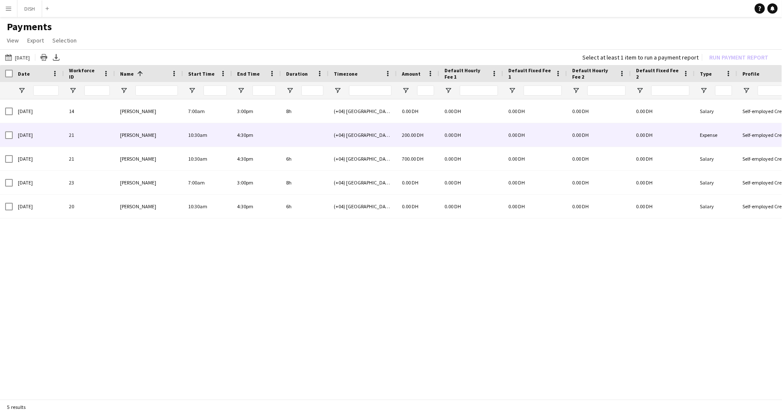
click at [141, 134] on span "[PERSON_NAME]" at bounding box center [138, 135] width 36 height 6
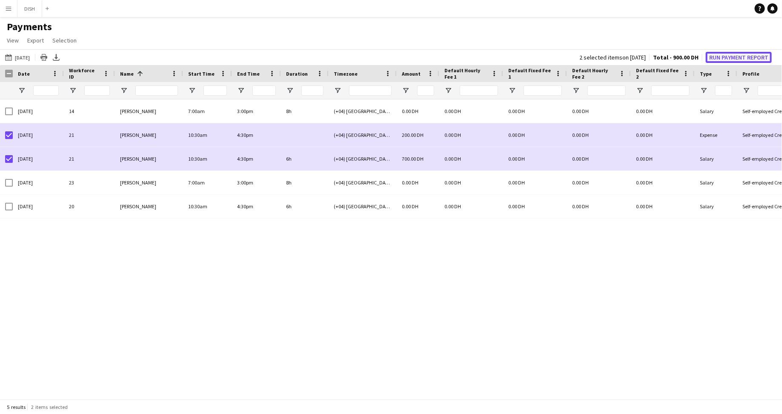
click at [734, 58] on button "Run Payment Report" at bounding box center [738, 57] width 66 height 11
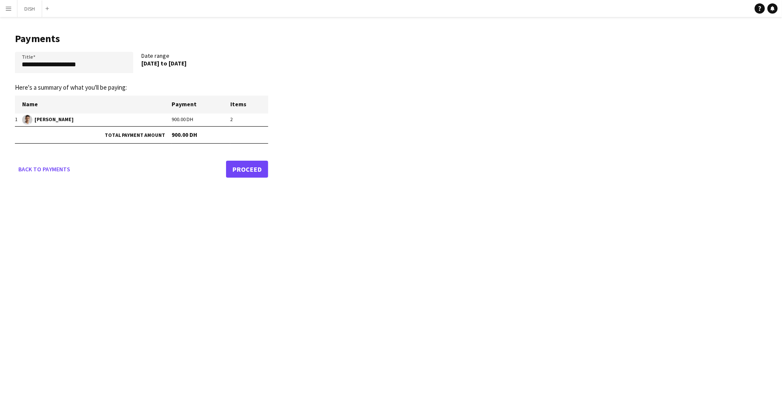
click at [248, 170] on link "Proceed" at bounding box center [247, 169] width 42 height 17
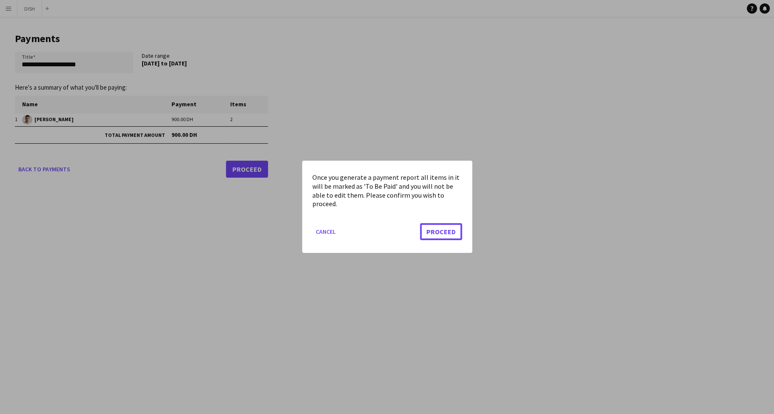
click at [435, 231] on button "Proceed" at bounding box center [441, 232] width 42 height 17
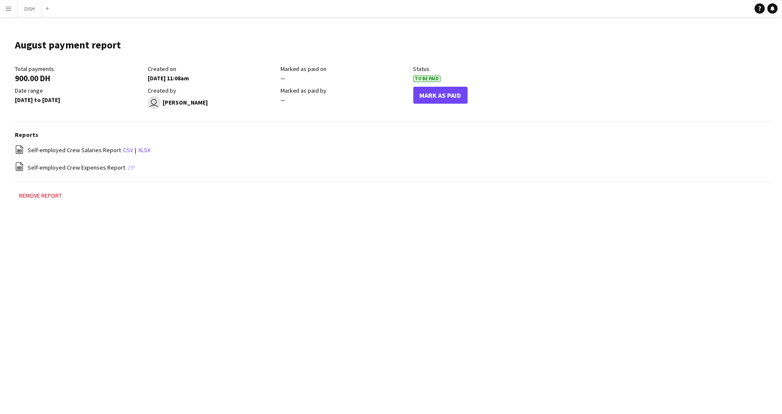
click at [128, 168] on link "zip" at bounding box center [131, 168] width 8 height 8
click at [10, 9] on app-icon "Menu" at bounding box center [8, 8] width 7 height 7
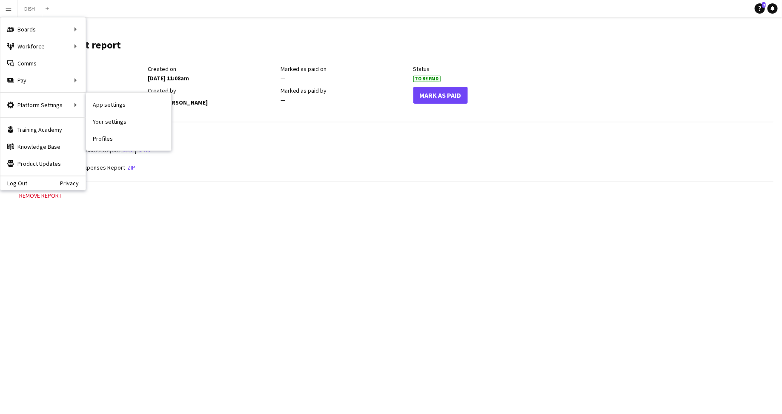
click at [109, 94] on nav "App settings Your settings Profiles" at bounding box center [128, 122] width 85 height 58
click at [110, 99] on link "App settings" at bounding box center [128, 104] width 85 height 17
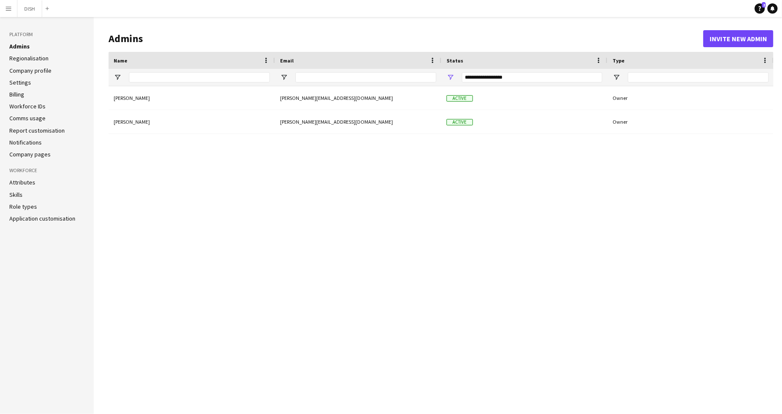
click at [34, 71] on link "Company profile" at bounding box center [30, 71] width 42 height 8
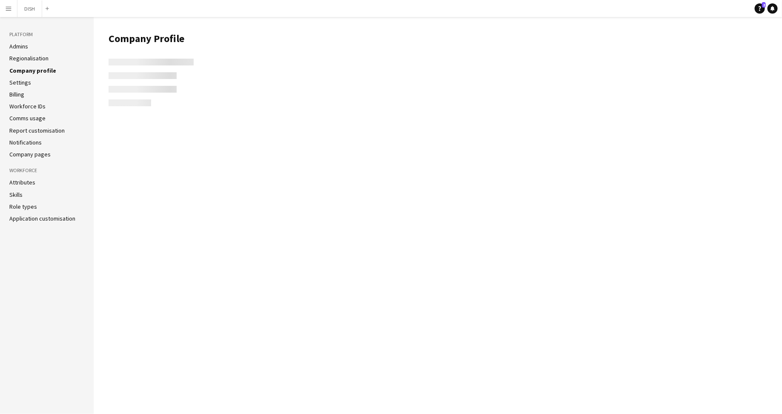
click at [27, 80] on link "Settings" at bounding box center [20, 83] width 22 height 8
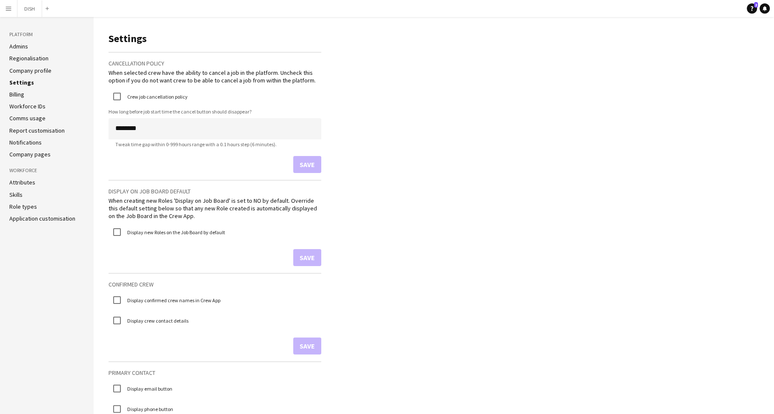
click at [34, 154] on link "Company pages" at bounding box center [29, 155] width 41 height 8
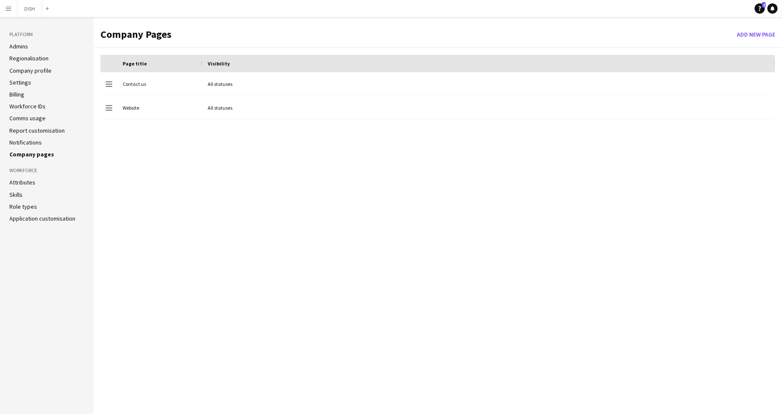
click at [58, 217] on link "Application customisation" at bounding box center [42, 219] width 66 height 8
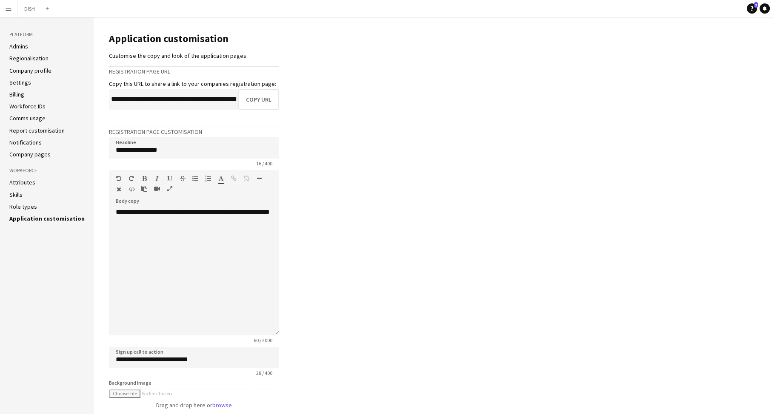
click at [26, 208] on link "Role types" at bounding box center [23, 207] width 28 height 8
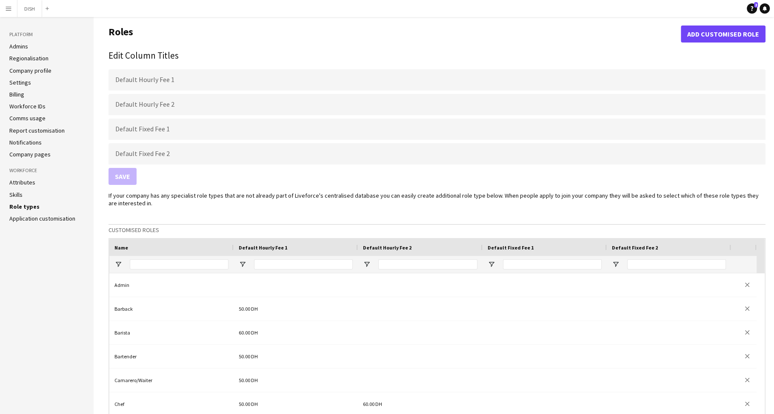
click at [23, 152] on link "Company pages" at bounding box center [29, 155] width 41 height 8
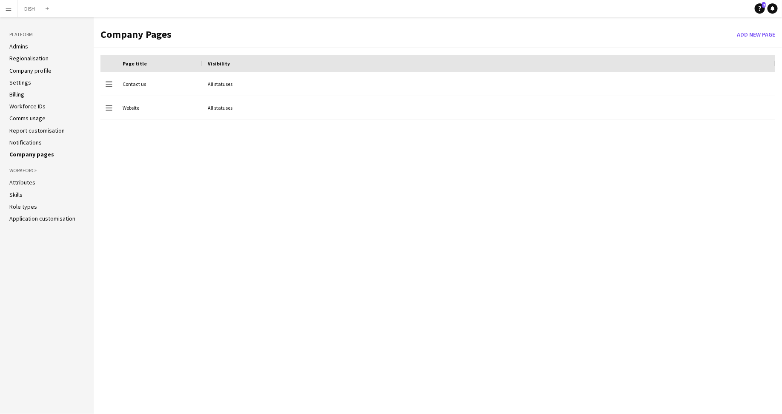
click at [13, 7] on button "Menu" at bounding box center [8, 8] width 17 height 17
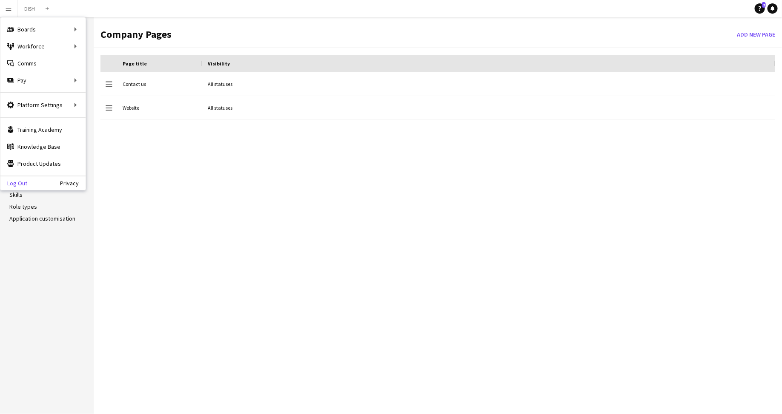
click at [24, 182] on link "Log Out" at bounding box center [13, 183] width 27 height 7
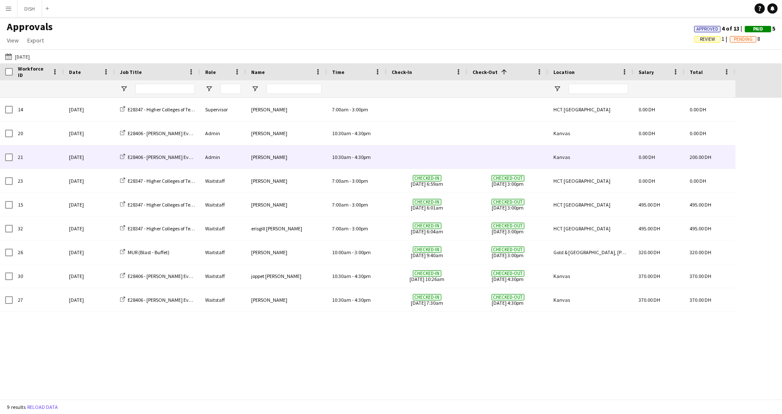
click at [294, 156] on div "[PERSON_NAME]" at bounding box center [286, 156] width 81 height 23
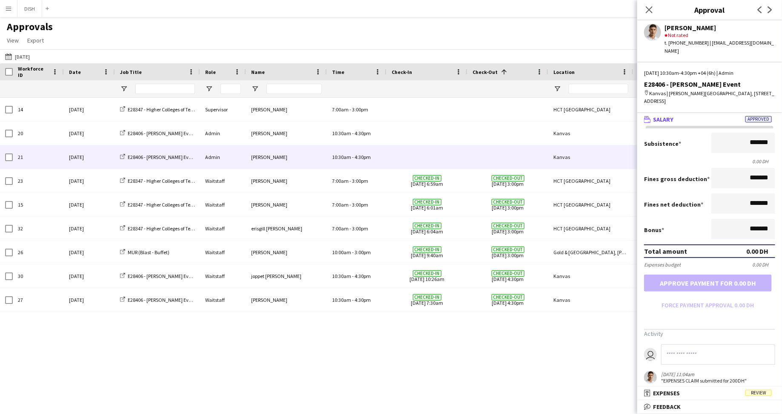
click at [676, 116] on mat-panel-title "wallet Salary Approved" at bounding box center [707, 120] width 141 height 8
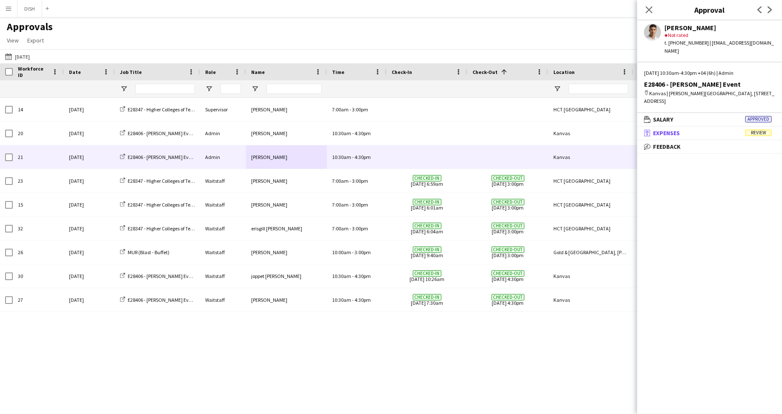
click at [682, 129] on mat-panel-title "receipt Expenses Review" at bounding box center [707, 133] width 141 height 8
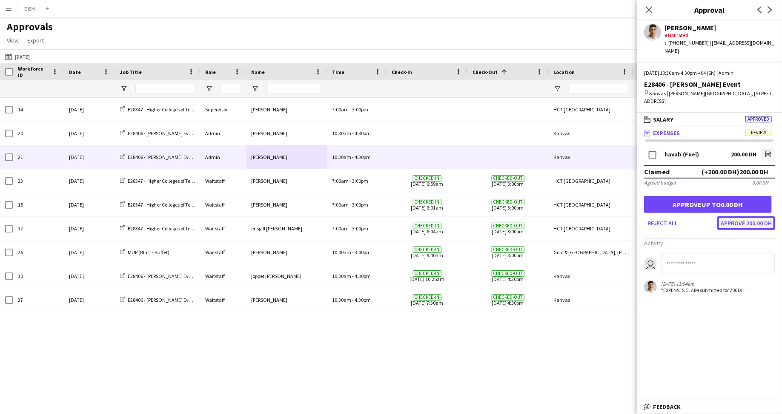
click at [731, 217] on button "Approve 200.00 DH" at bounding box center [746, 224] width 58 height 14
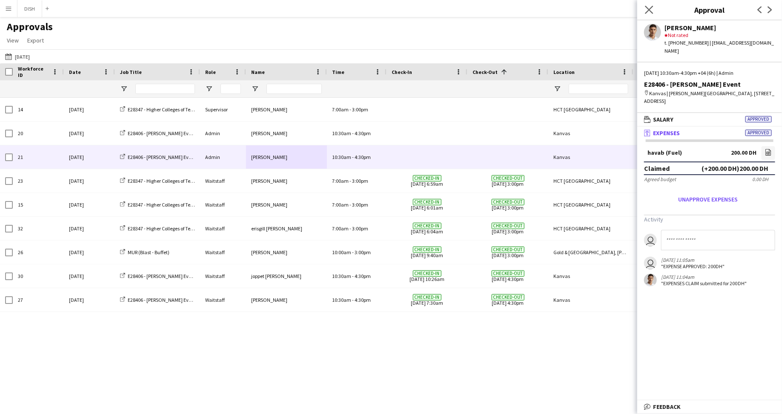
click at [648, 5] on app-icon "Close pop-in" at bounding box center [649, 10] width 12 height 12
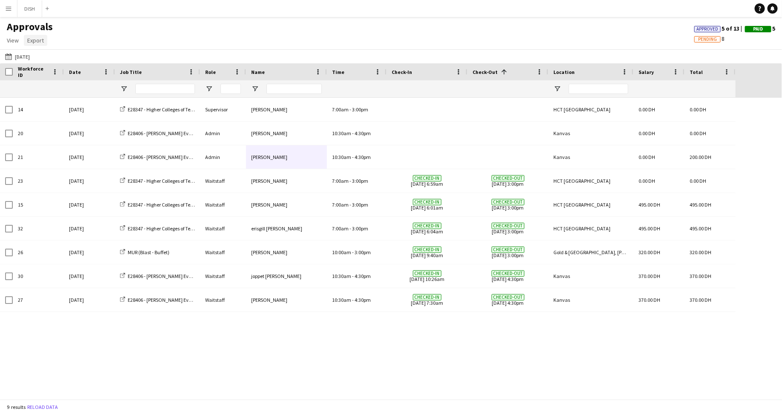
click at [28, 39] on span "Export" at bounding box center [35, 41] width 17 height 8
click at [54, 79] on span "Export as CSV" at bounding box center [48, 77] width 35 height 8
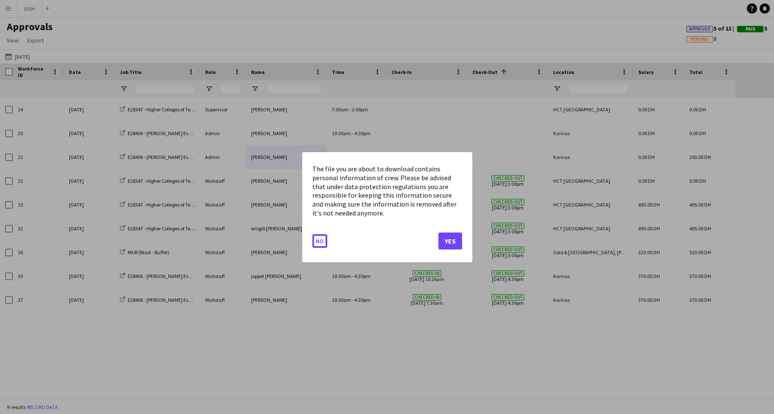
drag, startPoint x: 316, startPoint y: 237, endPoint x: 282, endPoint y: 197, distance: 52.2
click at [316, 237] on button "No" at bounding box center [319, 241] width 15 height 14
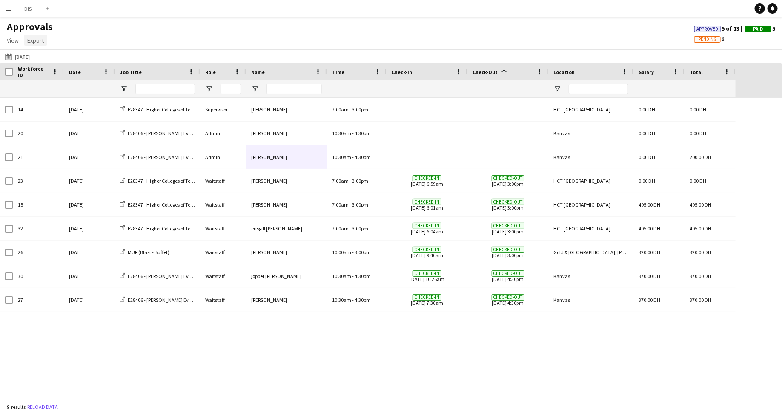
click at [38, 41] on span "Export" at bounding box center [35, 41] width 17 height 8
click at [50, 57] on span "Export as XLSX" at bounding box center [49, 59] width 37 height 8
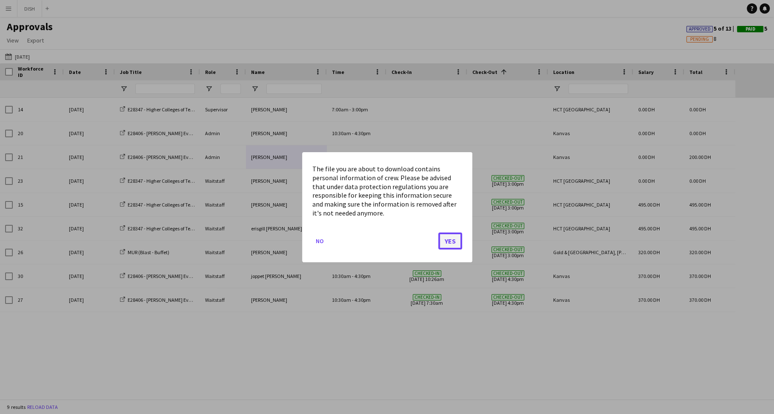
click at [450, 237] on button "Yes" at bounding box center [450, 240] width 24 height 17
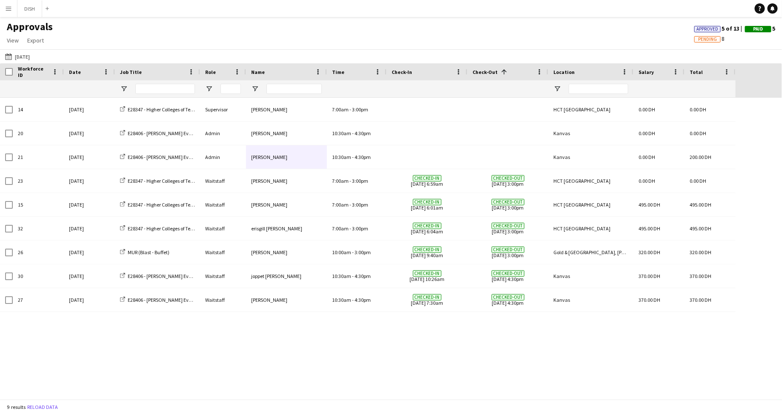
click at [7, 6] on app-icon "Menu" at bounding box center [8, 8] width 7 height 7
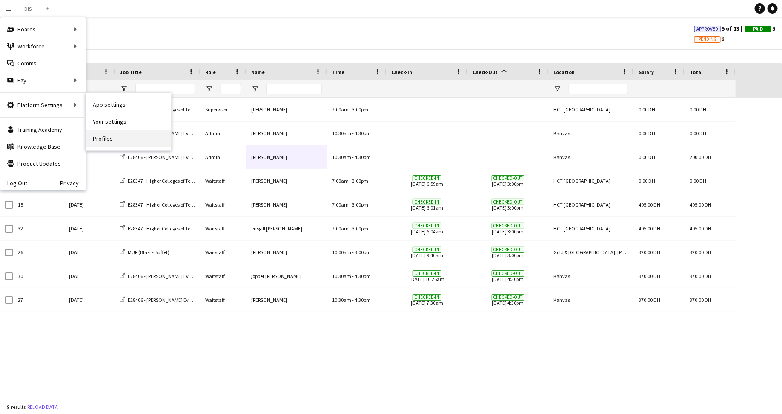
click at [111, 145] on link "Profiles" at bounding box center [128, 138] width 85 height 17
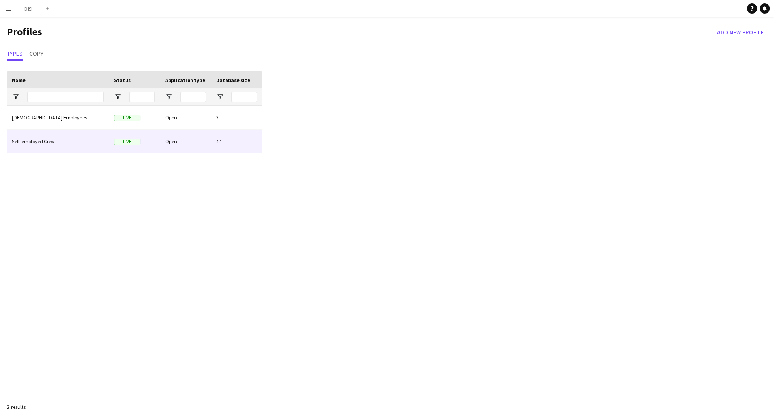
click at [75, 134] on div "Self-employed Crew" at bounding box center [58, 141] width 102 height 23
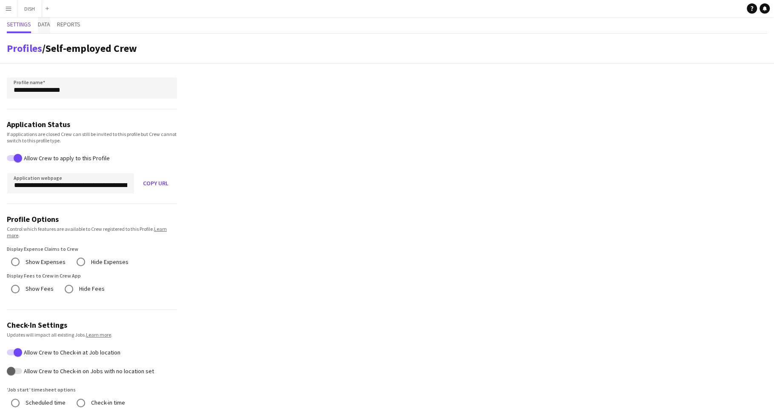
click at [47, 23] on span "Data" at bounding box center [44, 24] width 12 height 6
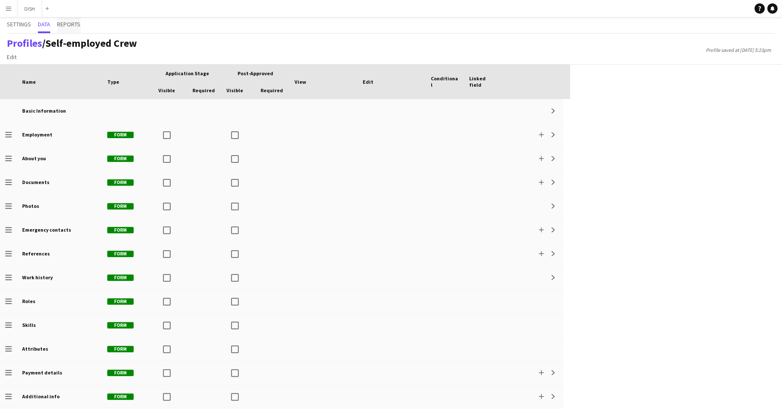
click at [63, 23] on span "Reports" at bounding box center [68, 24] width 23 height 6
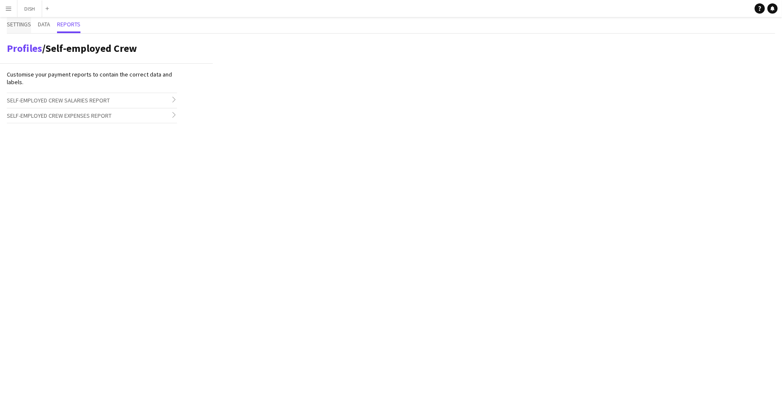
click at [23, 26] on span "Settings" at bounding box center [19, 24] width 24 height 6
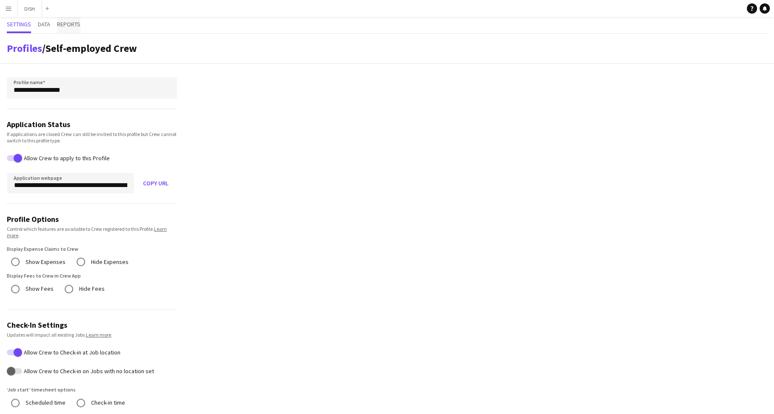
click at [74, 26] on span "Reports" at bounding box center [68, 24] width 23 height 6
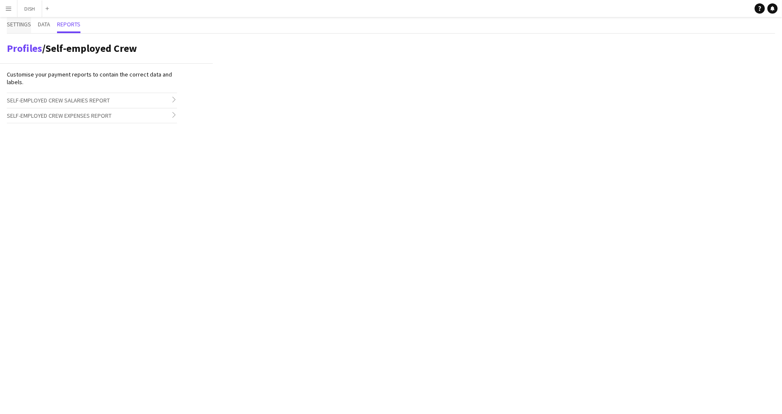
click at [25, 25] on span "Settings" at bounding box center [19, 24] width 24 height 6
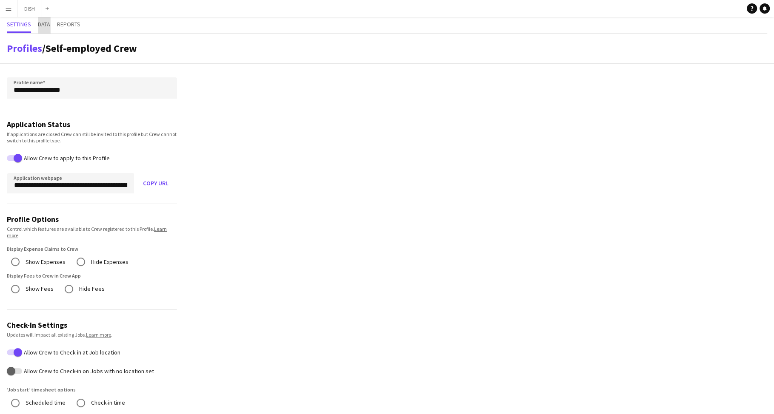
click at [40, 29] on span "Data" at bounding box center [44, 25] width 12 height 16
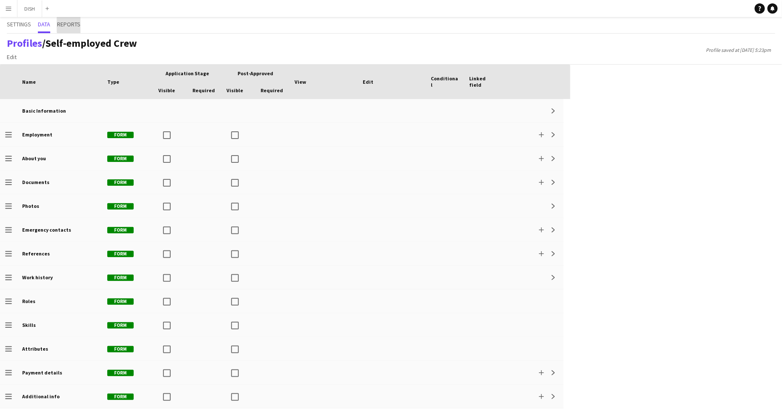
click at [76, 24] on span "Reports" at bounding box center [68, 24] width 23 height 6
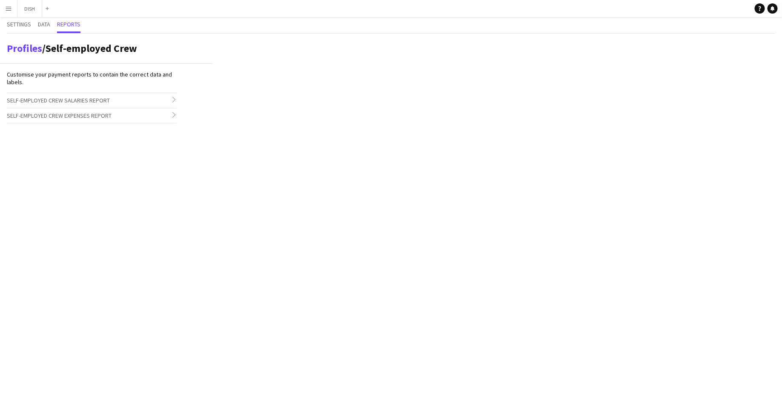
click at [60, 116] on span "Self-employed Crew Expenses Report" at bounding box center [59, 116] width 105 height 8
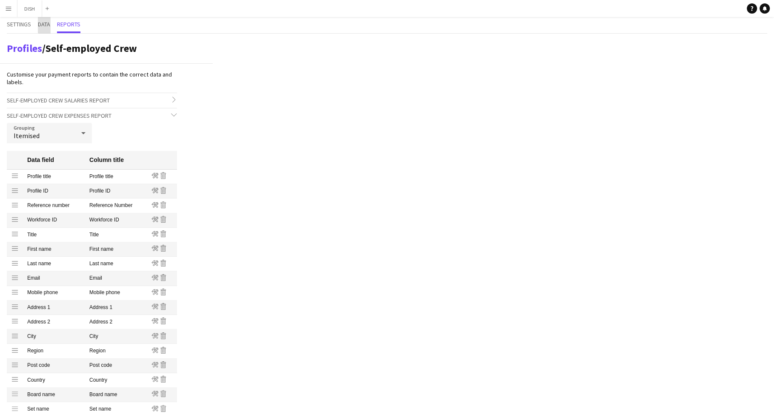
click at [46, 23] on span "Data" at bounding box center [44, 24] width 12 height 6
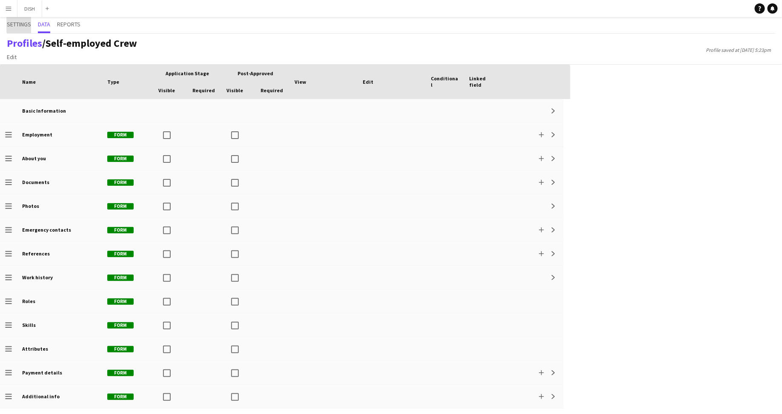
click at [21, 24] on span "Settings" at bounding box center [19, 24] width 24 height 6
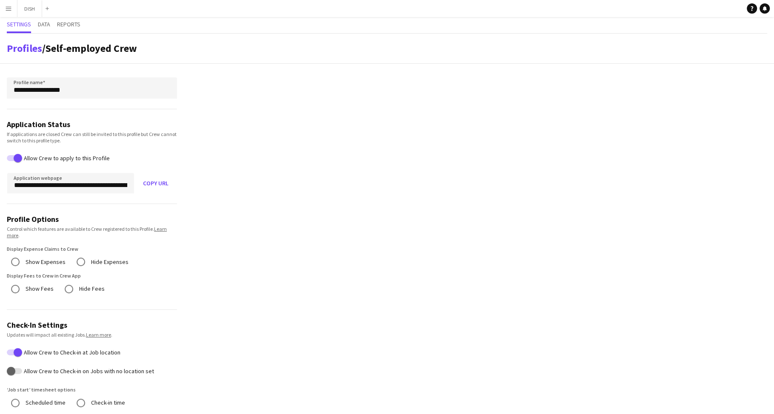
click at [14, 11] on button "Menu" at bounding box center [8, 8] width 17 height 17
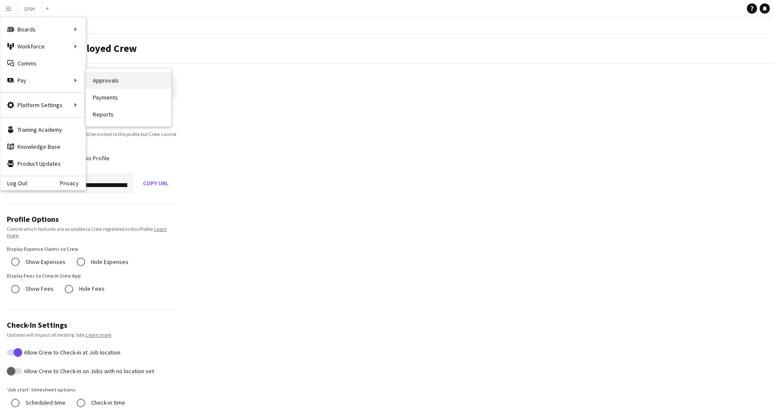
click at [99, 84] on link "Approvals" at bounding box center [128, 80] width 85 height 17
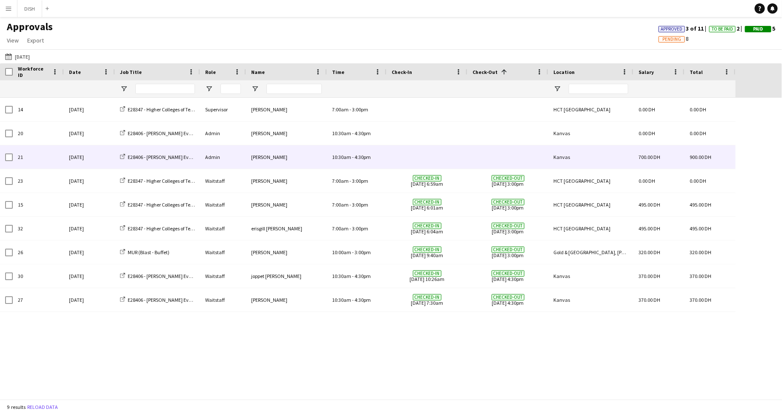
click at [320, 157] on div "[PERSON_NAME]" at bounding box center [286, 156] width 81 height 23
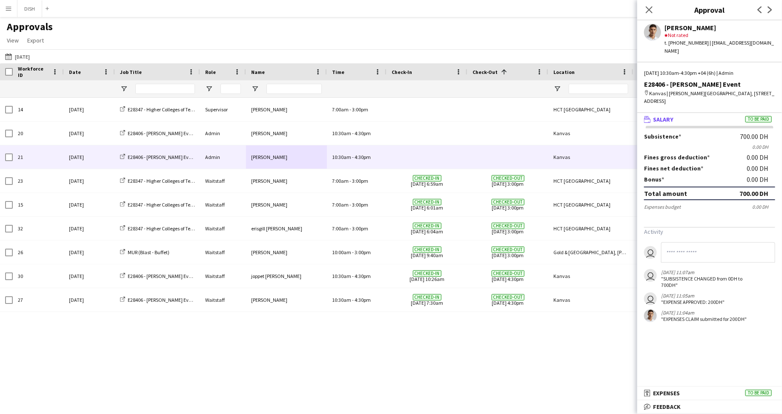
click at [675, 113] on mat-expansion-panel-header "wallet Salary To be paid" at bounding box center [709, 119] width 145 height 13
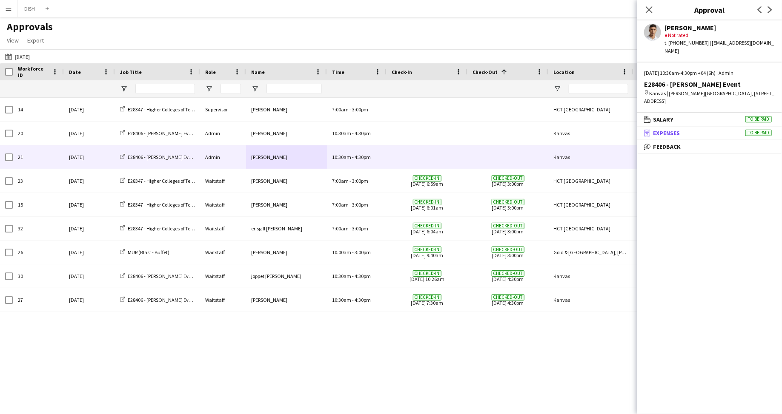
click at [676, 129] on span "Expenses" at bounding box center [666, 133] width 27 height 8
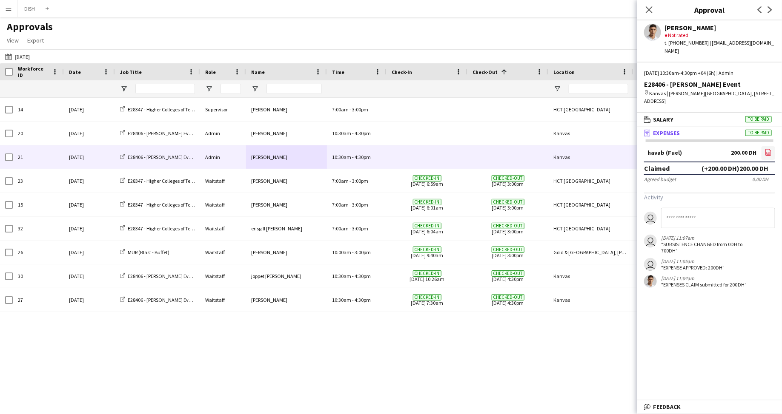
click at [765, 149] on icon "file-image" at bounding box center [768, 152] width 7 height 7
drag, startPoint x: 675, startPoint y: 143, endPoint x: 680, endPoint y: 146, distance: 5.7
click at [675, 150] on div "havab (Fuel)" at bounding box center [664, 153] width 34 height 6
click at [725, 164] on div "(+200.00 DH) 200.00 DH" at bounding box center [734, 168] width 67 height 9
click at [716, 149] on div "havab (Fuel) 200.00 DH file-image" at bounding box center [709, 153] width 131 height 15
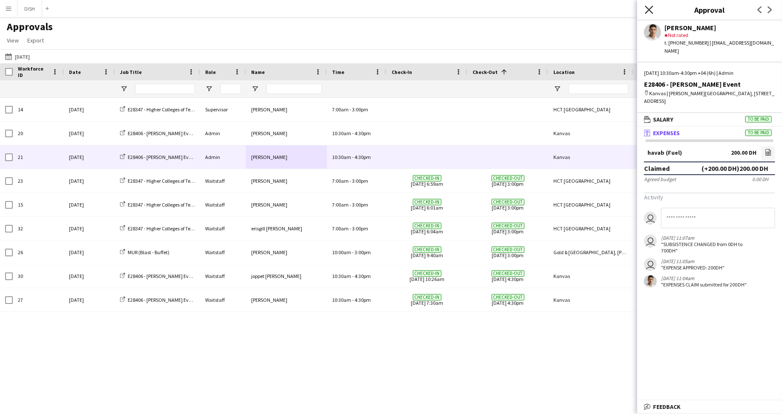
click at [652, 9] on icon "Close pop-in" at bounding box center [649, 10] width 8 height 8
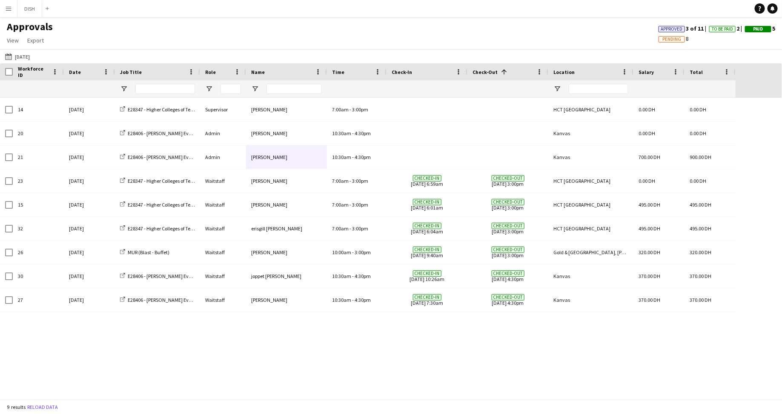
click at [7, 11] on app-icon "Menu" at bounding box center [8, 8] width 7 height 7
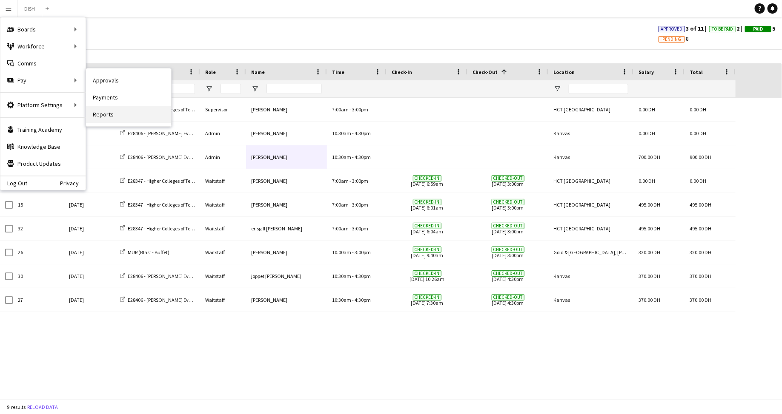
click at [118, 113] on link "Reports" at bounding box center [128, 114] width 85 height 17
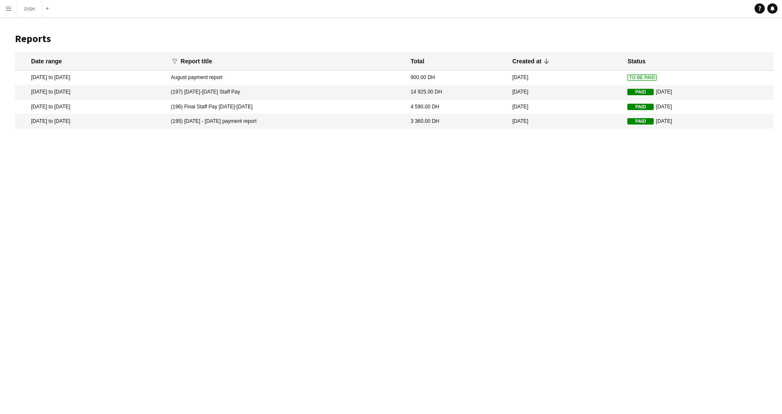
click at [98, 81] on mat-cell "15 Aug 2025 to 15 Aug 2025" at bounding box center [90, 78] width 151 height 14
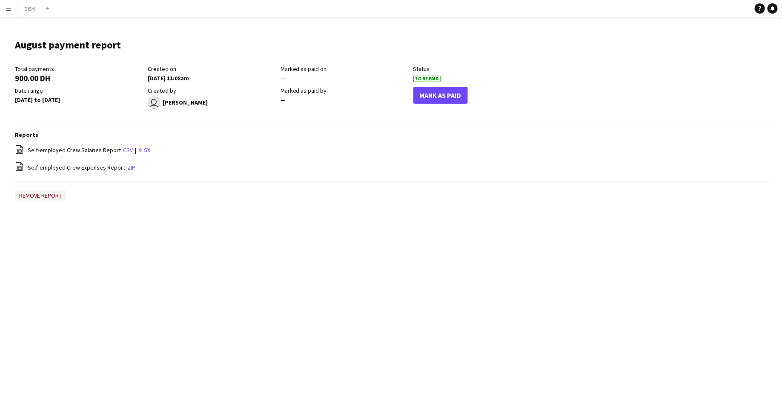
click at [54, 199] on button "Remove report" at bounding box center [40, 196] width 51 height 10
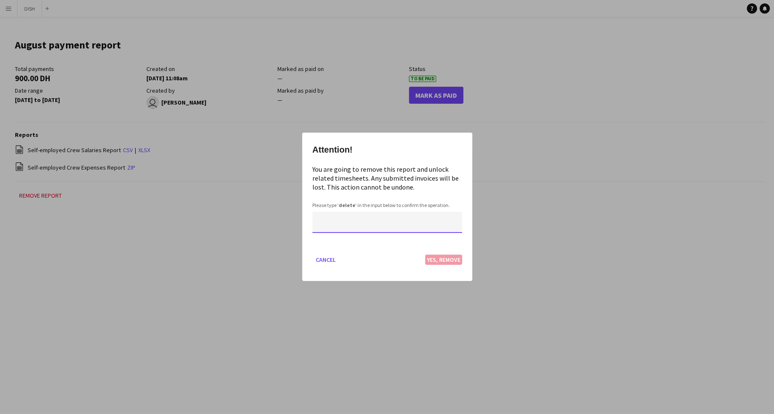
click at [375, 219] on input at bounding box center [387, 222] width 150 height 21
type input "******"
click at [442, 258] on button "Yes, Remove" at bounding box center [443, 260] width 37 height 10
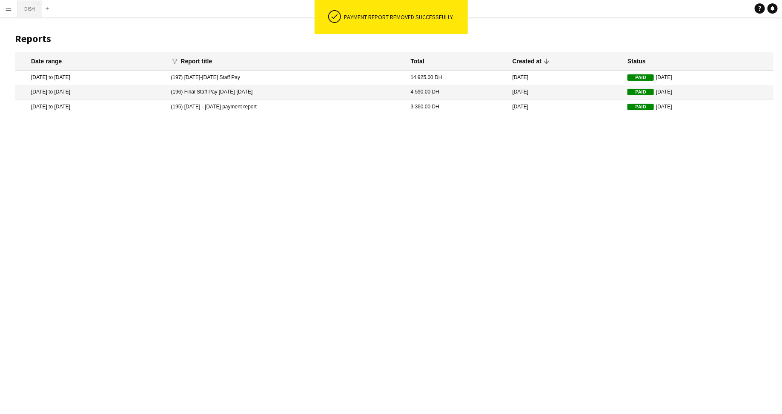
click at [20, 10] on button "DISH Close" at bounding box center [29, 8] width 25 height 17
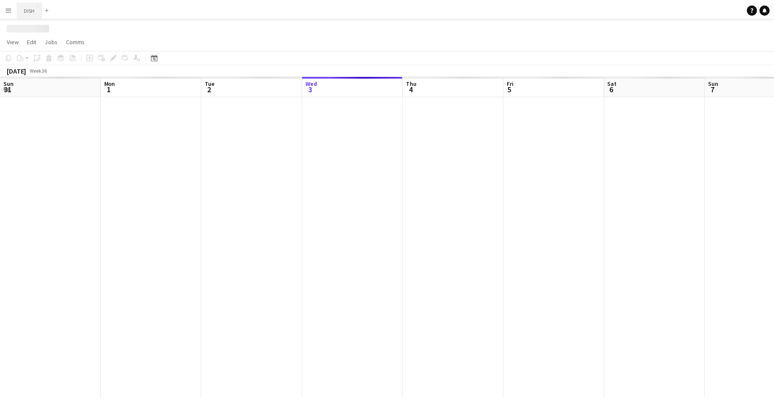
scroll to position [0, 203]
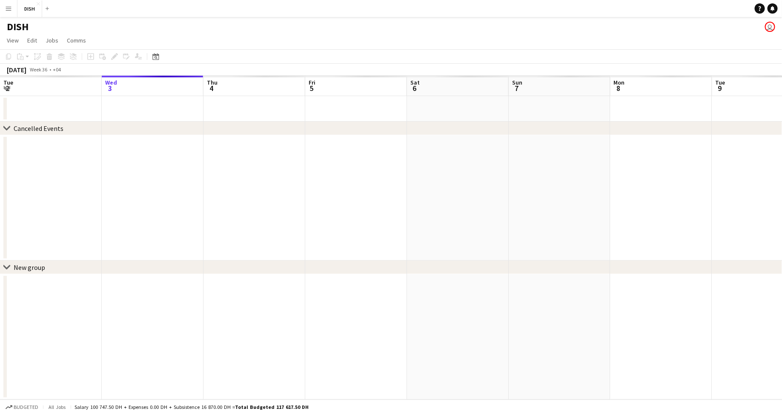
click at [11, 9] on app-icon "Menu" at bounding box center [8, 8] width 7 height 7
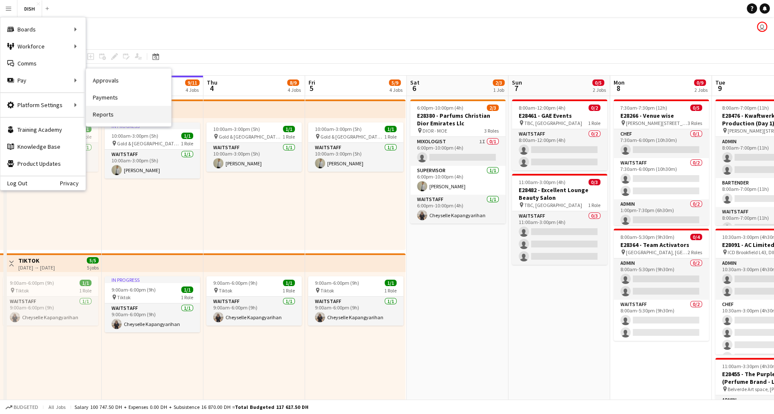
click at [123, 108] on link "Reports" at bounding box center [128, 114] width 85 height 17
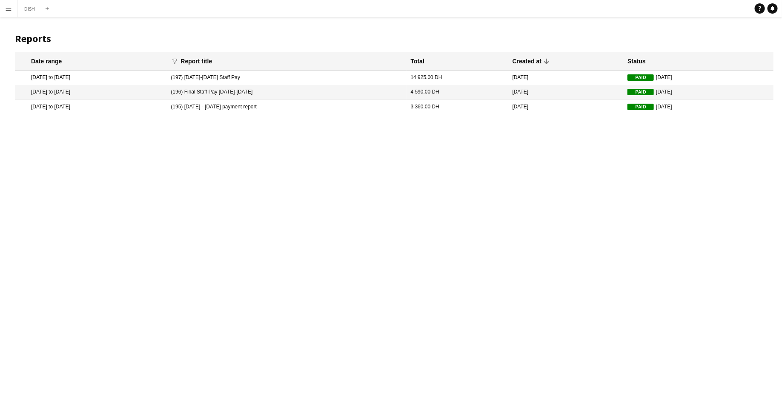
click at [6, 5] on button "Menu" at bounding box center [8, 8] width 17 height 17
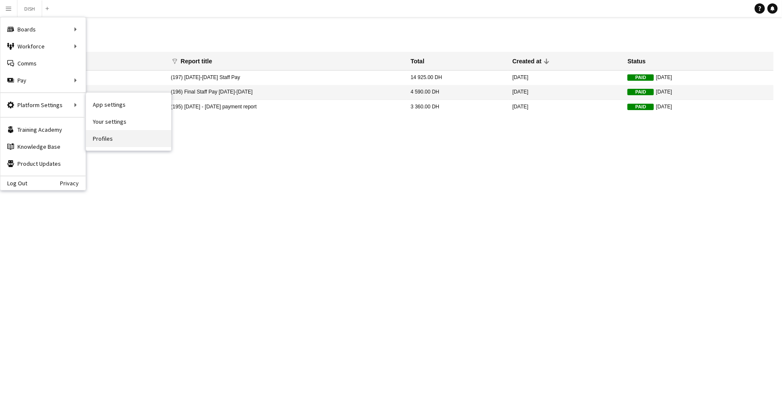
click at [115, 132] on link "Profiles" at bounding box center [128, 138] width 85 height 17
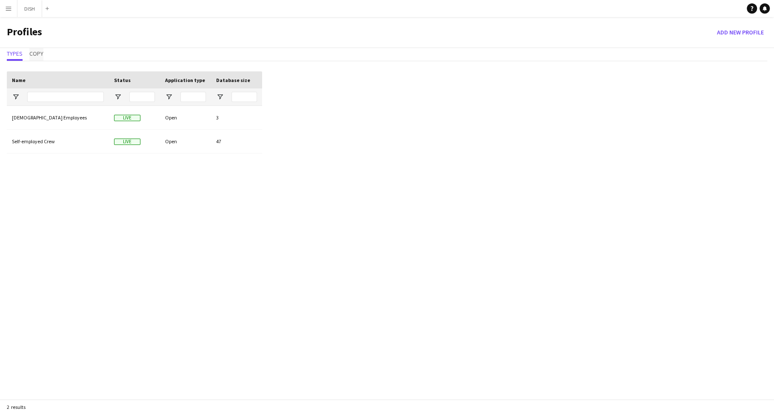
click at [41, 56] on span "Copy" at bounding box center [36, 54] width 14 height 6
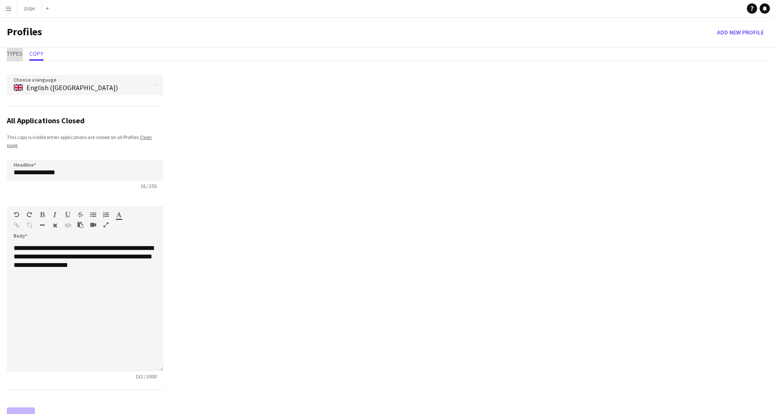
click at [11, 51] on span "Types" at bounding box center [15, 54] width 16 height 6
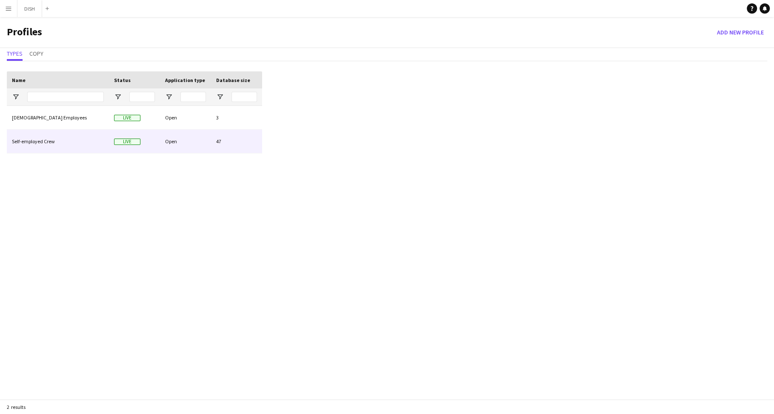
click at [87, 136] on div "Self-employed Crew" at bounding box center [58, 141] width 102 height 23
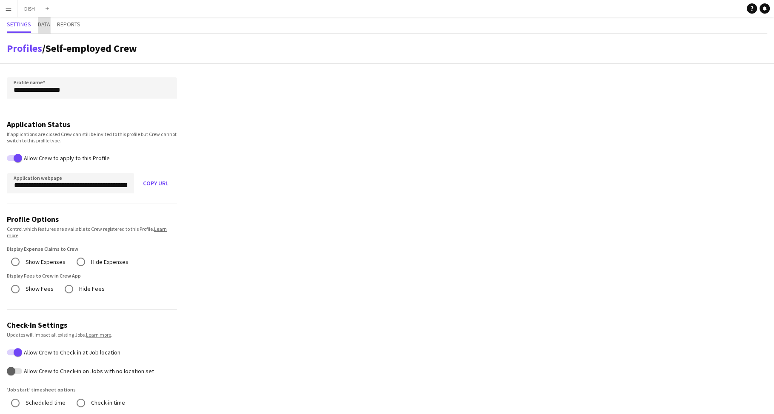
click at [49, 26] on span "Data" at bounding box center [44, 24] width 12 height 6
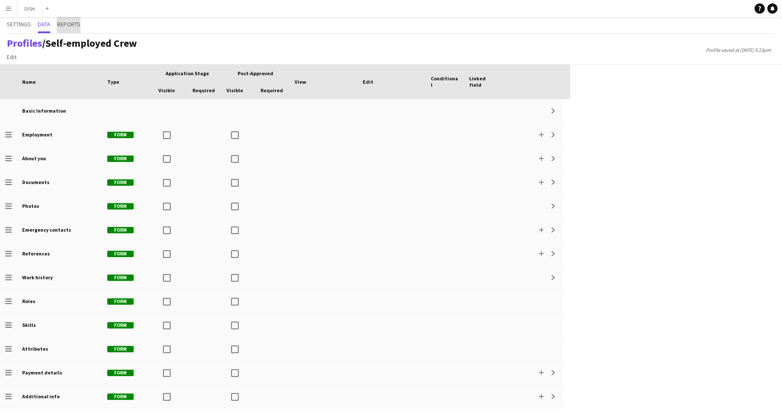
click at [68, 27] on span "Reports" at bounding box center [68, 24] width 23 height 6
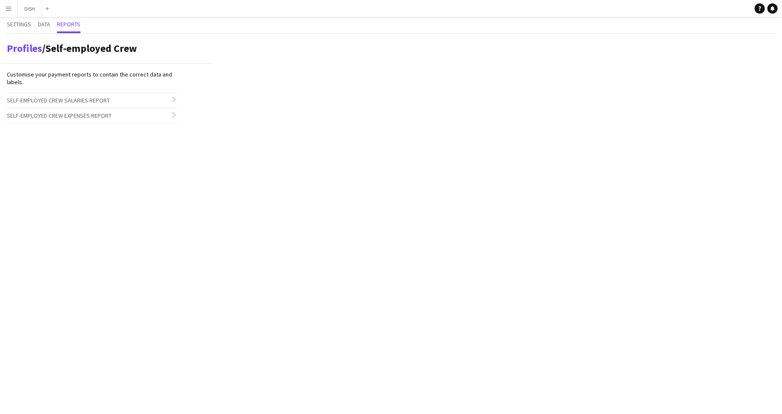
click at [74, 101] on span "Self-employed Crew Salaries Report" at bounding box center [58, 101] width 103 height 8
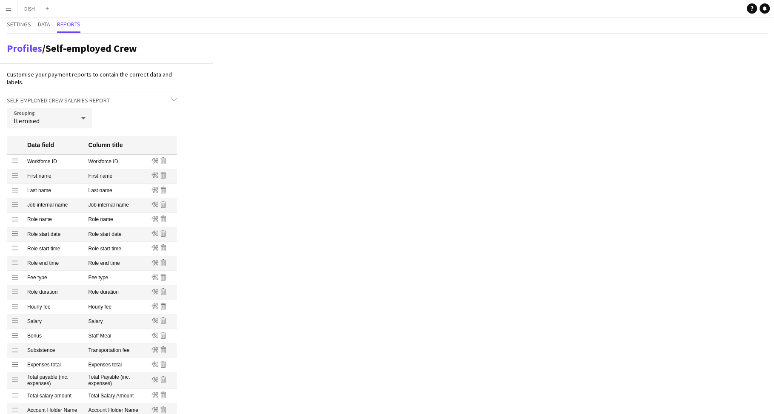
click at [68, 113] on div "Itemised" at bounding box center [41, 118] width 68 height 20
click at [149, 113] on div at bounding box center [387, 207] width 774 height 414
click at [71, 102] on span "Self-employed Crew Salaries Report" at bounding box center [58, 101] width 103 height 8
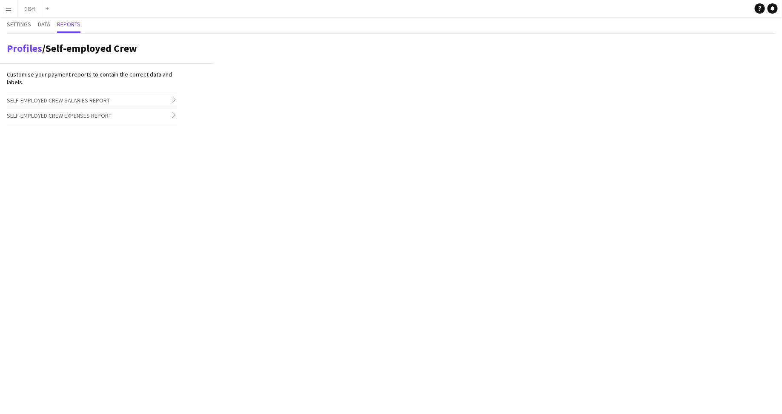
click at [97, 103] on span "Self-employed Crew Salaries Report" at bounding box center [58, 101] width 103 height 8
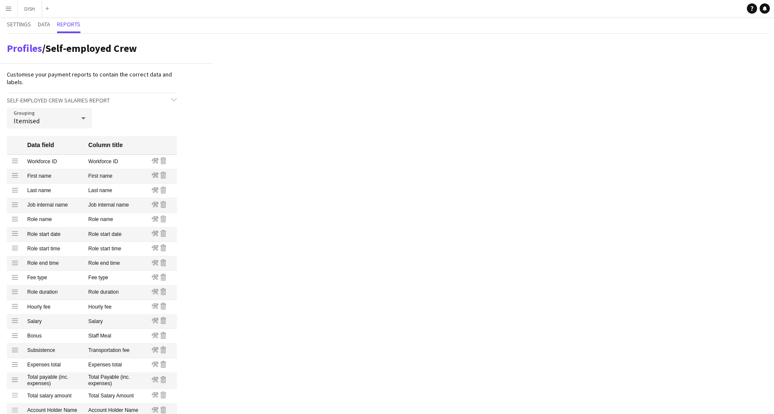
click at [117, 99] on h3 "Self-employed Crew Salaries Report chevron-down" at bounding box center [92, 100] width 170 height 14
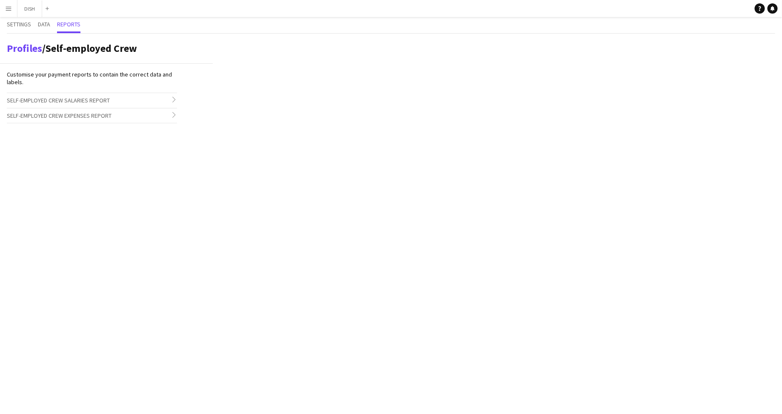
click at [114, 114] on h3 "Self-employed Crew Expenses Report chevron-right" at bounding box center [92, 115] width 170 height 14
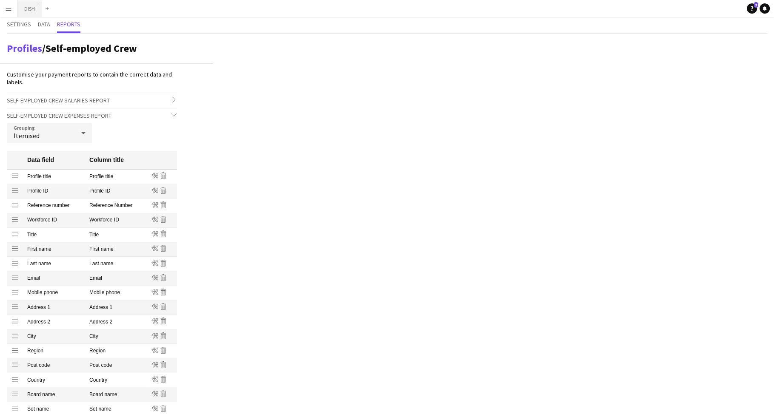
click at [23, 7] on button "DISH Close" at bounding box center [29, 8] width 25 height 17
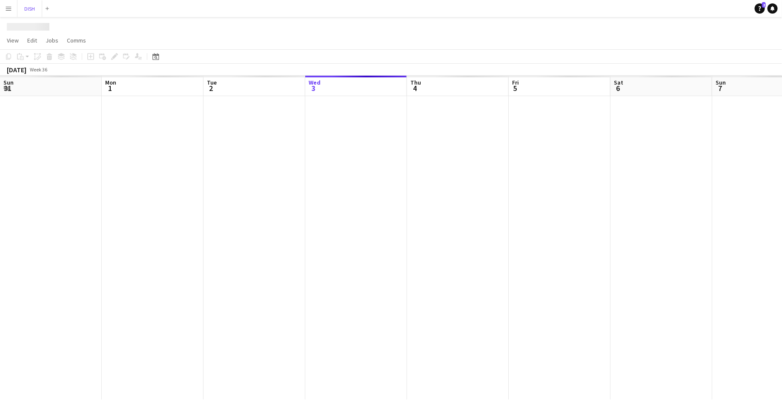
scroll to position [0, 203]
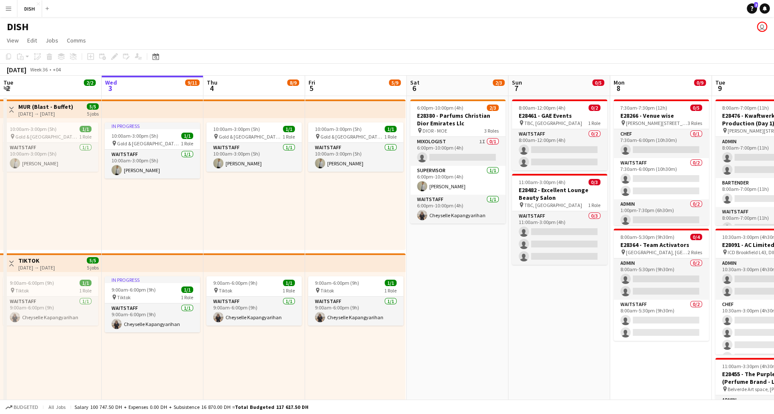
click at [747, 5] on div "Help 2 Notifications" at bounding box center [760, 8] width 27 height 10
click at [750, 8] on icon "Help" at bounding box center [751, 8] width 5 height 5
click at [8, 6] on app-icon "Menu" at bounding box center [8, 8] width 7 height 7
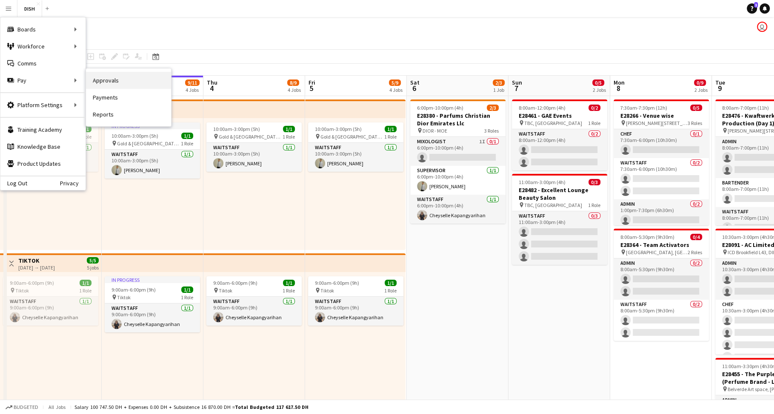
click at [112, 82] on link "Approvals" at bounding box center [128, 80] width 85 height 17
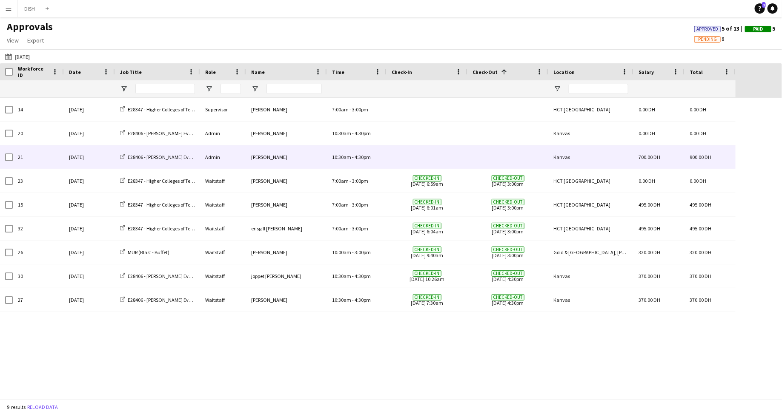
click at [371, 162] on div "10:30am - 4:30pm" at bounding box center [357, 156] width 60 height 23
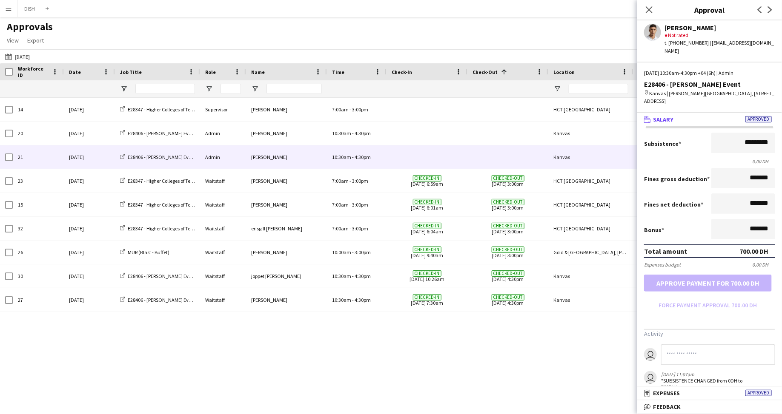
drag, startPoint x: 646, startPoint y: 12, endPoint x: 641, endPoint y: 10, distance: 5.5
click at [646, 12] on icon at bounding box center [648, 9] width 7 height 7
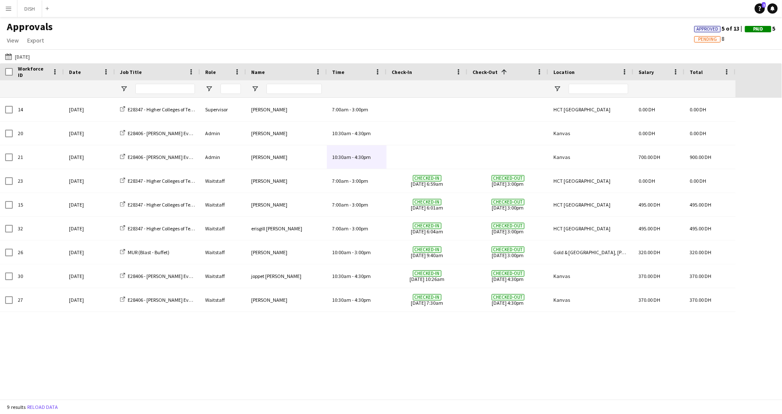
click at [405, 28] on div "Approvals View Customise view Customise filters Reset Filters Reset View Reset …" at bounding box center [391, 34] width 782 height 29
click at [29, 40] on span "Export" at bounding box center [35, 41] width 17 height 8
drag, startPoint x: 95, startPoint y: 35, endPoint x: 45, endPoint y: 46, distance: 51.4
click at [95, 35] on div "Approvals View Customise view Customise filters Reset Filters Reset View Reset …" at bounding box center [391, 34] width 782 height 29
click at [28, 56] on button "15-08-2025 15-08-2025" at bounding box center [17, 56] width 28 height 10
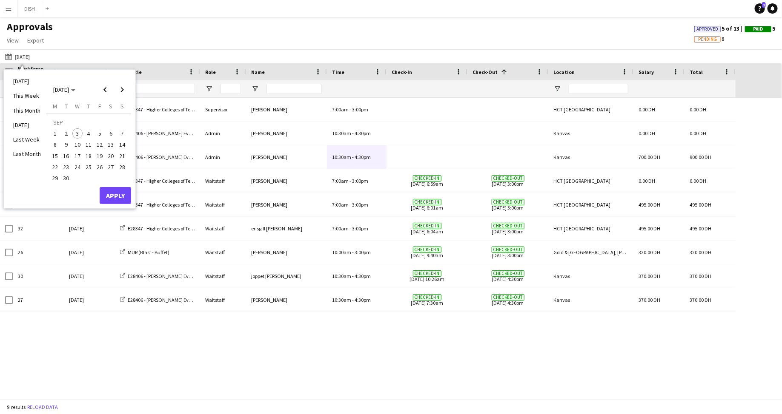
click at [133, 57] on div "15-08-2025 15-08-2025 Today This Week This Month Yesterday Last Week Last Month…" at bounding box center [391, 56] width 782 height 14
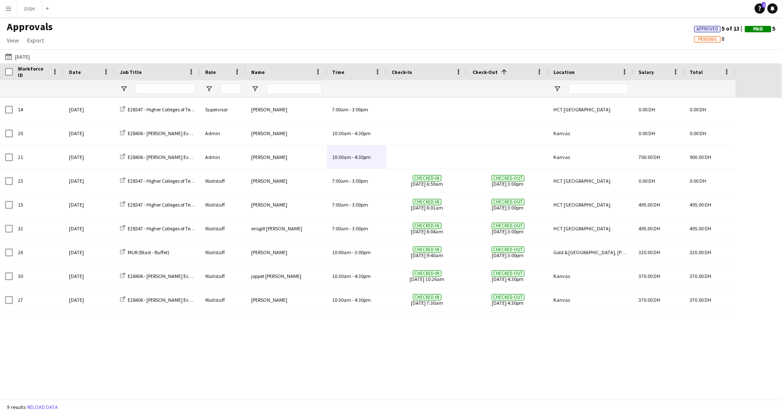
click at [9, 7] on app-icon "Menu" at bounding box center [8, 8] width 7 height 7
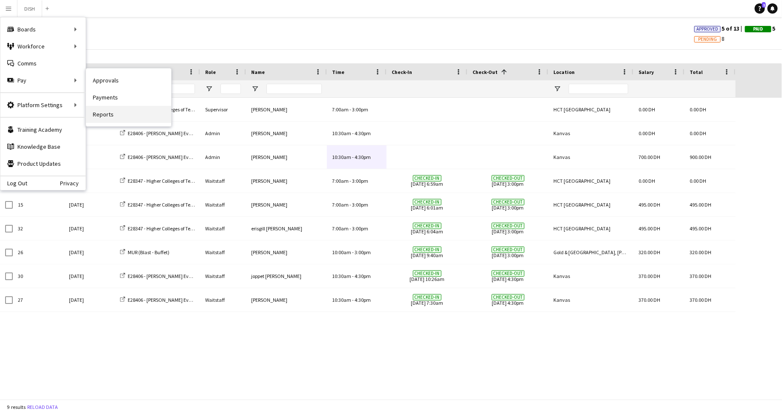
click at [116, 119] on link "Reports" at bounding box center [128, 114] width 85 height 17
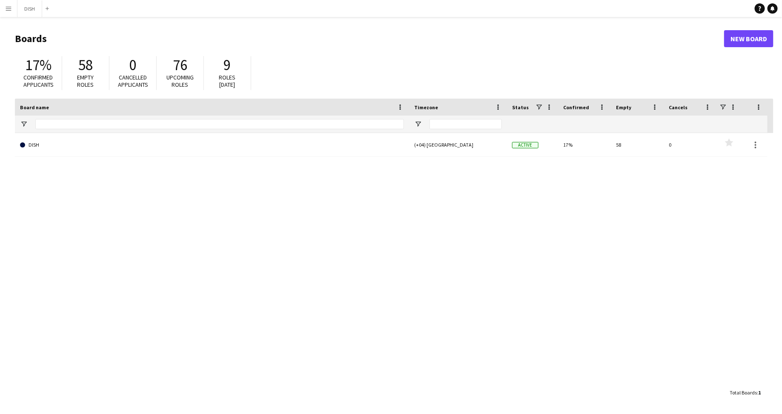
click at [7, 8] on app-icon "Menu" at bounding box center [8, 8] width 7 height 7
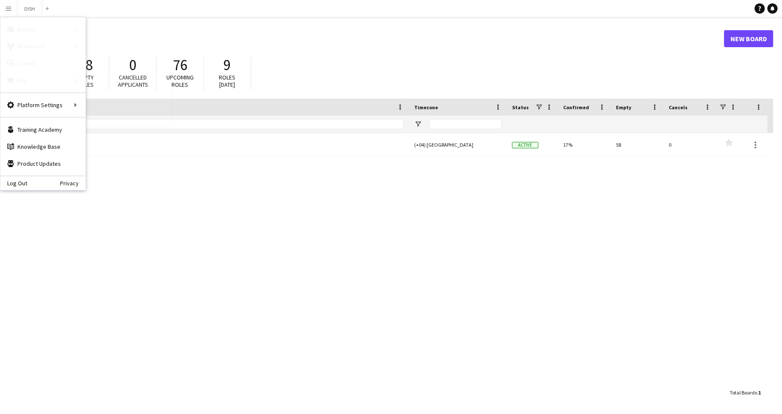
click at [106, 97] on link "Payments" at bounding box center [128, 97] width 85 height 17
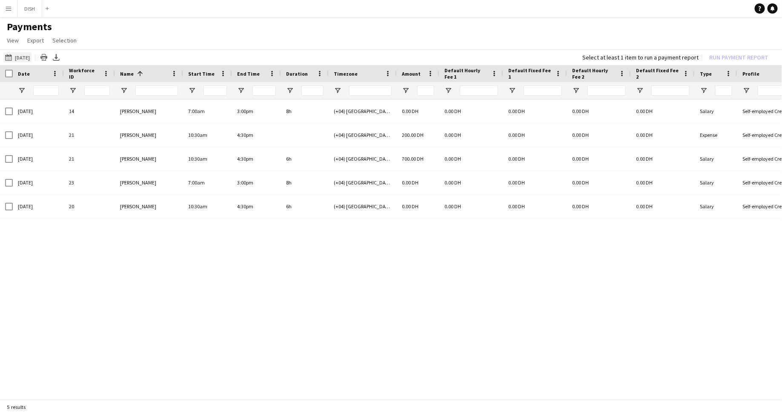
click at [21, 58] on button "[DATE] [DATE]" at bounding box center [17, 57] width 28 height 10
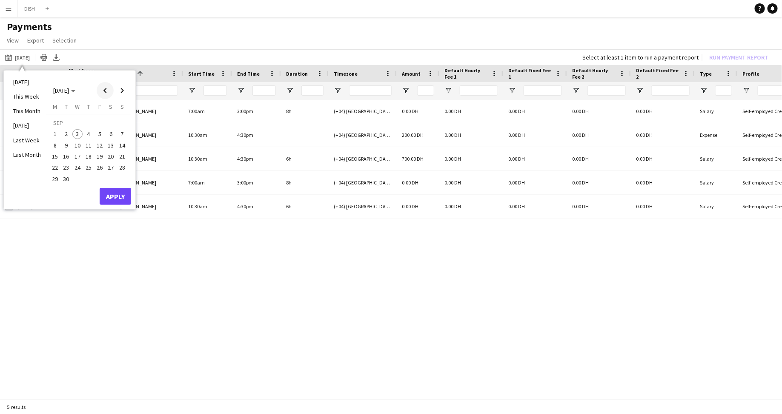
click at [106, 93] on span "Previous month" at bounding box center [105, 90] width 17 height 17
click at [57, 157] on span "18" at bounding box center [55, 159] width 10 height 10
click at [124, 160] on span "24" at bounding box center [122, 159] width 10 height 10
click at [117, 185] on button "Apply" at bounding box center [115, 187] width 31 height 17
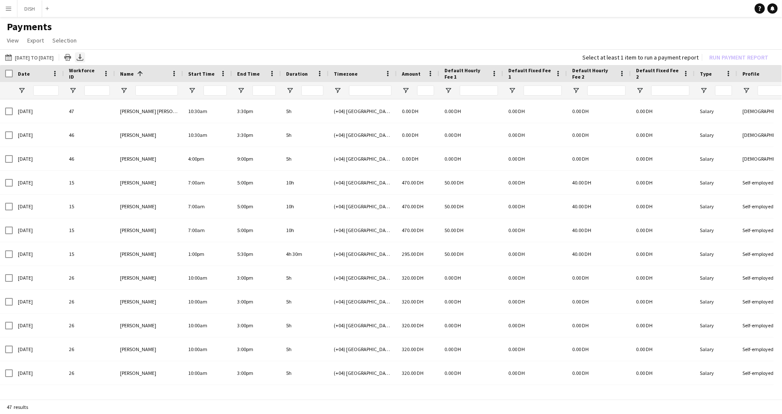
click at [83, 57] on icon "Export XLSX" at bounding box center [80, 57] width 7 height 7
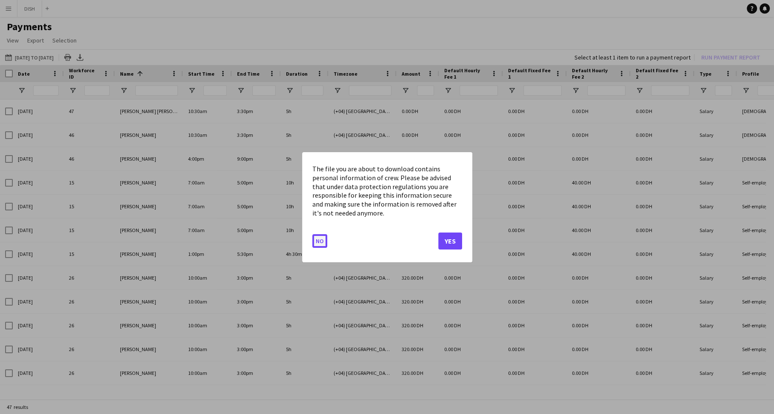
click at [323, 240] on button "No" at bounding box center [319, 241] width 15 height 14
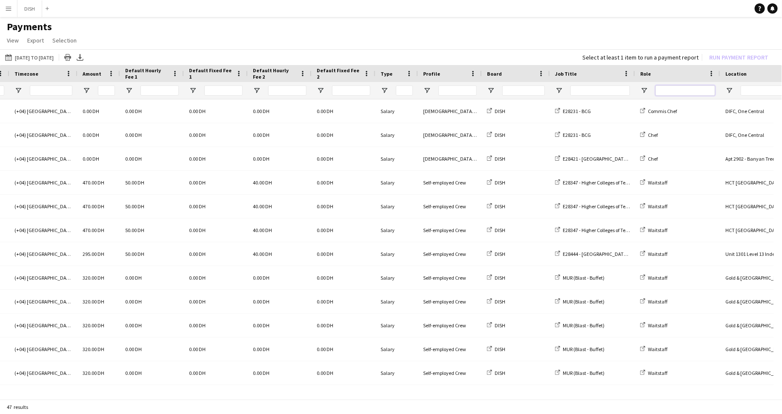
click at [685, 93] on input "Role Filter Input" at bounding box center [685, 91] width 60 height 10
click at [643, 89] on span "Open Filter Menu" at bounding box center [644, 91] width 8 height 8
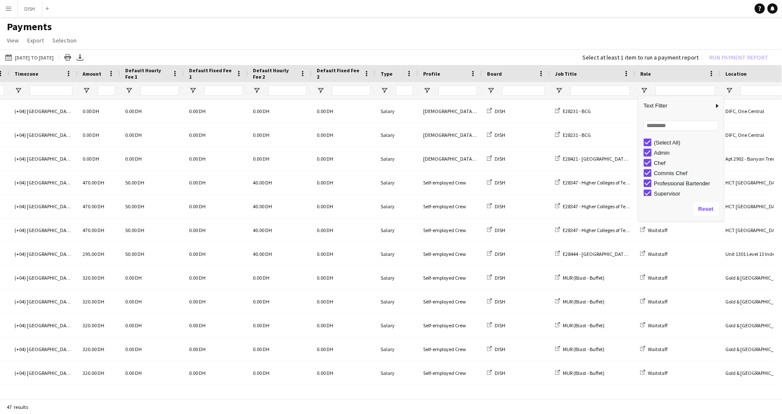
type input "**********"
click at [602, 39] on app-page-menu "View Customise view Customise filters Reset Filters Reset View Reset All Export…" at bounding box center [391, 41] width 782 height 16
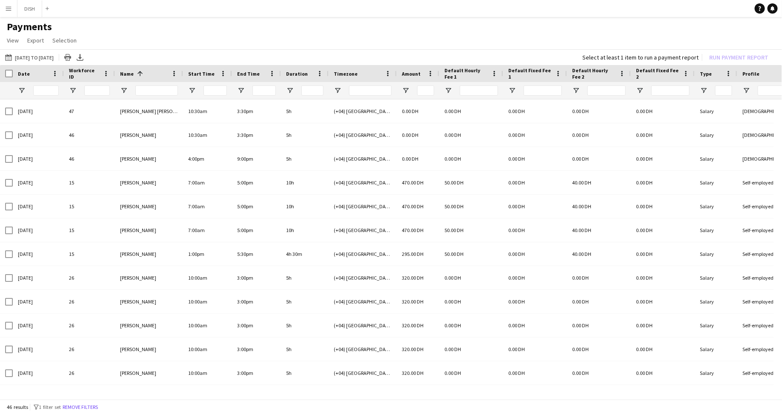
click at [9, 14] on button "Menu" at bounding box center [8, 8] width 17 height 17
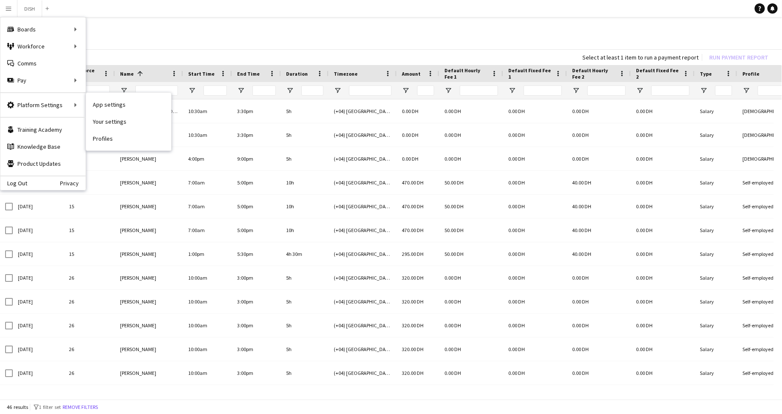
click at [112, 141] on link "Profiles" at bounding box center [128, 138] width 85 height 17
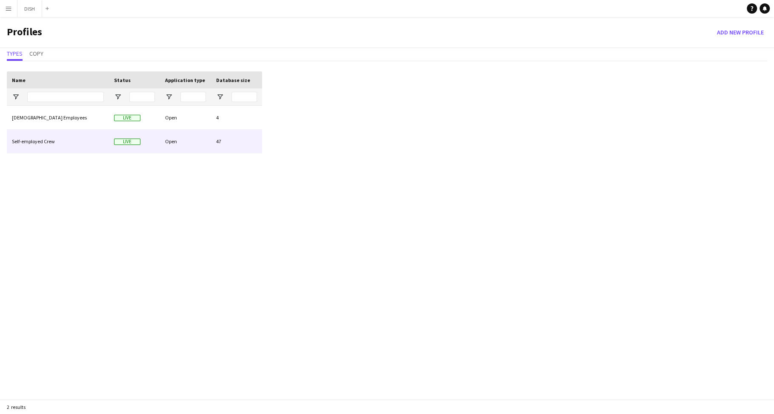
click at [101, 140] on div "Self-employed Crew" at bounding box center [58, 141] width 102 height 23
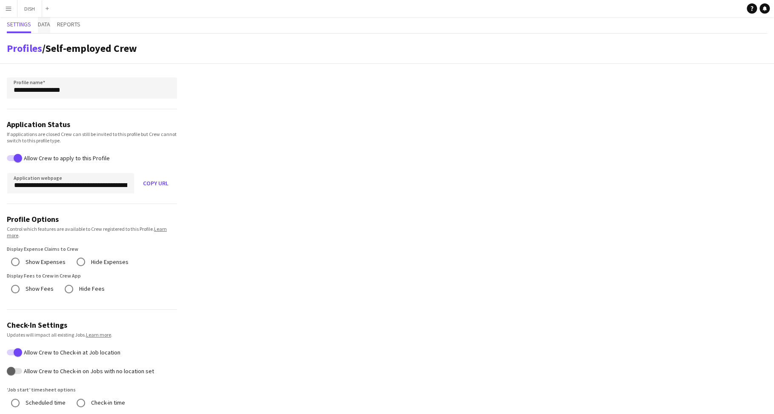
click at [46, 26] on span "Data" at bounding box center [44, 24] width 12 height 6
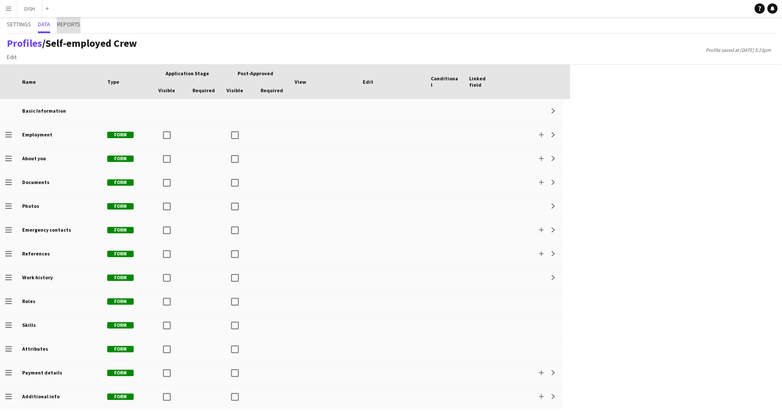
click at [76, 26] on span "Reports" at bounding box center [68, 24] width 23 height 6
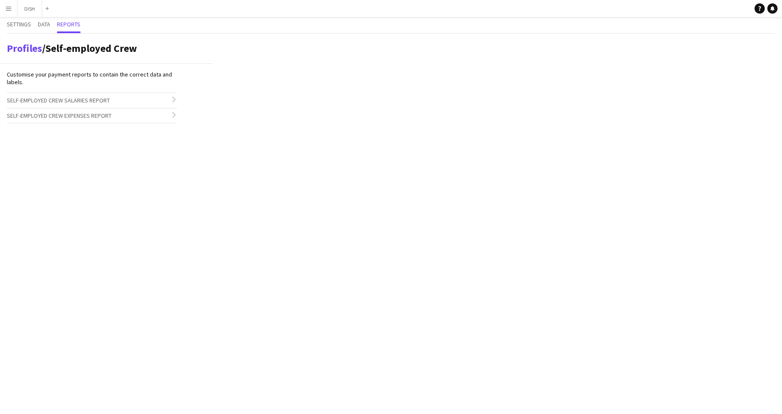
click at [65, 101] on span "Self-employed Crew Salaries Report" at bounding box center [58, 101] width 103 height 8
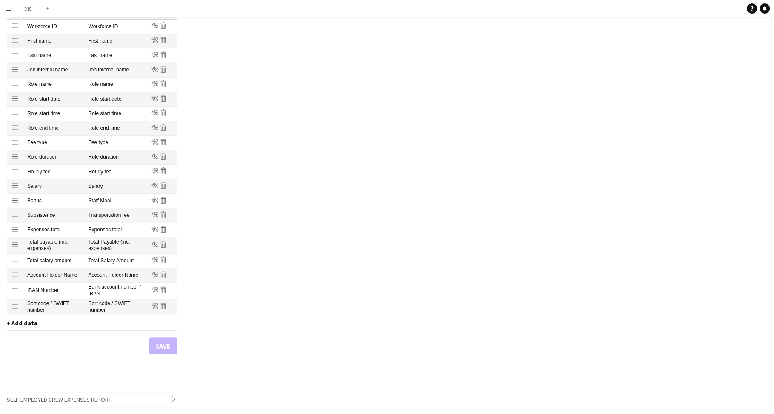
click at [29, 325] on span "+ Add data" at bounding box center [22, 324] width 31 height 8
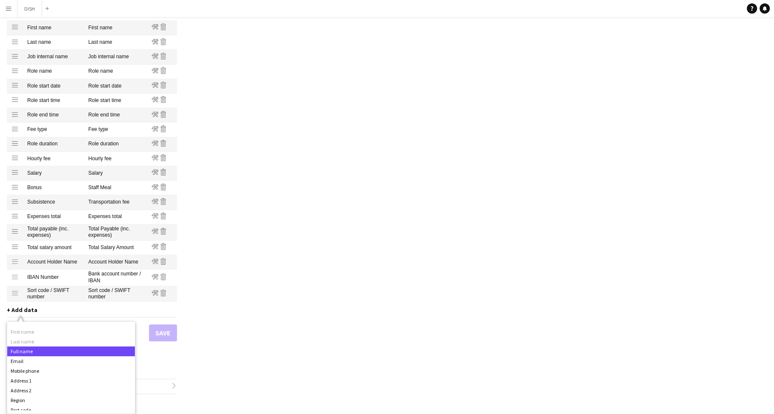
click at [47, 353] on div "Full name" at bounding box center [71, 352] width 128 height 10
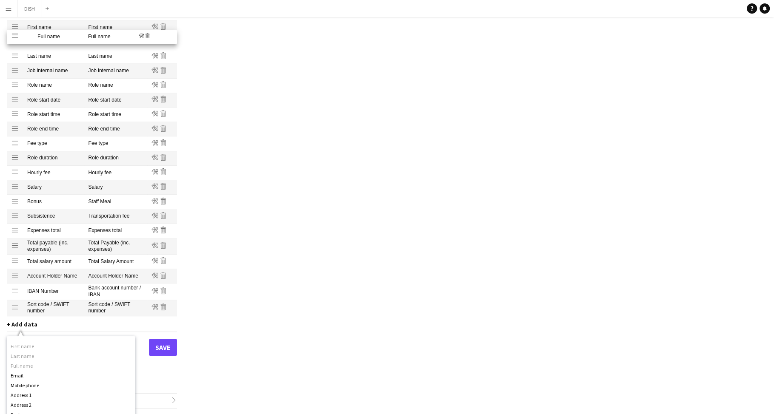
drag, startPoint x: 17, startPoint y: 311, endPoint x: 15, endPoint y: 40, distance: 271.4
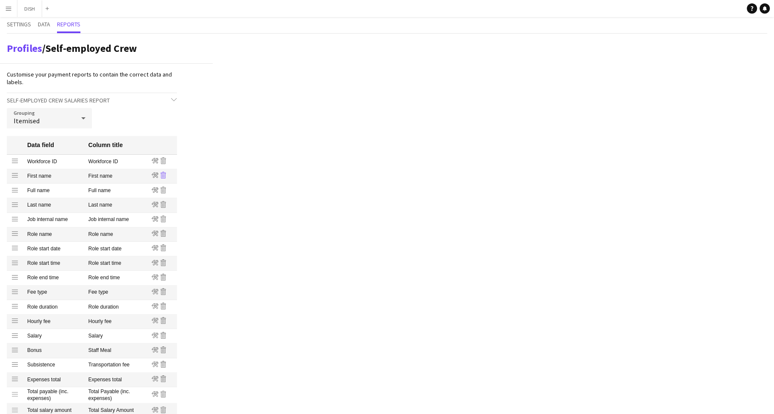
click at [165, 175] on icon "Remove" at bounding box center [163, 175] width 7 height 7
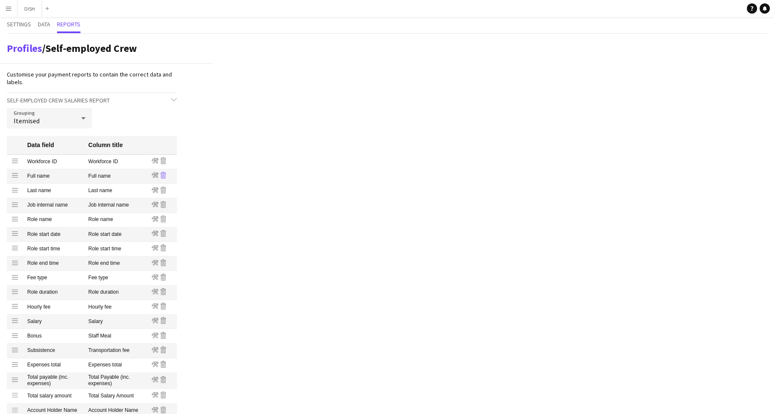
click at [163, 175] on icon "Remove" at bounding box center [163, 175] width 7 height 7
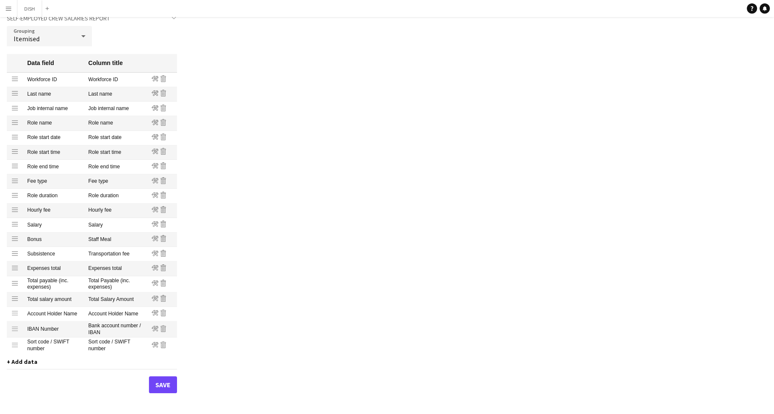
scroll to position [121, 0]
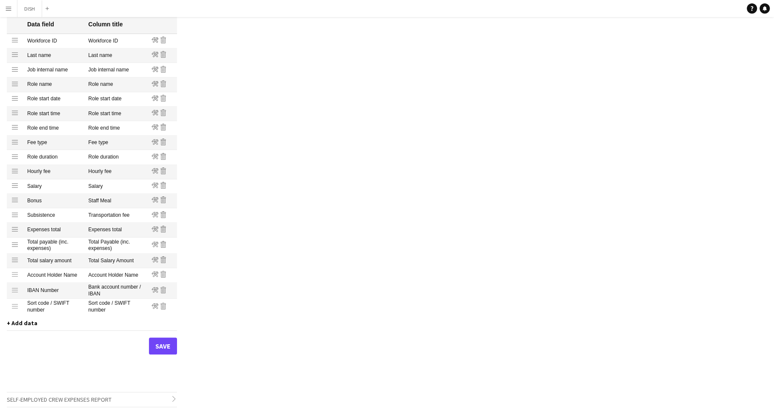
click at [29, 325] on span "+ Add data" at bounding box center [22, 324] width 31 height 8
click at [37, 362] on div "Full name" at bounding box center [71, 365] width 128 height 10
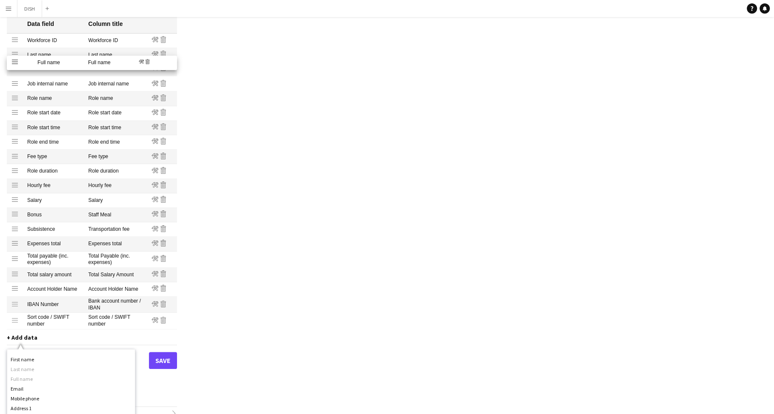
drag, startPoint x: 16, startPoint y: 323, endPoint x: 41, endPoint y: 63, distance: 261.1
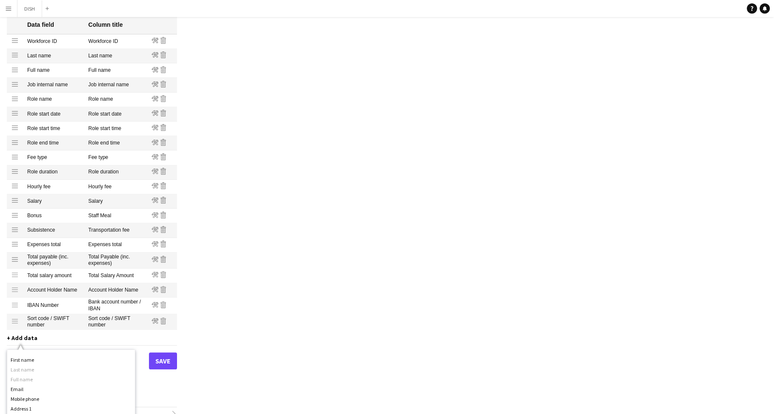
scroll to position [107, 0]
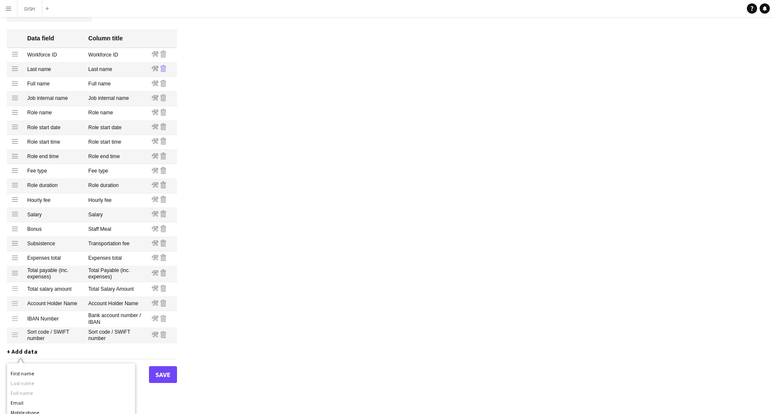
click at [166, 68] on icon "Remove" at bounding box center [163, 68] width 7 height 7
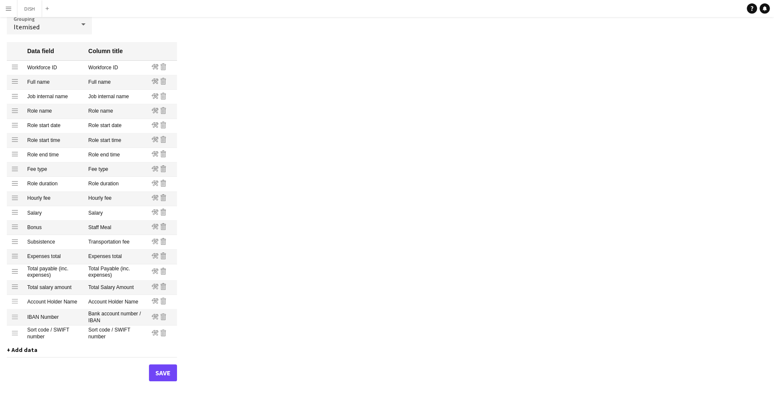
scroll to position [86, 0]
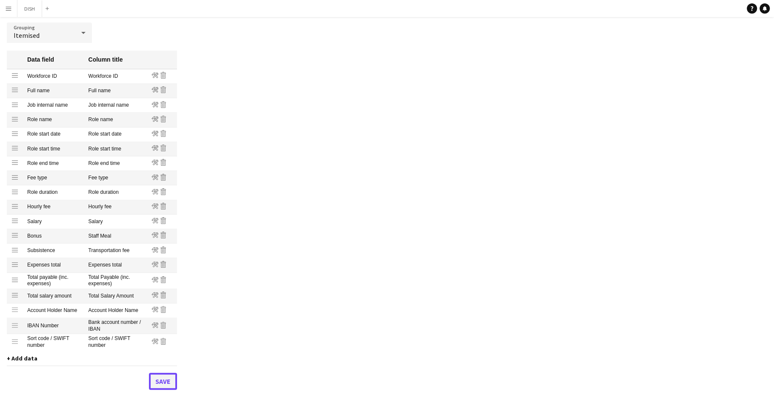
click at [164, 386] on button "Save" at bounding box center [163, 381] width 28 height 17
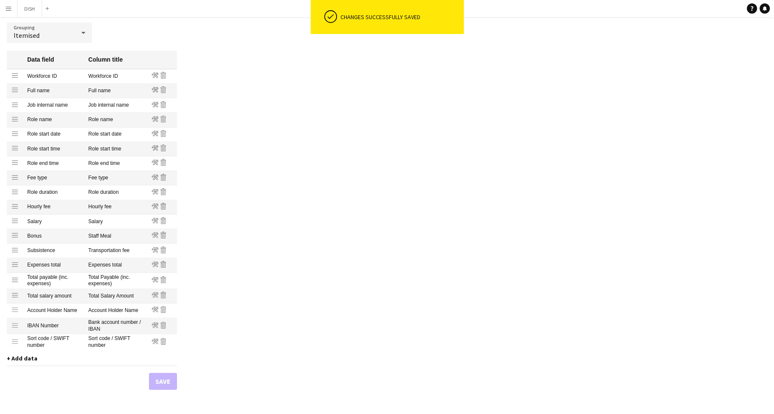
click at [11, 9] on app-icon "Menu" at bounding box center [8, 8] width 7 height 7
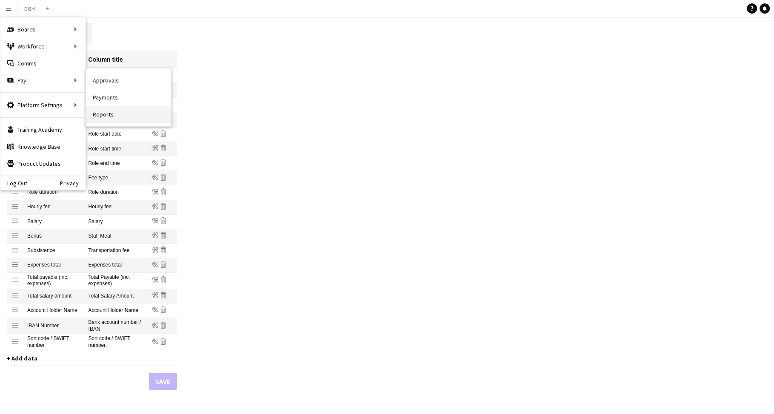
click at [107, 107] on link "Reports" at bounding box center [128, 114] width 85 height 17
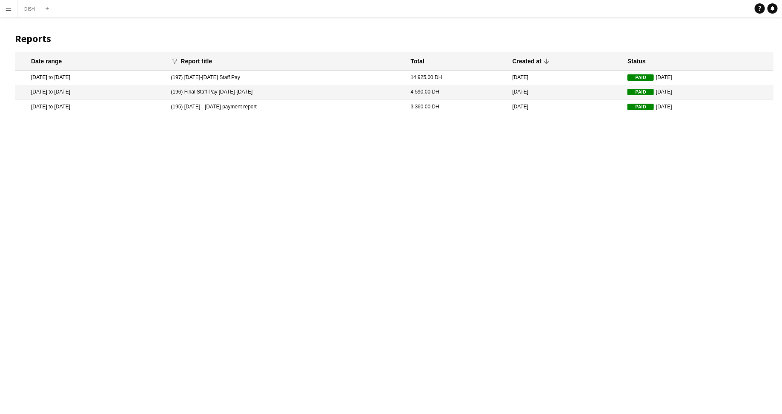
click at [7, 3] on button "Menu" at bounding box center [8, 8] width 17 height 17
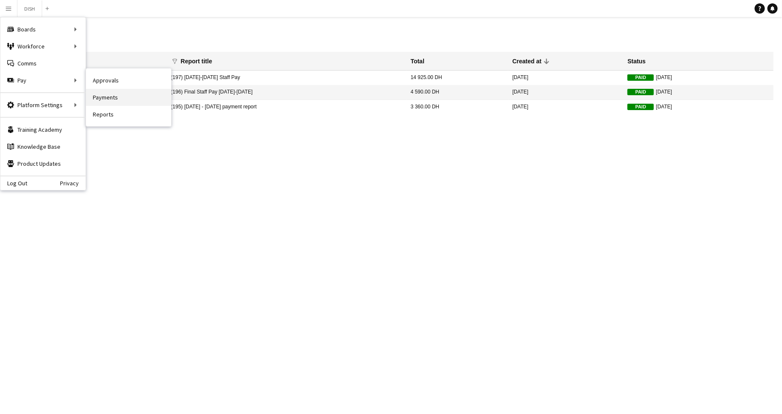
click at [100, 94] on link "Payments" at bounding box center [128, 97] width 85 height 17
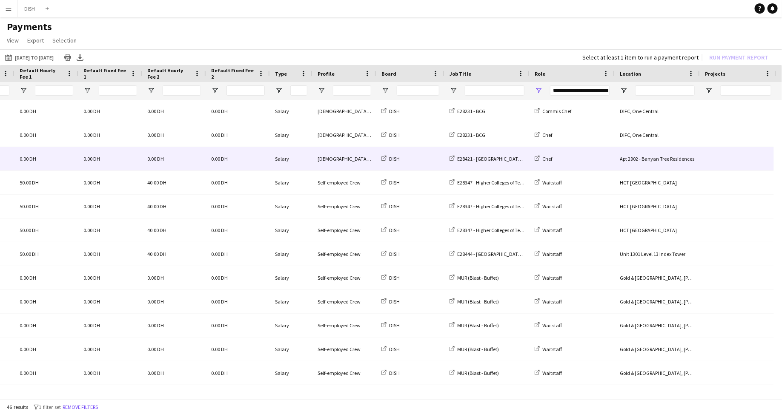
scroll to position [0, 648]
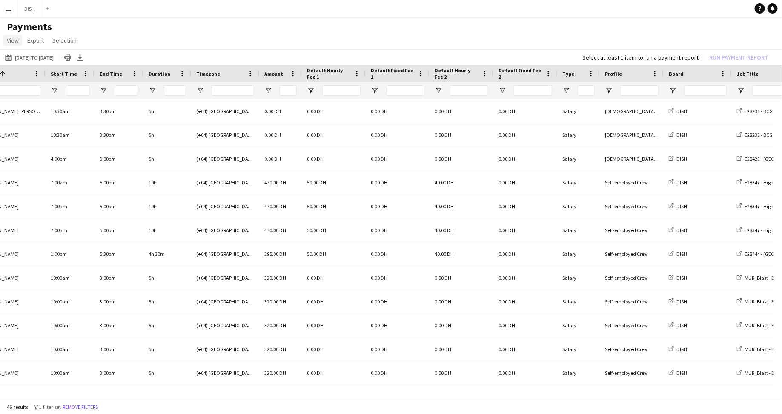
click at [14, 44] on link "View" at bounding box center [12, 40] width 19 height 11
click at [422, 34] on app-page-menu "View Customise view Customise filters Reset Filters Reset View Reset All Export…" at bounding box center [391, 41] width 782 height 16
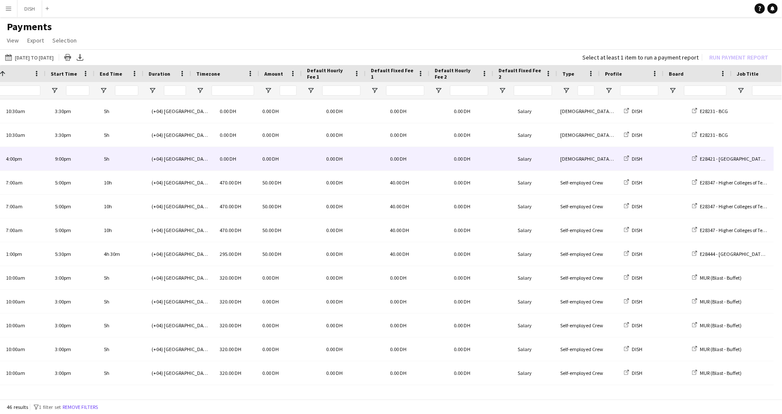
scroll to position [0, 182]
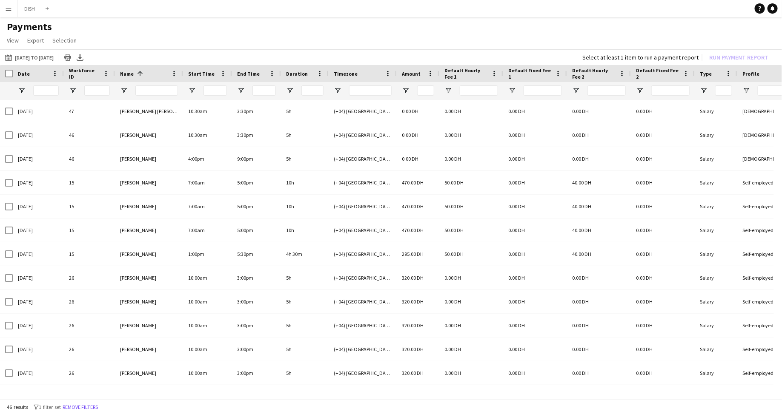
click at [8, 8] on app-icon "Menu" at bounding box center [8, 8] width 7 height 7
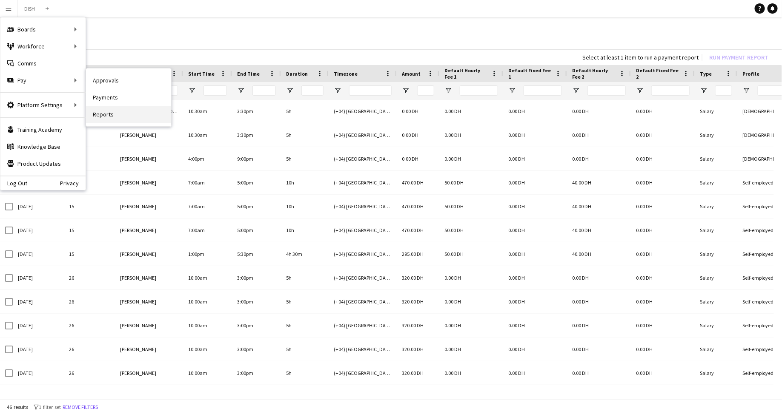
click at [107, 108] on link "Reports" at bounding box center [128, 114] width 85 height 17
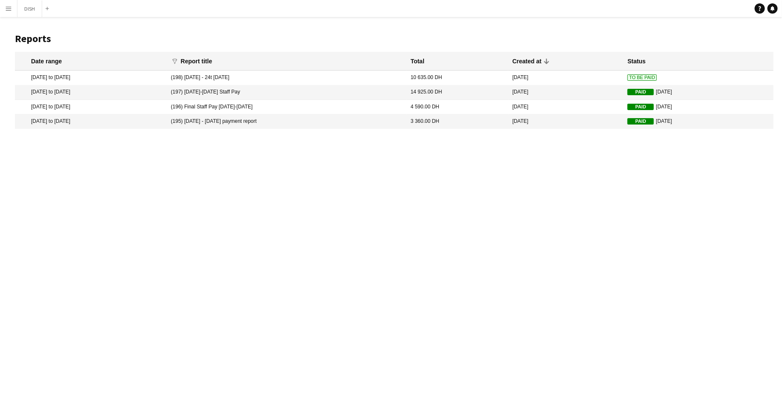
click at [63, 80] on mat-cell "18 Aug 2025 to 24 Aug 2025" at bounding box center [90, 78] width 151 height 14
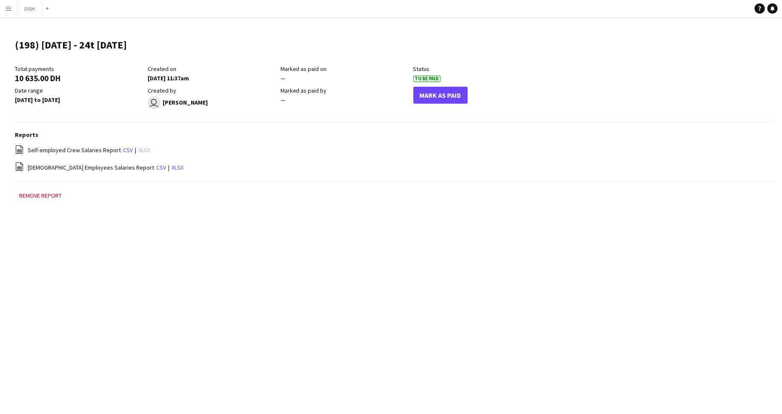
click at [138, 149] on link "xlsx" at bounding box center [144, 150] width 12 height 8
click at [171, 168] on link "xlsx" at bounding box center [177, 168] width 12 height 8
click at [10, 10] on app-icon "Menu" at bounding box center [8, 8] width 7 height 7
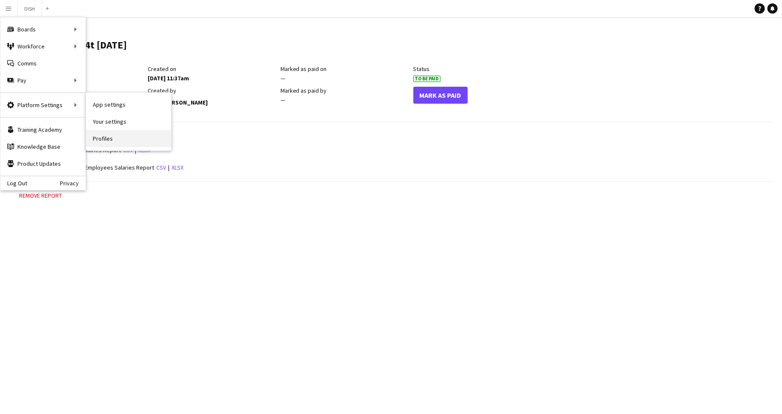
click at [106, 137] on link "Profiles" at bounding box center [128, 138] width 85 height 17
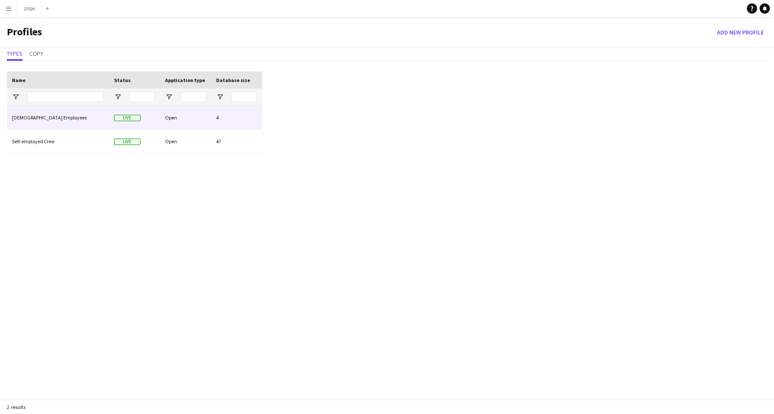
click at [61, 120] on div "Full-time Employees" at bounding box center [58, 117] width 102 height 23
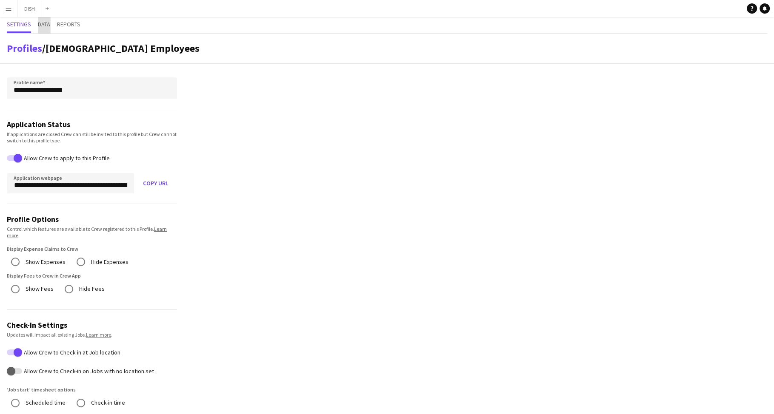
click at [49, 24] on span "Data" at bounding box center [44, 24] width 12 height 6
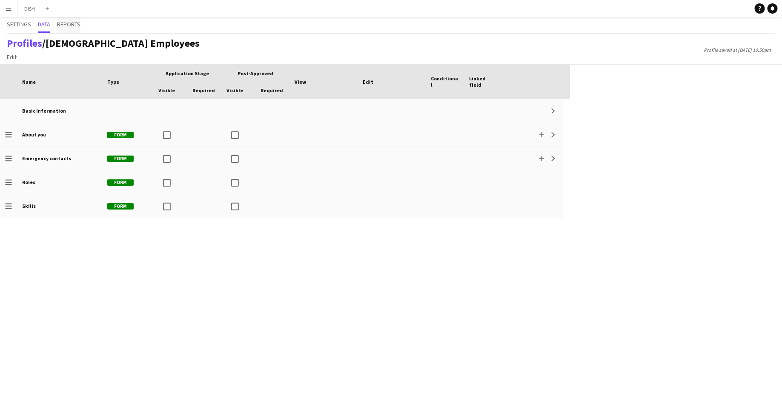
click at [66, 23] on span "Reports" at bounding box center [68, 24] width 23 height 6
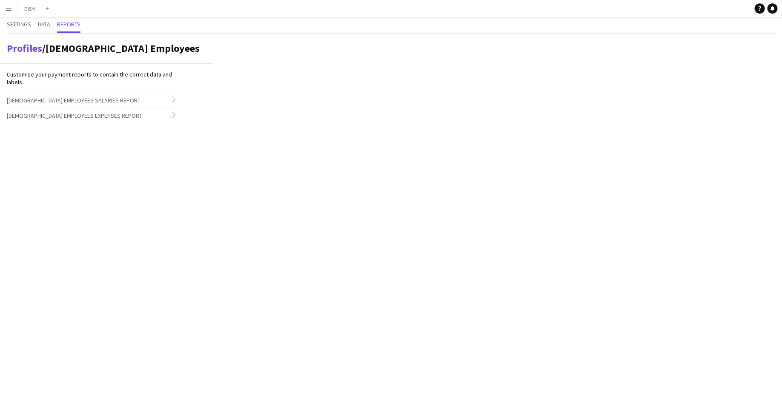
click at [75, 102] on span "Full-time Employees Salaries Report" at bounding box center [74, 101] width 134 height 8
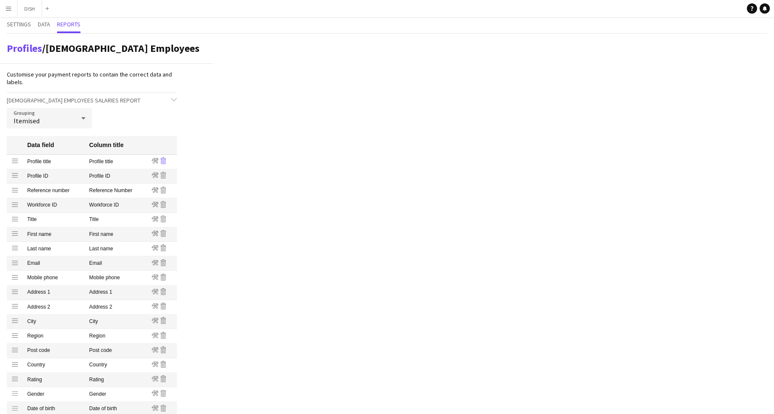
click at [163, 161] on icon "Remove" at bounding box center [163, 160] width 7 height 7
click at [164, 162] on icon "Remove" at bounding box center [163, 160] width 7 height 7
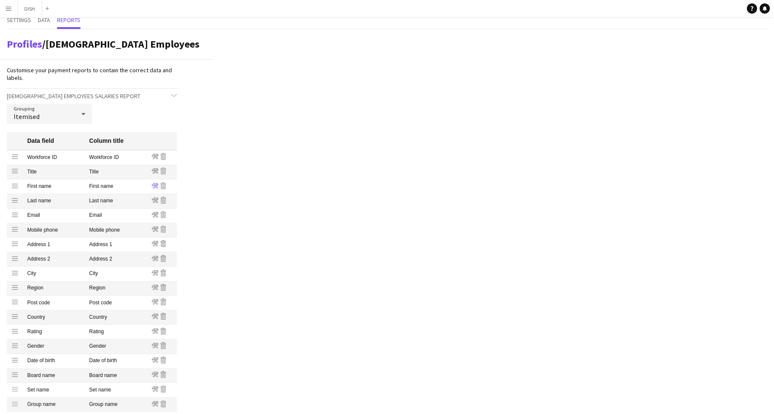
scroll to position [13, 0]
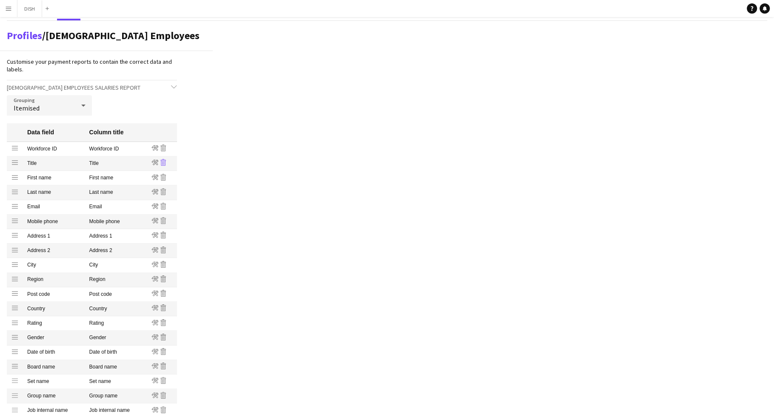
click at [164, 164] on icon at bounding box center [164, 164] width 0 height 4
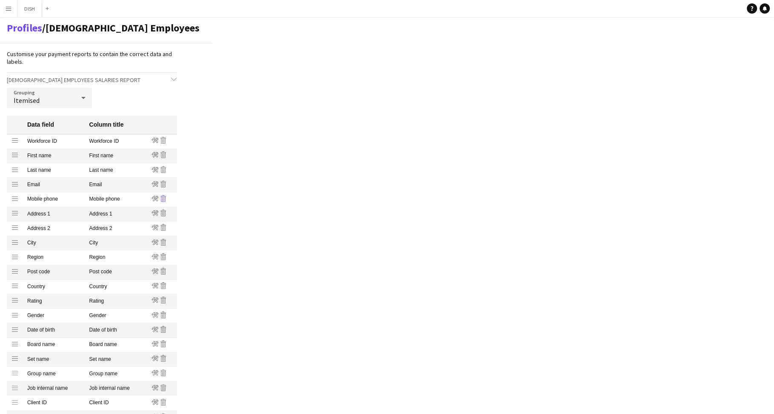
scroll to position [33, 0]
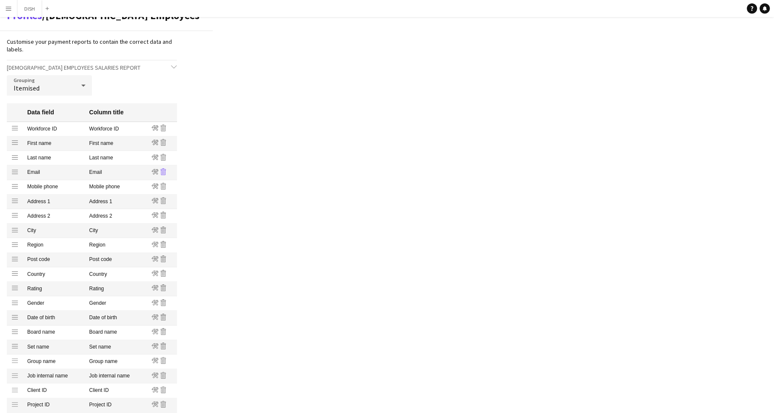
click at [165, 172] on icon at bounding box center [163, 171] width 5 height 7
click at [163, 172] on icon at bounding box center [163, 173] width 0 height 4
click at [163, 174] on icon "Remove" at bounding box center [163, 171] width 7 height 7
click at [163, 177] on mat-cell "Edit Remove" at bounding box center [162, 172] width 30 height 14
click at [163, 173] on icon at bounding box center [163, 173] width 0 height 4
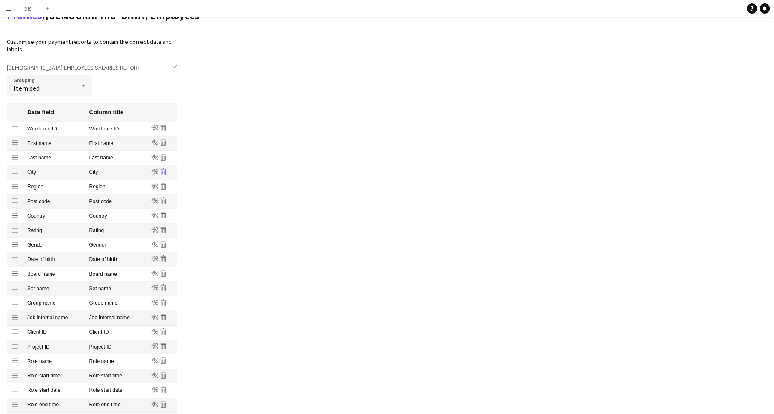
click at [164, 172] on icon "Remove" at bounding box center [163, 171] width 7 height 7
click at [163, 172] on icon "Remove" at bounding box center [163, 171] width 7 height 7
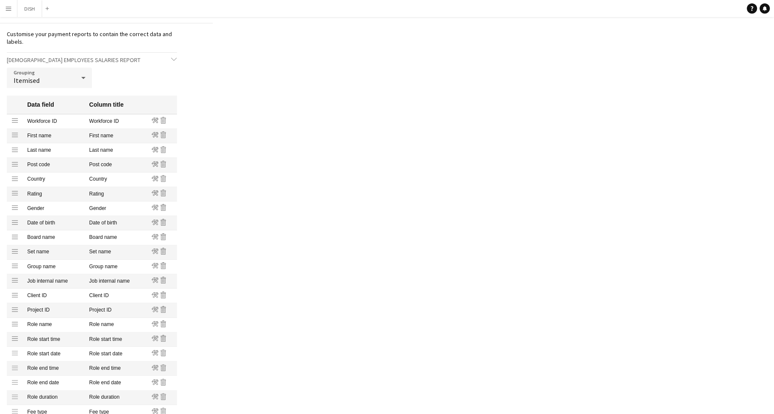
scroll to position [51, 0]
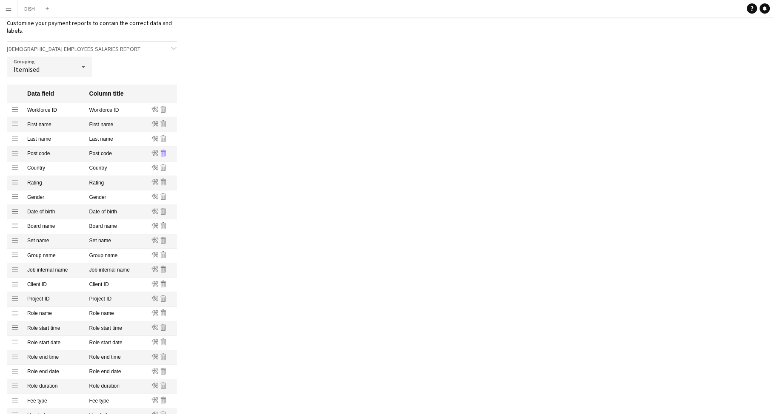
click at [163, 151] on icon "Remove" at bounding box center [163, 153] width 7 height 7
click at [165, 152] on icon "Remove" at bounding box center [163, 153] width 7 height 7
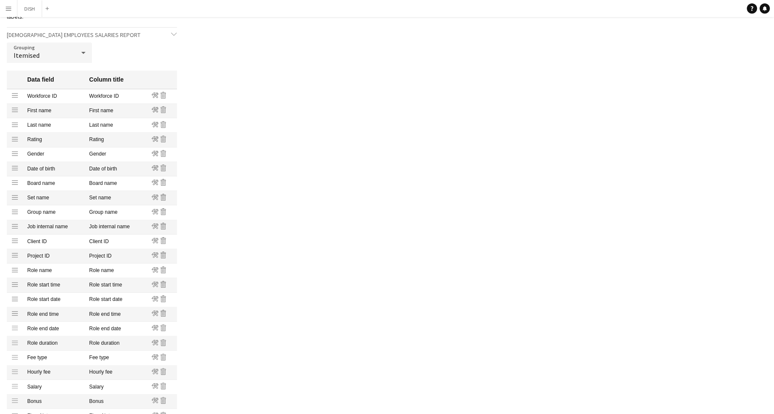
scroll to position [67, 0]
click at [163, 137] on icon "Remove" at bounding box center [163, 137] width 7 height 7
click at [163, 138] on icon "Remove" at bounding box center [163, 137] width 7 height 7
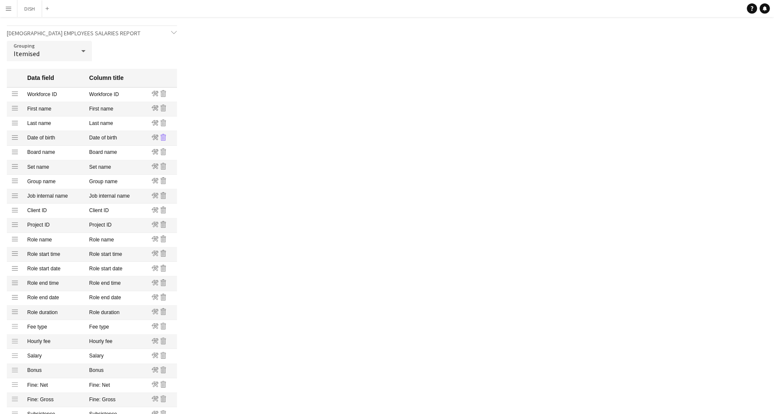
click at [163, 138] on icon "Remove" at bounding box center [163, 137] width 7 height 7
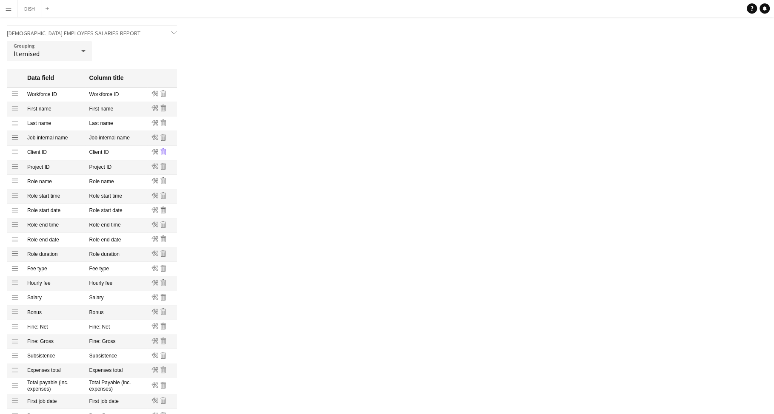
click at [163, 153] on icon "Remove" at bounding box center [163, 151] width 7 height 7
click at [163, 150] on icon at bounding box center [163, 151] width 5 height 7
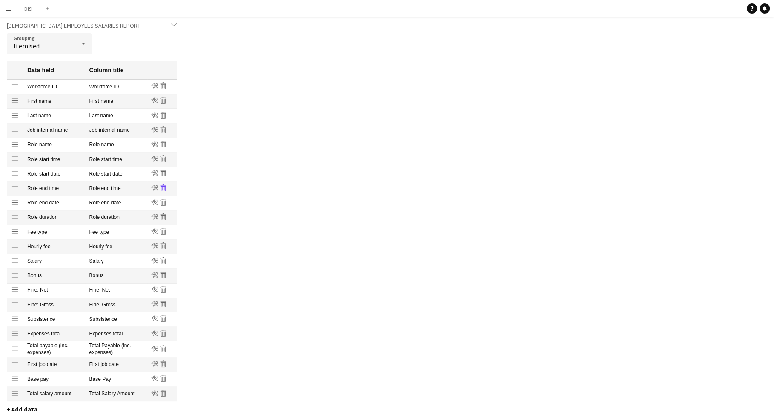
scroll to position [84, 0]
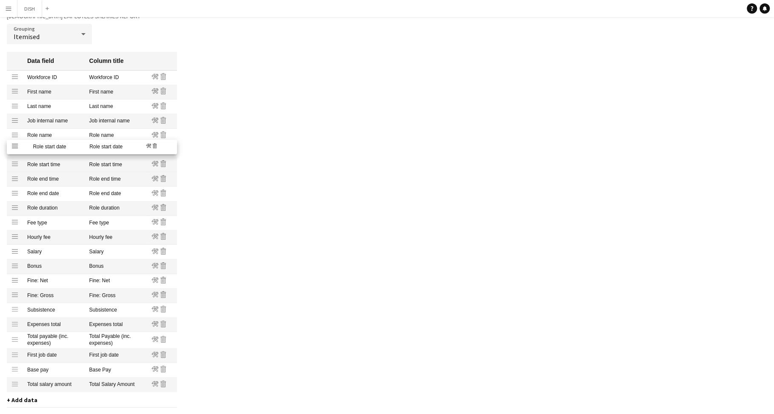
drag, startPoint x: 16, startPoint y: 164, endPoint x: 12, endPoint y: 145, distance: 18.7
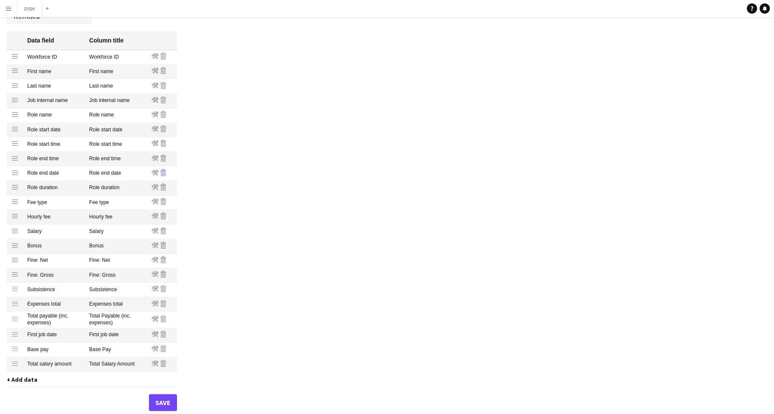
click at [162, 176] on icon "Remove" at bounding box center [163, 172] width 7 height 7
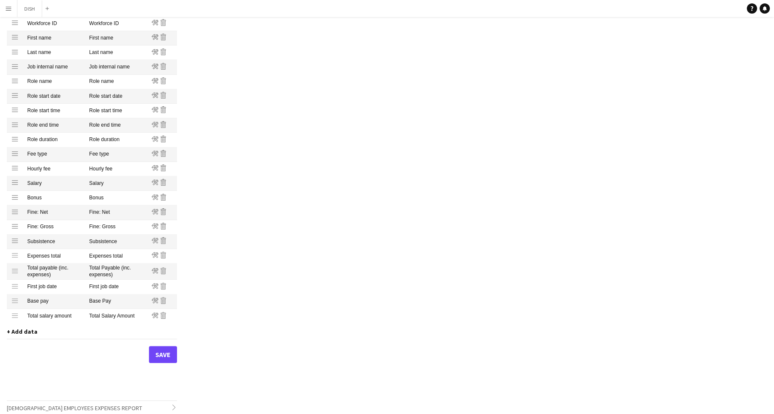
scroll to position [148, 0]
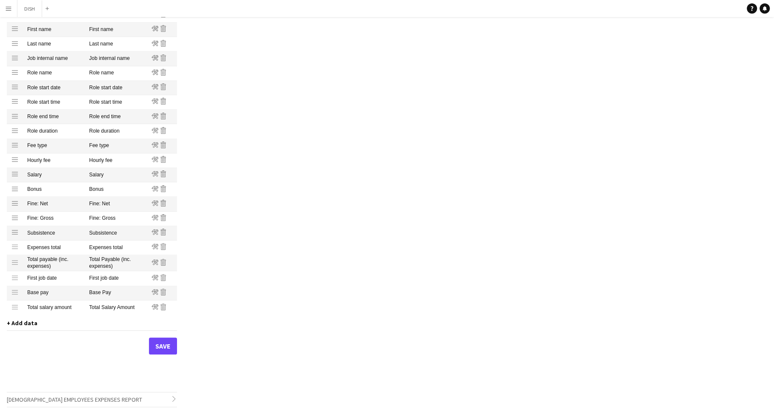
click at [100, 175] on mat-cell "Salary" at bounding box center [116, 175] width 62 height 14
click at [153, 173] on icon "Edit" at bounding box center [154, 174] width 7 height 7
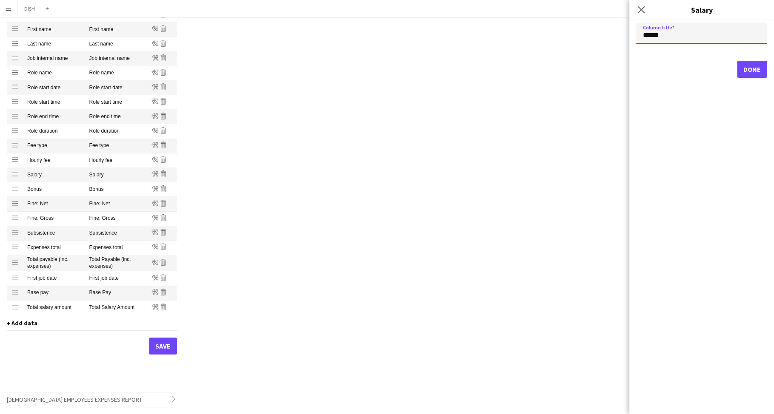
drag, startPoint x: 661, startPoint y: 35, endPoint x: 628, endPoint y: 34, distance: 32.8
click at [628, 34] on body "Menu Boards Boards Boards All jobs Status Workforce Workforce My Workforce Recr…" at bounding box center [387, 133] width 774 height 561
type input "*"
type input "**********"
drag, startPoint x: 753, startPoint y: 64, endPoint x: 745, endPoint y: 66, distance: 8.3
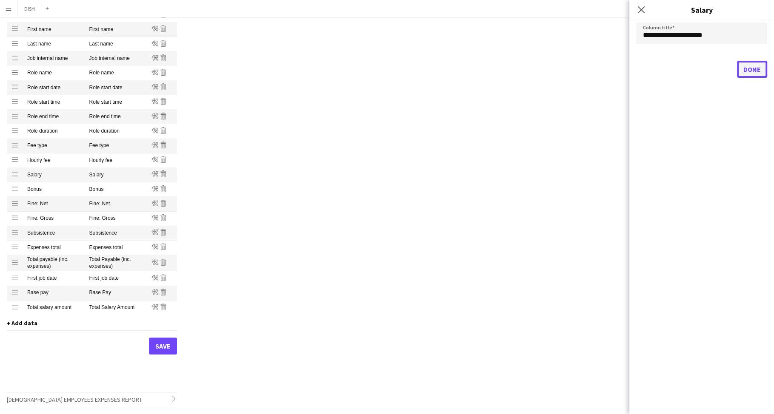
click at [753, 64] on button "Done" at bounding box center [752, 69] width 30 height 17
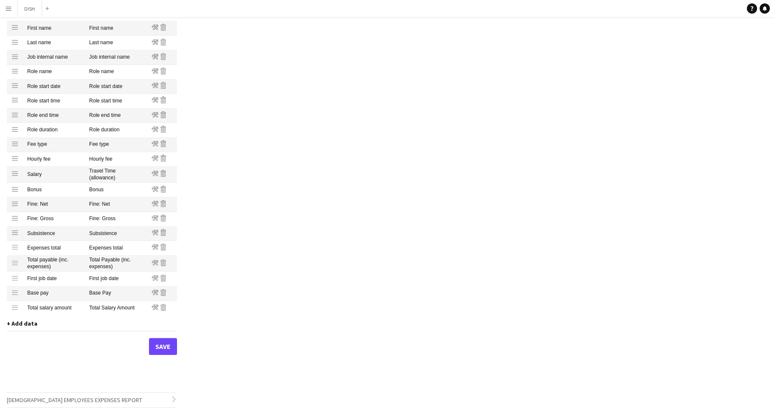
click at [104, 191] on mat-cell "Bonus" at bounding box center [116, 190] width 62 height 14
click at [108, 192] on mat-cell "Bonus" at bounding box center [116, 190] width 62 height 14
click at [154, 189] on icon at bounding box center [154, 189] width 7 height 6
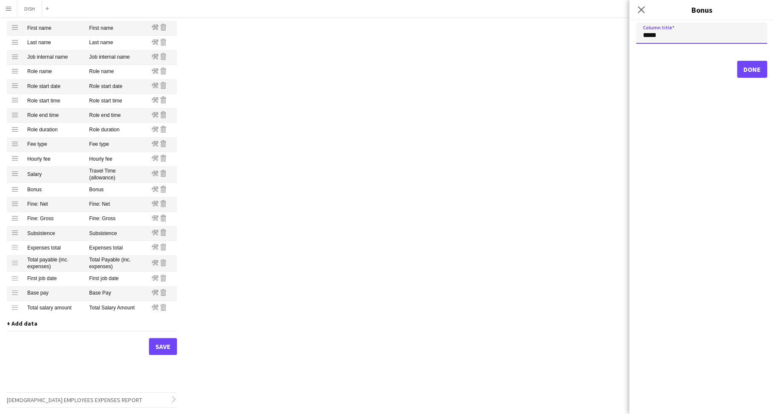
drag, startPoint x: 664, startPoint y: 39, endPoint x: 630, endPoint y: 38, distance: 33.2
click at [630, 38] on form "Column title ***** Done" at bounding box center [701, 50] width 145 height 55
type input "**********"
click at [750, 70] on button "Done" at bounding box center [752, 69] width 30 height 17
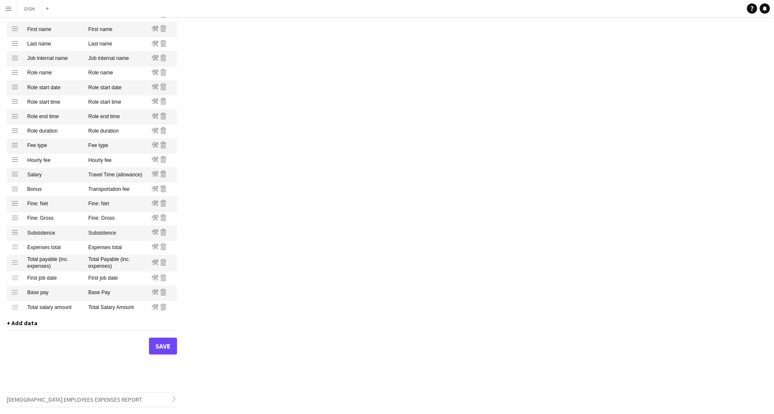
click at [114, 207] on mat-cell "Fine: Net" at bounding box center [115, 204] width 63 height 14
click at [125, 206] on mat-cell "Fine: Net" at bounding box center [115, 204] width 63 height 14
click at [156, 201] on icon "Edit" at bounding box center [154, 203] width 7 height 7
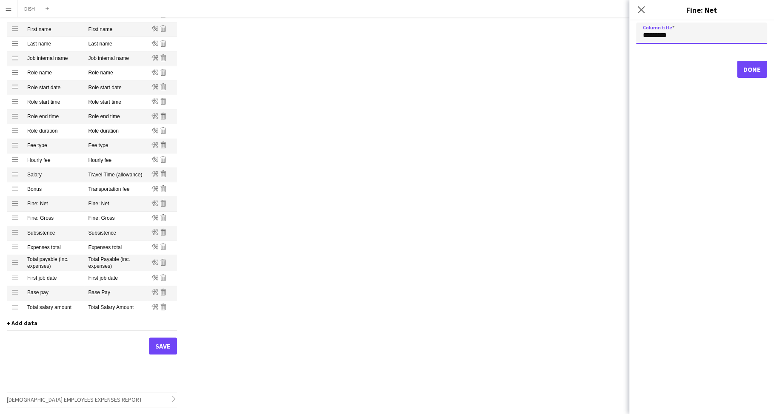
drag, startPoint x: 695, startPoint y: 34, endPoint x: 616, endPoint y: 22, distance: 79.6
click at [616, 22] on body "Menu Boards Boards Boards All jobs Status Workforce Workforce My Workforce Recr…" at bounding box center [387, 133] width 774 height 561
type input "**********"
click at [759, 72] on button "Done" at bounding box center [752, 69] width 30 height 17
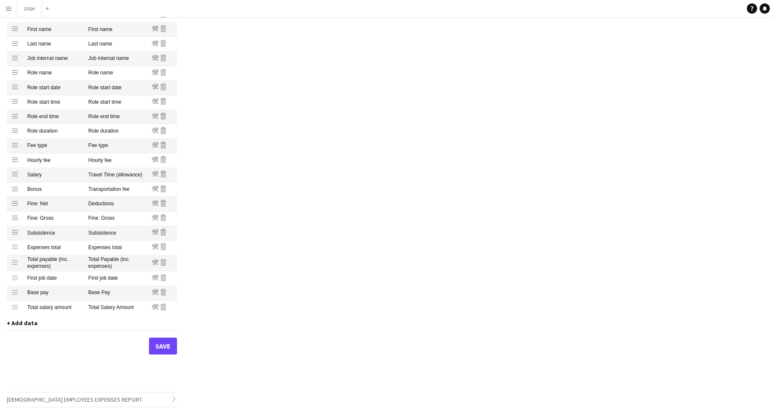
click at [132, 216] on mat-cell "Fine: Gross" at bounding box center [115, 219] width 63 height 14
click at [112, 221] on mat-cell "Fine: Gross" at bounding box center [115, 219] width 63 height 14
click at [163, 217] on icon "Remove" at bounding box center [163, 217] width 7 height 7
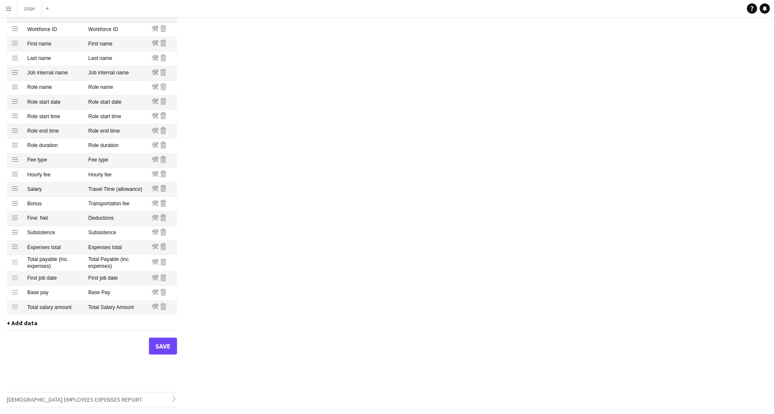
click at [122, 209] on mat-cell "Transportation fee" at bounding box center [115, 204] width 63 height 14
click at [122, 205] on mat-cell "Transportation fee" at bounding box center [115, 204] width 63 height 14
click at [120, 188] on mat-cell "Travel Time (allowance)" at bounding box center [115, 190] width 63 height 14
click at [114, 192] on mat-cell "Travel Time (allowance)" at bounding box center [115, 190] width 63 height 14
click at [114, 191] on mat-cell "Travel Time (allowance)" at bounding box center [115, 190] width 63 height 14
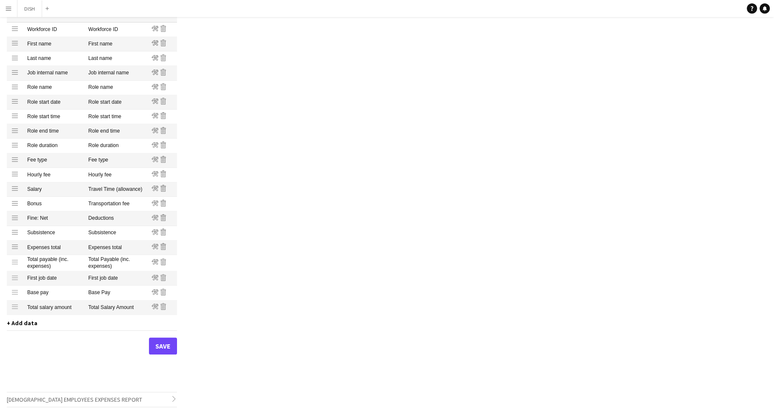
click at [110, 189] on mat-cell "Travel Time (allowance)" at bounding box center [115, 190] width 63 height 14
click at [157, 187] on icon at bounding box center [154, 189] width 7 height 6
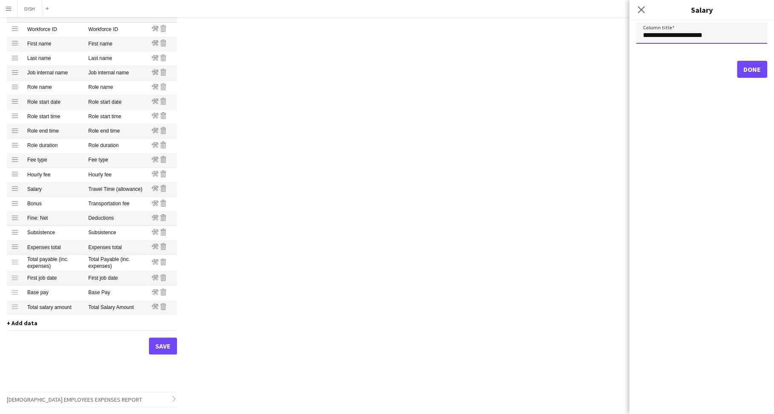
click at [705, 35] on input "**********" at bounding box center [701, 33] width 131 height 21
drag, startPoint x: 727, startPoint y: 35, endPoint x: 637, endPoint y: 34, distance: 89.8
click at [637, 34] on input "**********" at bounding box center [701, 33] width 131 height 21
type input "****"
click at [759, 71] on button "Done" at bounding box center [752, 69] width 30 height 17
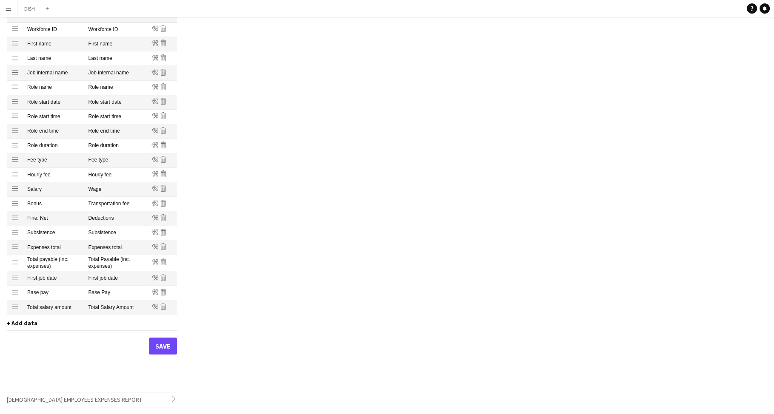
drag, startPoint x: 103, startPoint y: 200, endPoint x: 100, endPoint y: 213, distance: 12.6
click at [103, 200] on mat-cell "Transportation fee" at bounding box center [115, 204] width 63 height 14
click at [100, 217] on mat-cell "Deductions" at bounding box center [115, 218] width 63 height 14
click at [105, 235] on mat-cell "Subsistence" at bounding box center [115, 233] width 63 height 14
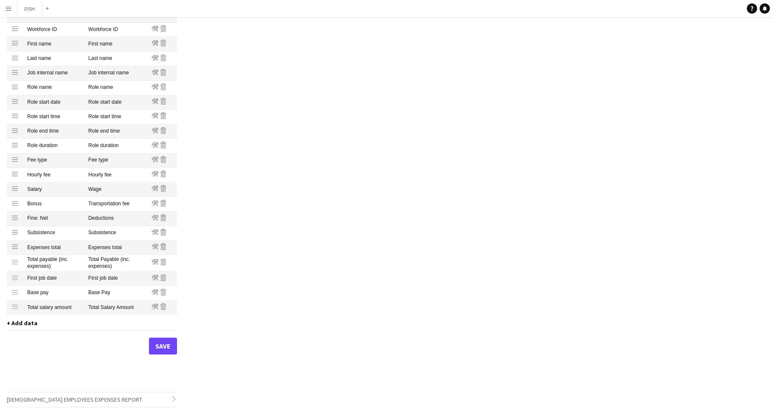
click at [105, 235] on mat-cell "Subsistence" at bounding box center [115, 233] width 63 height 14
click at [153, 232] on icon at bounding box center [154, 233] width 7 height 6
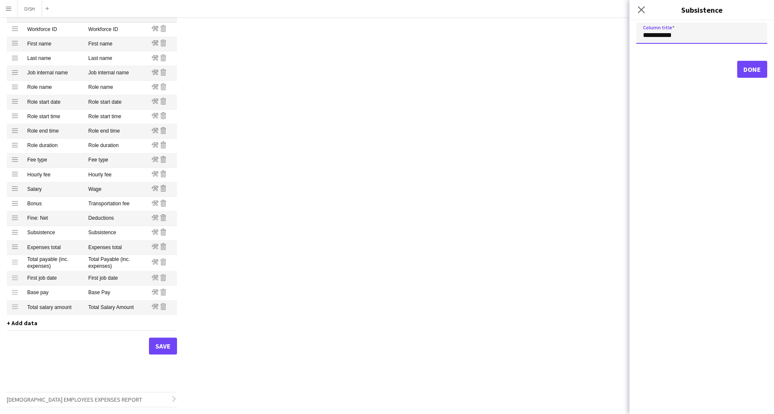
drag, startPoint x: 712, startPoint y: 33, endPoint x: 631, endPoint y: 37, distance: 80.9
click at [631, 37] on form "**********" at bounding box center [701, 50] width 145 height 55
type input "**********"
click at [740, 70] on button "Done" at bounding box center [752, 69] width 30 height 17
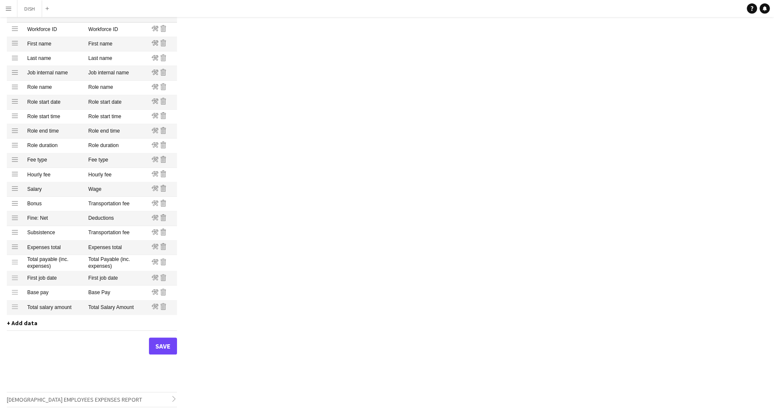
click at [99, 203] on mat-cell "Transportation fee" at bounding box center [115, 204] width 63 height 14
click at [154, 203] on icon "Edit" at bounding box center [154, 203] width 7 height 7
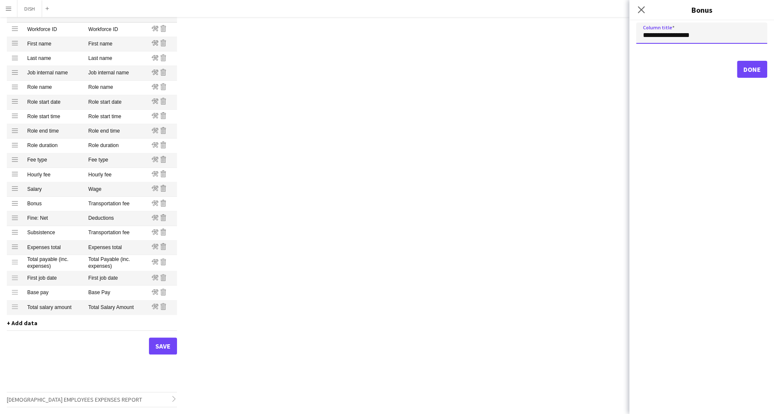
drag, startPoint x: 703, startPoint y: 34, endPoint x: 627, endPoint y: 35, distance: 75.7
click at [627, 35] on body "Menu Boards Boards Boards All jobs Status Workforce Workforce My Workforce Recr…" at bounding box center [387, 141] width 774 height 547
type input "**********"
click at [753, 69] on button "Done" at bounding box center [752, 69] width 30 height 17
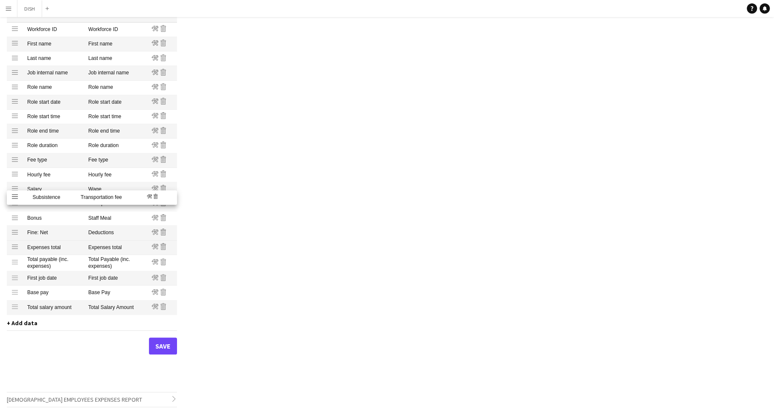
drag, startPoint x: 15, startPoint y: 233, endPoint x: 13, endPoint y: 198, distance: 35.0
click at [155, 246] on icon "Edit" at bounding box center [154, 246] width 7 height 7
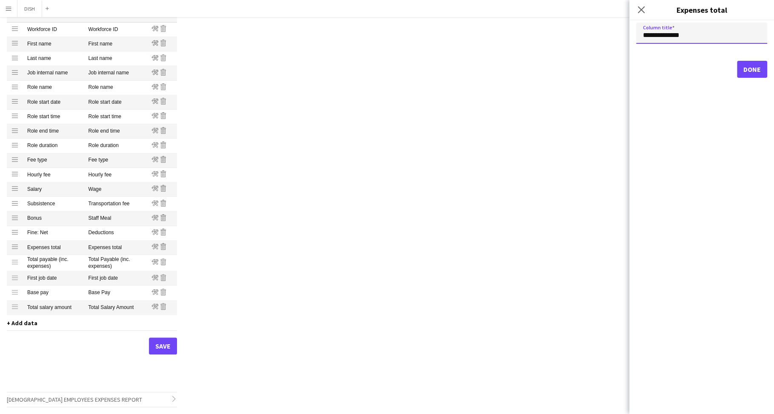
drag, startPoint x: 686, startPoint y: 39, endPoint x: 639, endPoint y: 36, distance: 47.3
click at [639, 36] on input "**********" at bounding box center [701, 33] width 131 height 21
type input "**********"
click at [746, 69] on button "Done" at bounding box center [752, 69] width 30 height 17
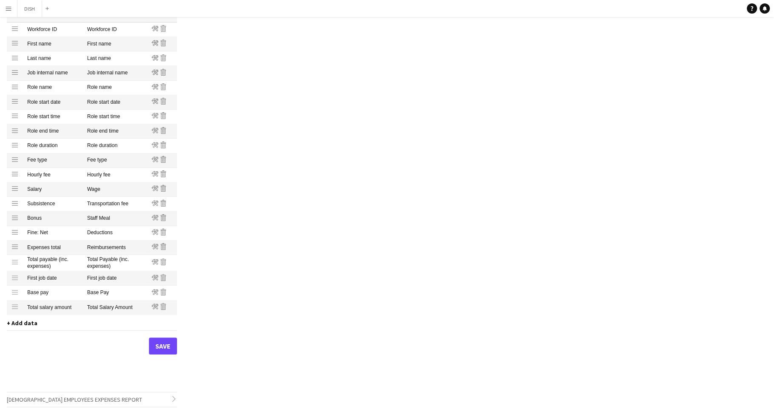
click at [110, 262] on mat-cell "Total Payable (inc. expenses)" at bounding box center [115, 263] width 64 height 16
click at [118, 279] on mat-cell "First job date" at bounding box center [115, 278] width 64 height 14
click at [163, 279] on icon "Remove" at bounding box center [163, 277] width 7 height 7
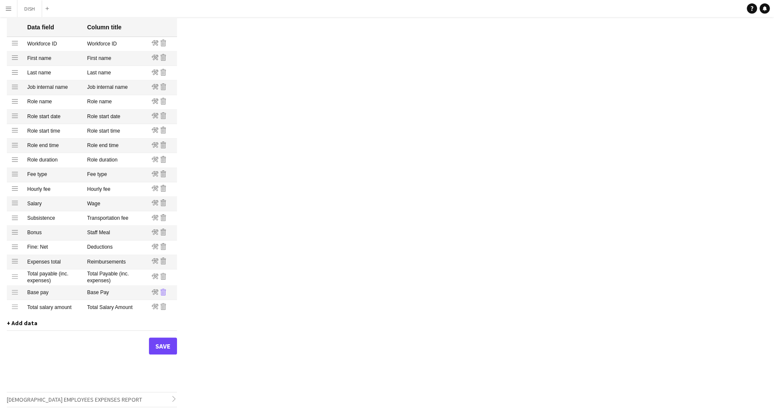
click at [165, 294] on icon at bounding box center [163, 292] width 5 height 7
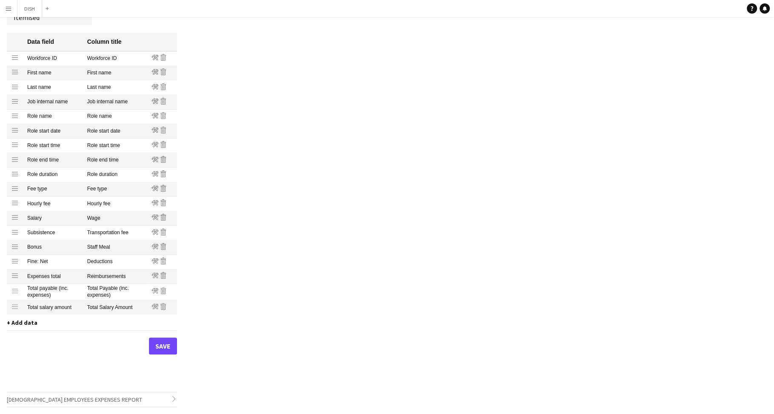
click at [20, 325] on span "+ Add data" at bounding box center [22, 323] width 31 height 8
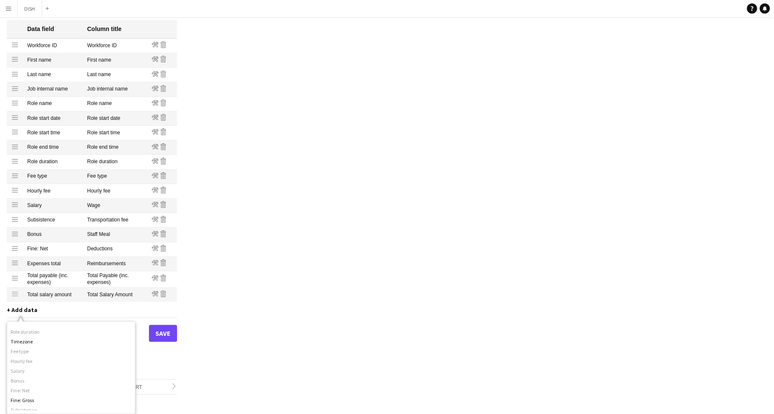
scroll to position [492, 0]
click at [235, 317] on div "Profiles / Full-time Employees Customise your payment reports to contain the co…" at bounding box center [387, 172] width 774 height 484
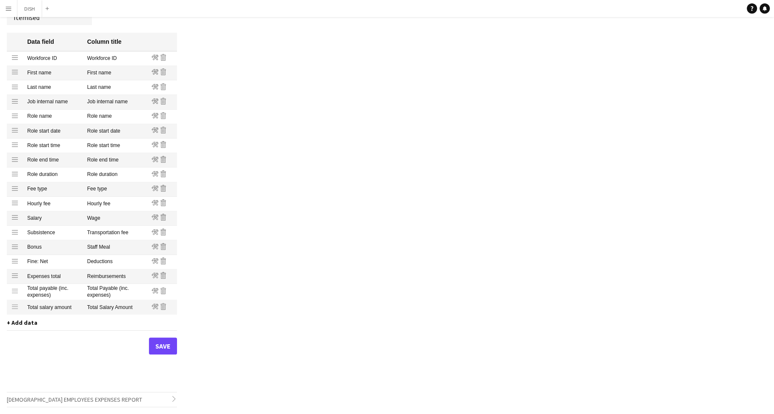
scroll to position [0, 0]
click at [160, 341] on button "Save" at bounding box center [163, 346] width 28 height 17
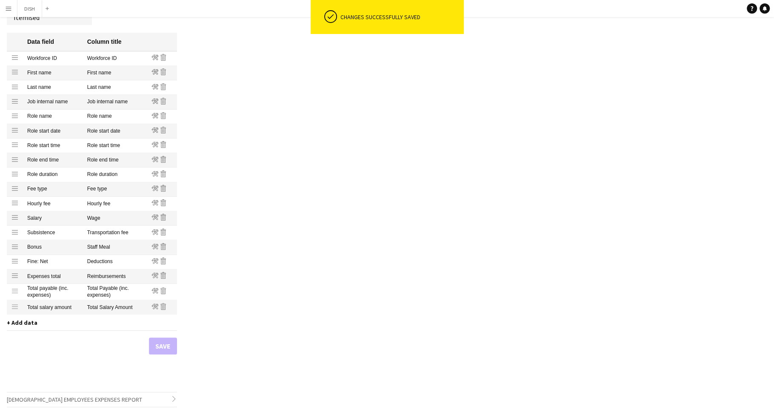
click at [7, 7] on app-icon "Menu" at bounding box center [8, 8] width 7 height 7
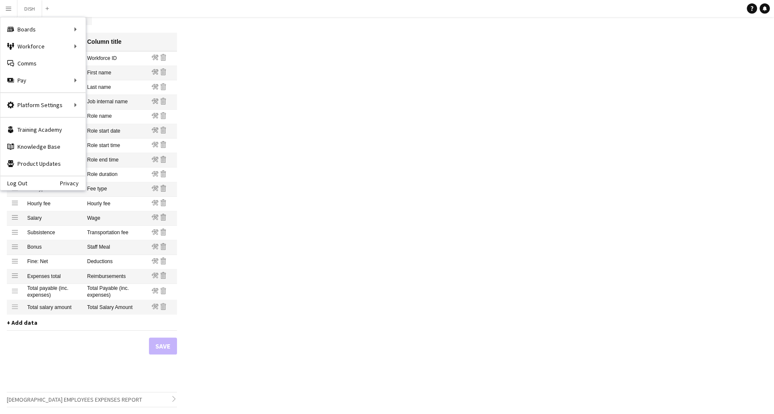
click at [366, 187] on div "Profiles / Full-time Employees Customise your payment reports to contain the co…" at bounding box center [387, 172] width 774 height 484
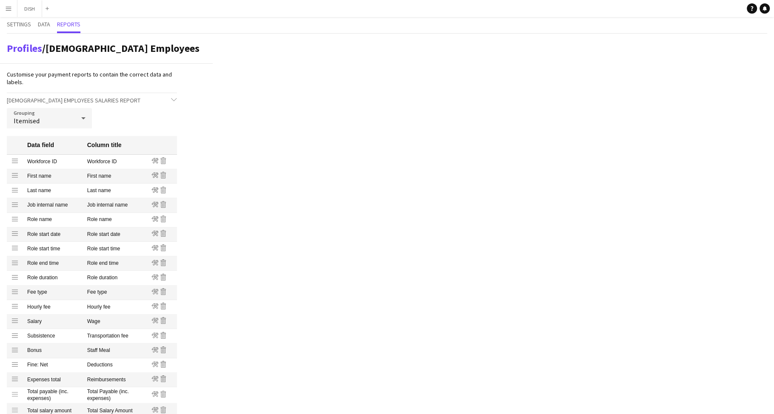
click at [11, 14] on button "Menu" at bounding box center [8, 8] width 17 height 17
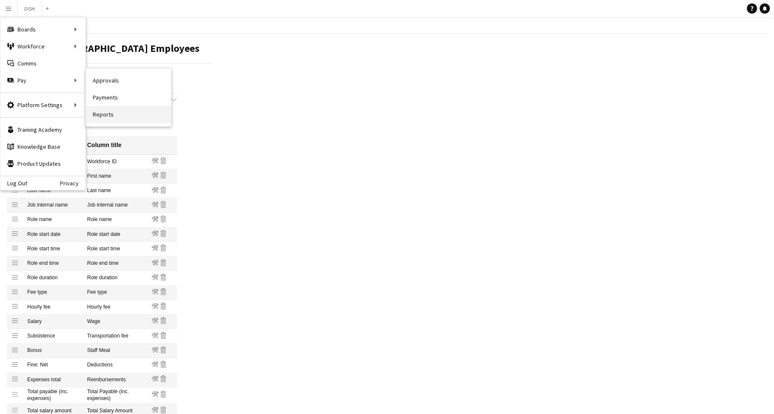
click at [109, 108] on link "Reports" at bounding box center [128, 114] width 85 height 17
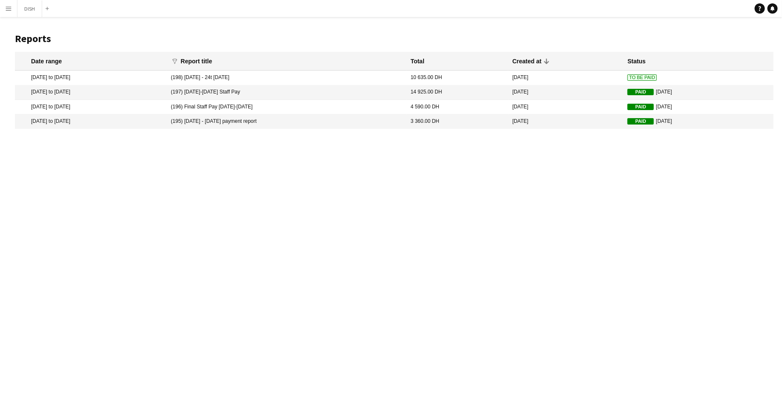
click at [120, 75] on mat-cell "18 Aug 2025 to 24 Aug 2025" at bounding box center [90, 78] width 151 height 14
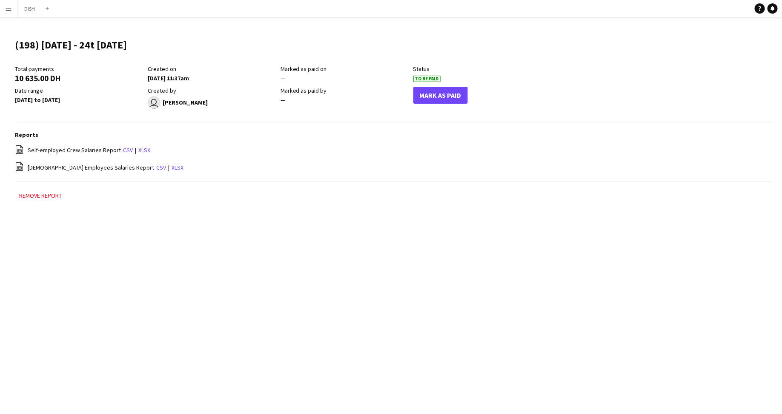
click at [120, 126] on main "(198) 18th August - 24t August 2025 Edit this field Total payments 10 635.00 DH…" at bounding box center [391, 124] width 782 height 214
click at [61, 95] on div "Date range 18 Aug 2025 to 24 Aug 2025" at bounding box center [81, 98] width 133 height 22
click at [116, 133] on h3 "Reports" at bounding box center [394, 135] width 758 height 8
click at [171, 168] on link "xlsx" at bounding box center [177, 168] width 12 height 8
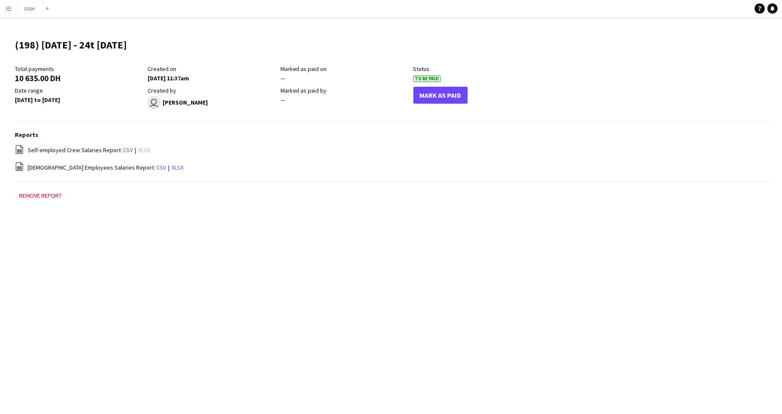
click at [143, 151] on link "xlsx" at bounding box center [144, 150] width 12 height 8
click at [10, 8] on app-icon "Menu" at bounding box center [8, 8] width 7 height 7
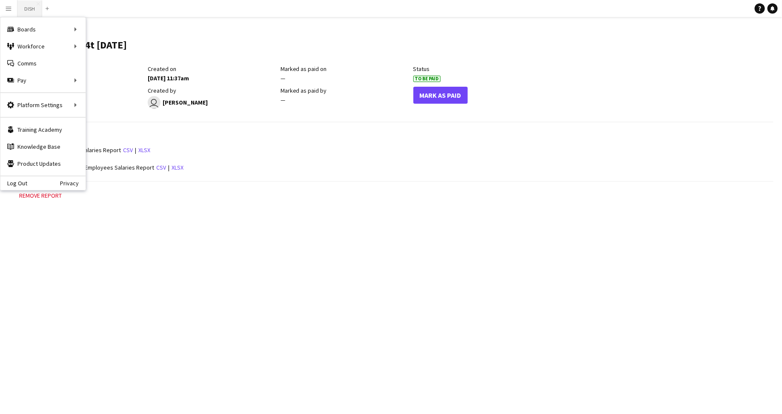
click at [22, 7] on button "DISH Close" at bounding box center [29, 8] width 25 height 17
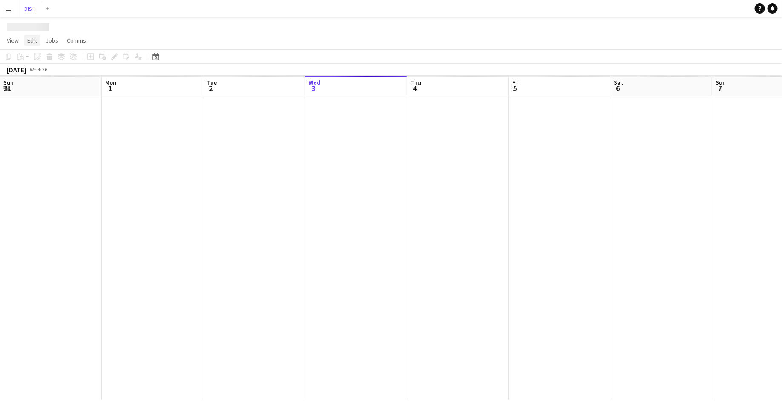
scroll to position [0, 203]
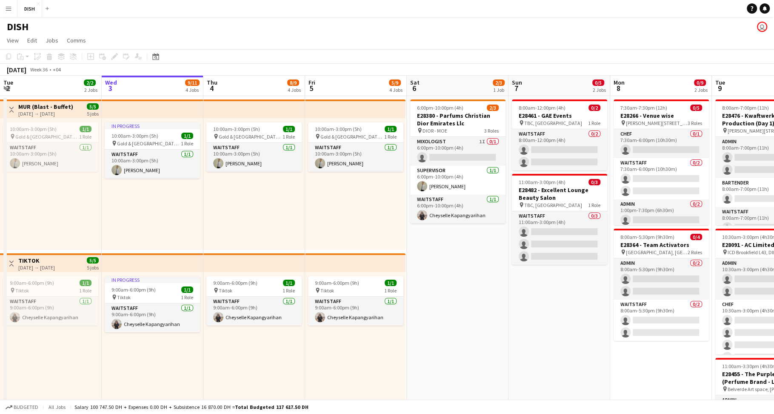
click at [9, 10] on app-icon "Menu" at bounding box center [8, 8] width 7 height 7
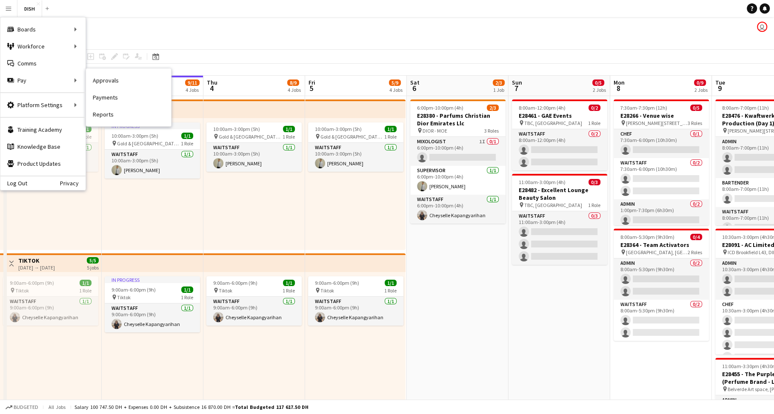
click at [107, 80] on link "Approvals" at bounding box center [128, 80] width 85 height 17
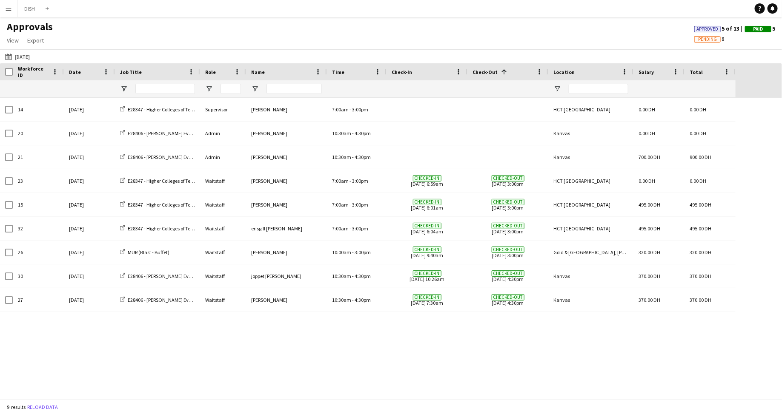
drag, startPoint x: 291, startPoint y: 363, endPoint x: 287, endPoint y: 361, distance: 4.6
click at [288, 362] on div "23 Fri, 15 Aug 2025 Tiffany Hinolan Checked-in 15-08-2025 6:59am Checked-out 15…" at bounding box center [391, 249] width 782 height 302
click at [21, 59] on button "15-08-2025 15-08-2025" at bounding box center [17, 56] width 28 height 10
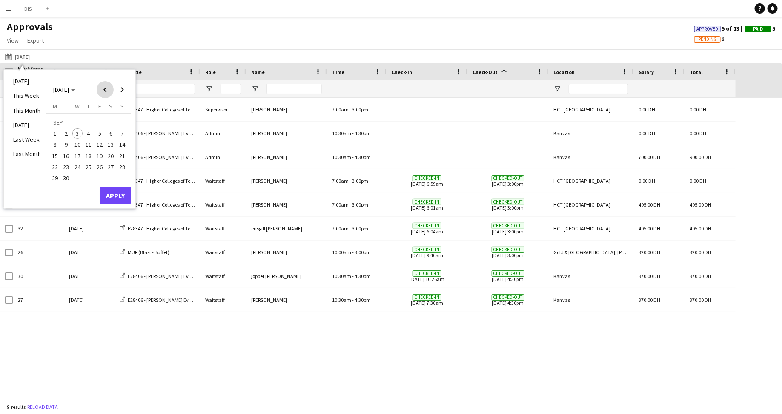
click at [109, 86] on span "Previous month" at bounding box center [105, 89] width 17 height 17
click at [54, 154] on span "18" at bounding box center [55, 158] width 10 height 10
click at [122, 160] on span "24" at bounding box center [122, 158] width 10 height 10
click at [108, 190] on button "Apply" at bounding box center [115, 186] width 31 height 17
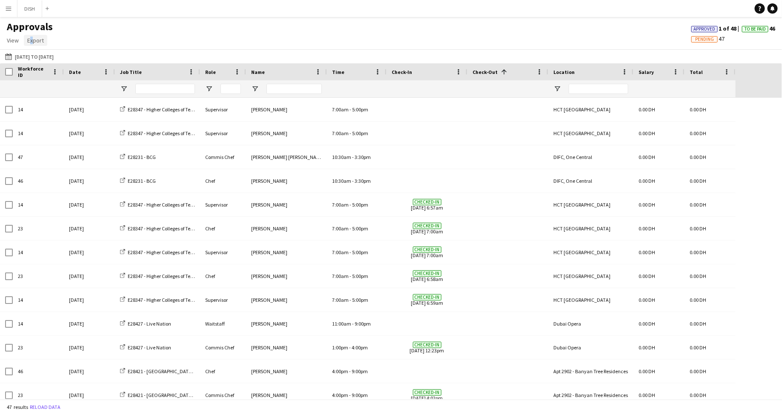
click at [29, 43] on span "Export" at bounding box center [35, 41] width 17 height 8
click at [46, 57] on span "Export as XLSX" at bounding box center [49, 59] width 37 height 8
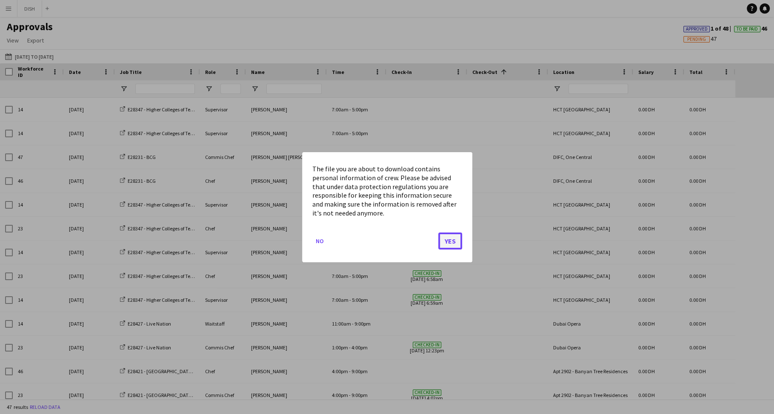
click at [451, 241] on button "Yes" at bounding box center [450, 240] width 24 height 17
